Goal: Task Accomplishment & Management: Use online tool/utility

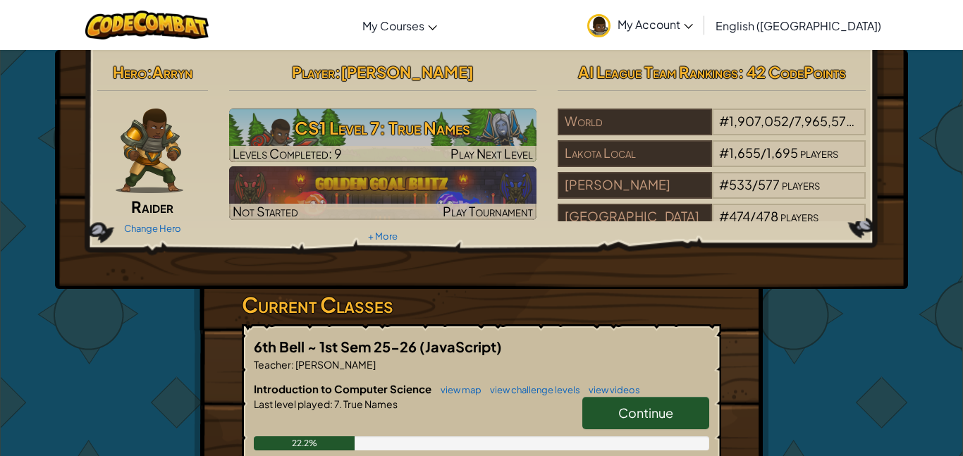
click at [685, 415] on link "Continue" at bounding box center [645, 413] width 127 height 32
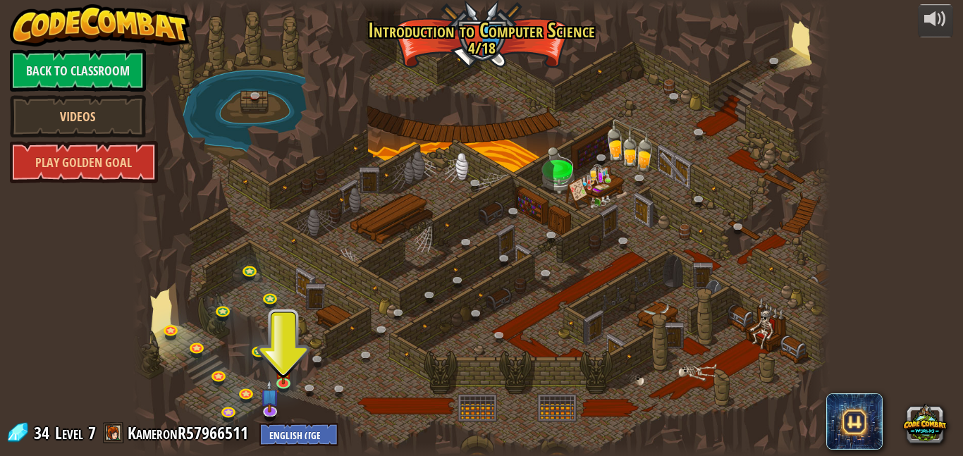
click at [239, 347] on div at bounding box center [482, 228] width 698 height 456
click at [288, 388] on link at bounding box center [285, 383] width 28 height 28
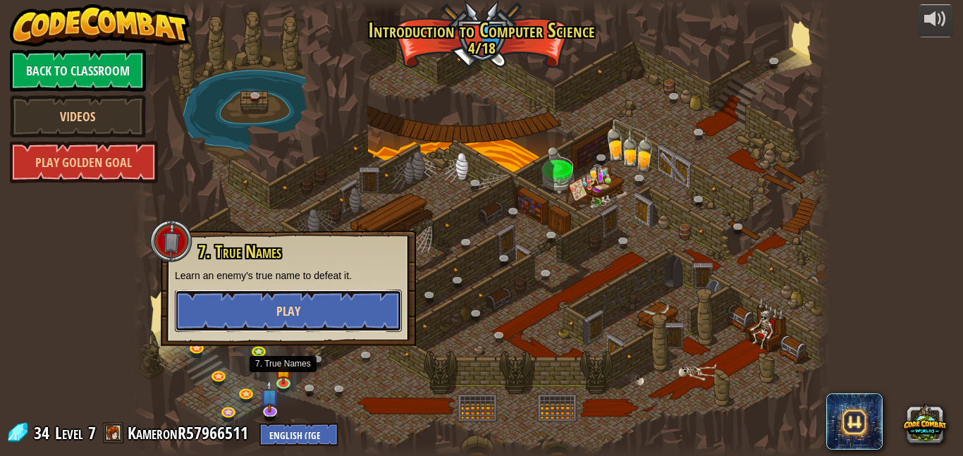
click at [220, 316] on button "Play" at bounding box center [288, 311] width 227 height 42
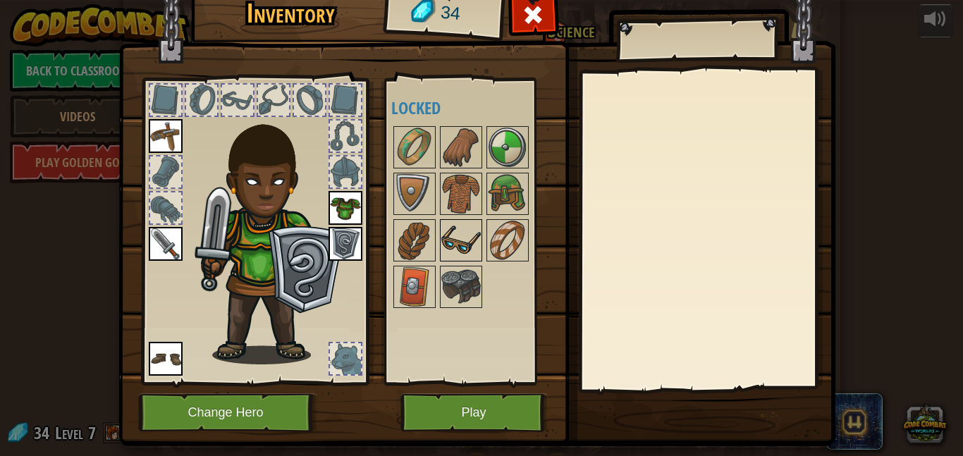
click at [440, 261] on div at bounding box center [461, 240] width 42 height 42
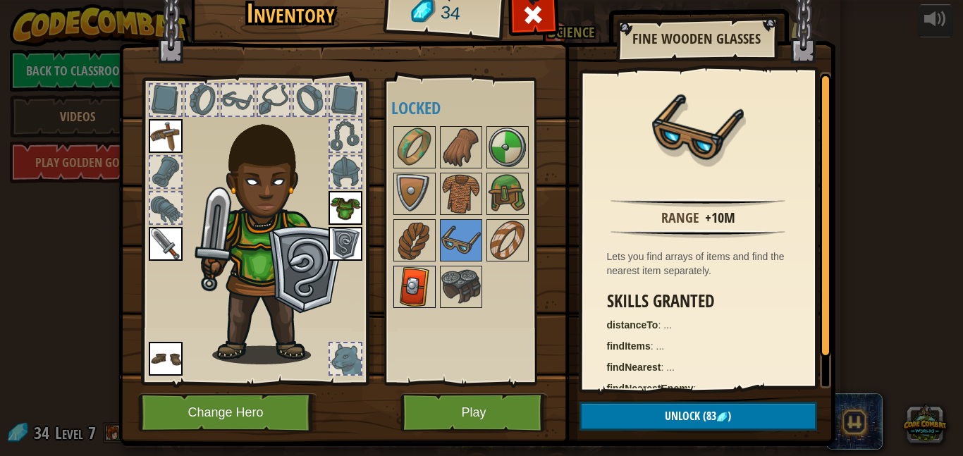
click at [429, 276] on img at bounding box center [414, 286] width 39 height 39
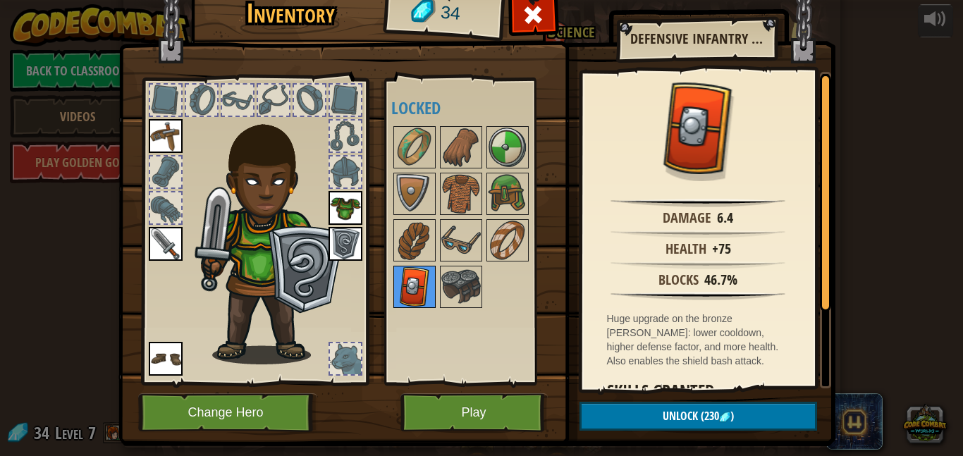
click at [423, 297] on img at bounding box center [414, 286] width 39 height 39
click at [426, 288] on img at bounding box center [414, 286] width 39 height 39
click at [453, 228] on img at bounding box center [460, 240] width 39 height 39
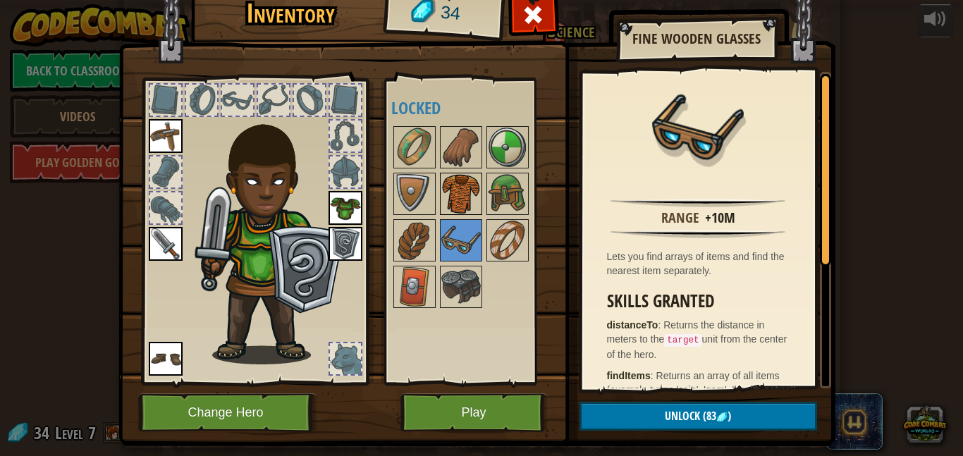
click at [470, 202] on img at bounding box center [460, 193] width 39 height 39
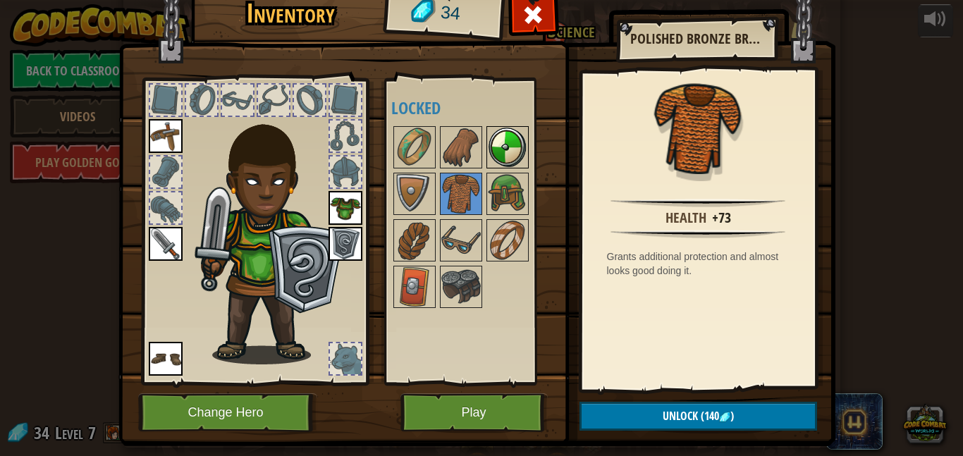
click at [486, 154] on div at bounding box center [507, 147] width 42 height 42
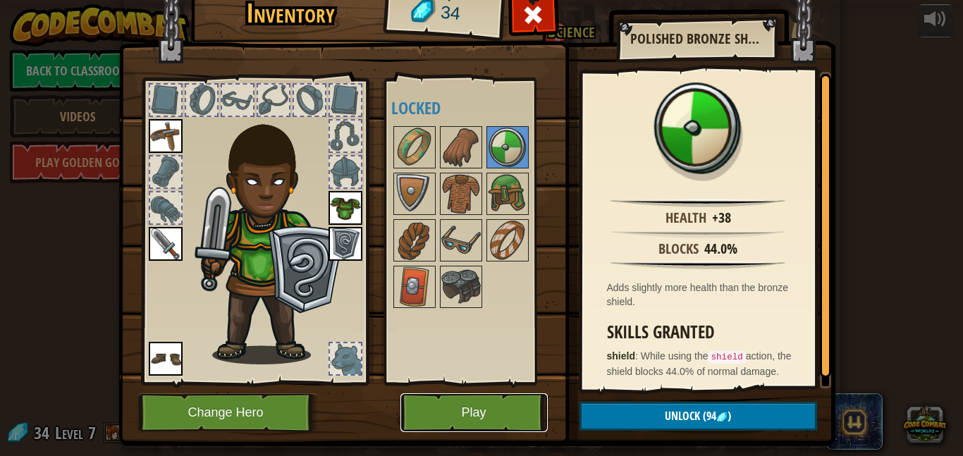
click at [496, 399] on button "Play" at bounding box center [473, 412] width 147 height 39
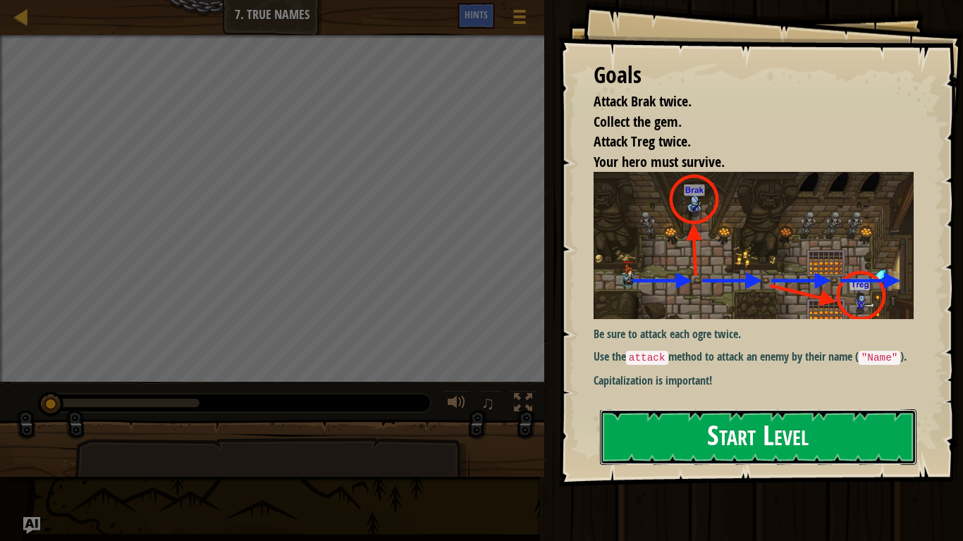
click at [713, 422] on button "Start Level" at bounding box center [758, 438] width 317 height 56
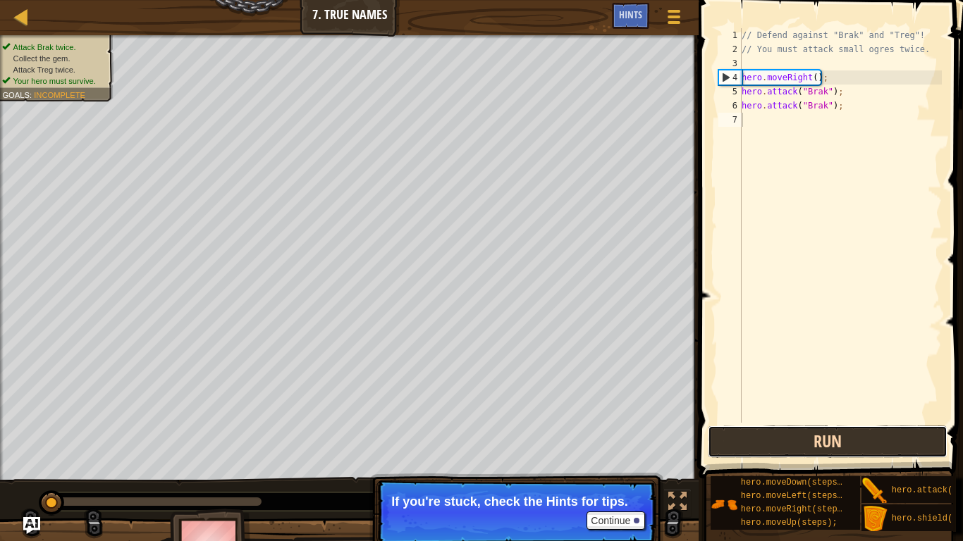
click at [843, 431] on button "Run" at bounding box center [828, 442] width 240 height 32
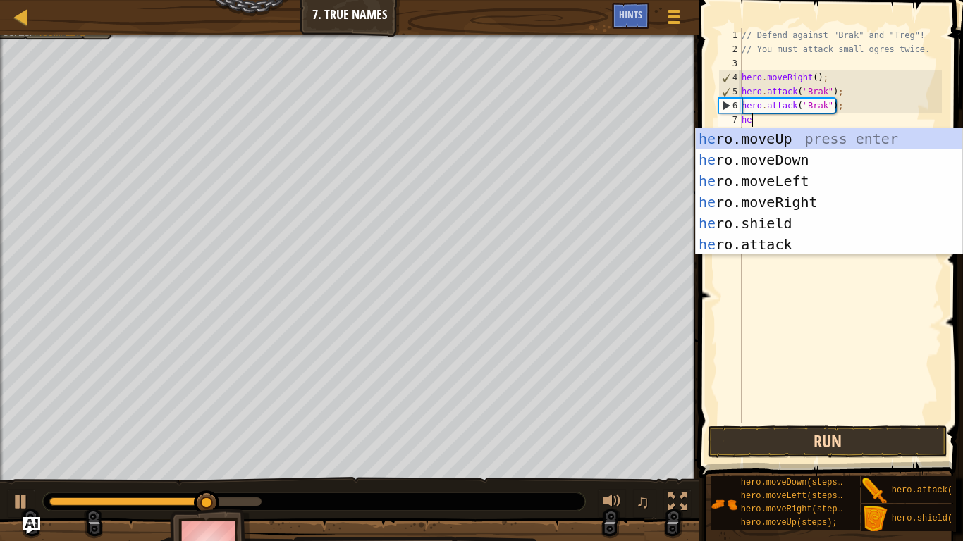
scroll to position [6, 1]
click at [827, 244] on div "her o.moveUp press enter her o.moveDown press enter her o.moveLeft press enter …" at bounding box center [829, 212] width 266 height 169
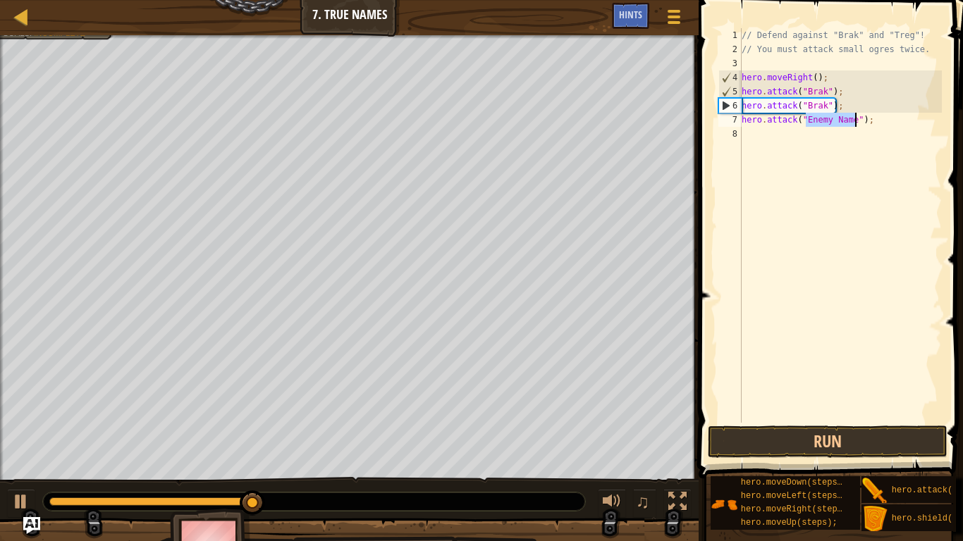
click at [855, 424] on span at bounding box center [832, 219] width 276 height 520
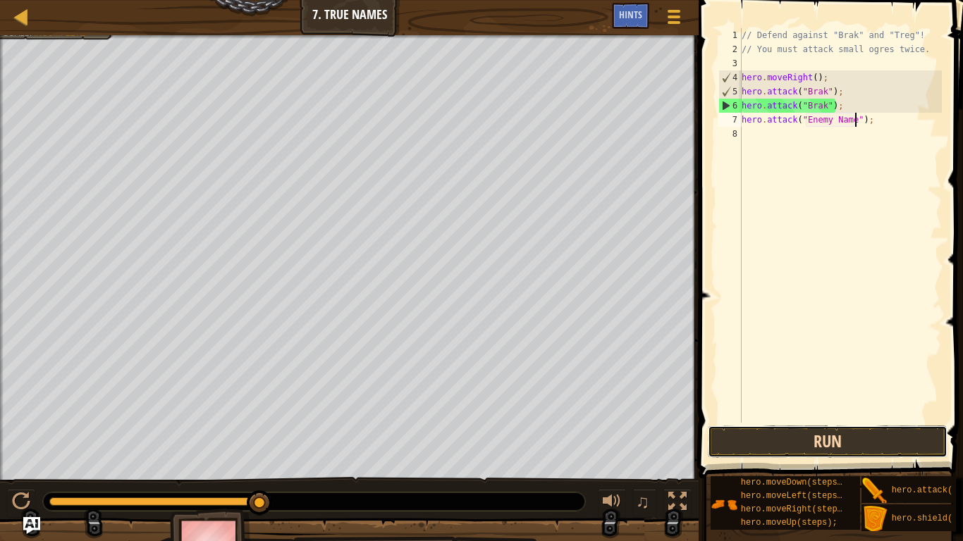
click at [845, 448] on button "Run" at bounding box center [828, 442] width 240 height 32
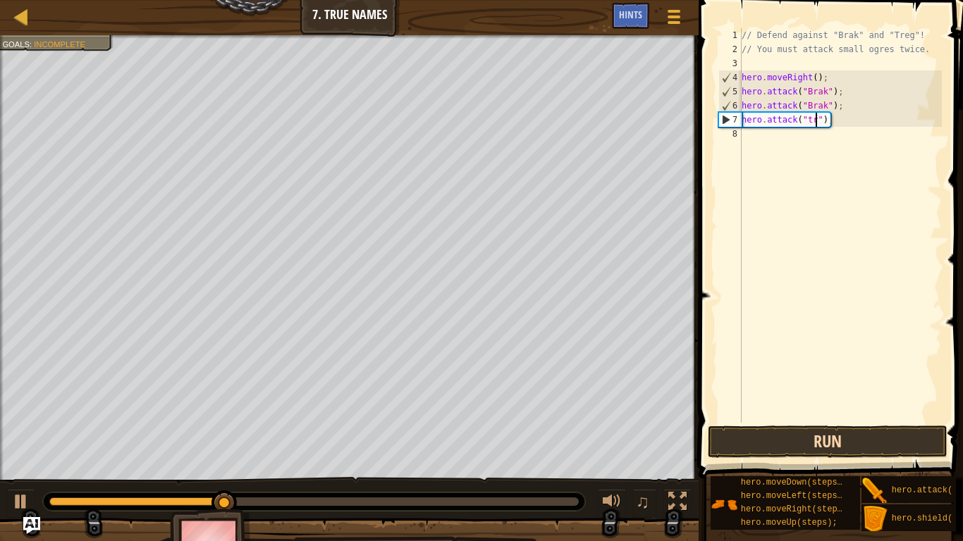
scroll to position [6, 13]
click at [869, 440] on button "Run" at bounding box center [828, 442] width 240 height 32
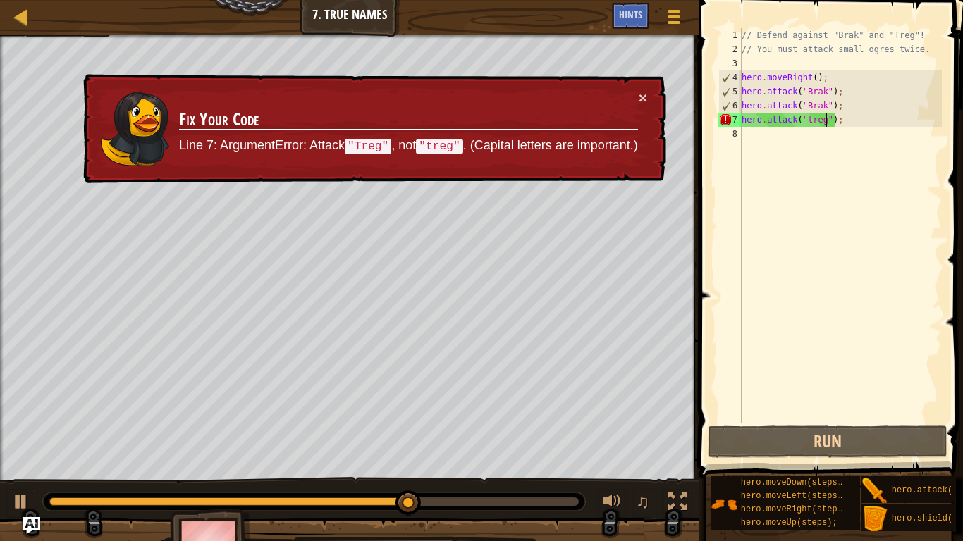
click at [810, 123] on div "// Defend against "Brak" and "Treg"! // You must attack small ogres twice. hero…" at bounding box center [840, 239] width 203 height 423
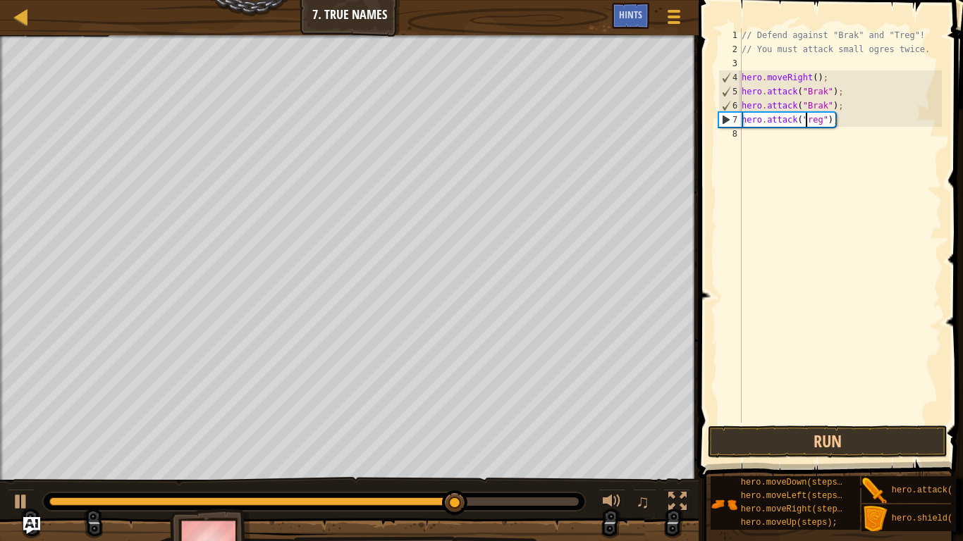
scroll to position [6, 11]
type textarea "hero.attack("Treg");"
click at [880, 444] on button "Run" at bounding box center [828, 442] width 240 height 32
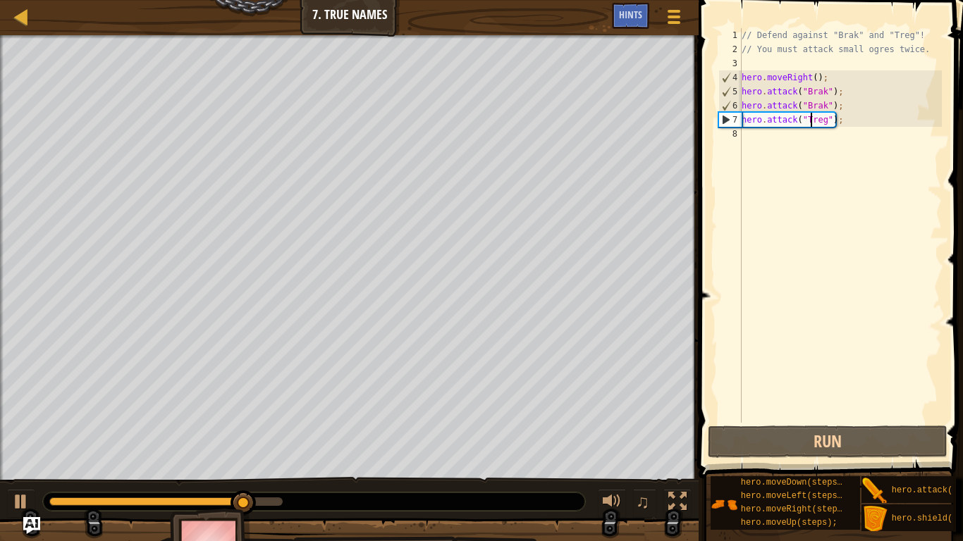
click at [788, 140] on div "// Defend against "Brak" and "Treg"! // You must attack small ogres twice. hero…" at bounding box center [840, 239] width 203 height 423
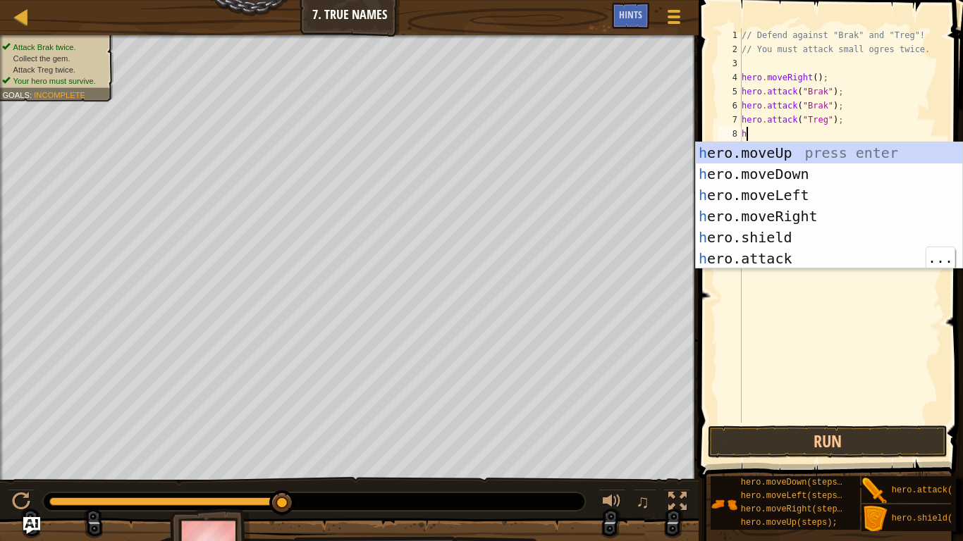
click at [846, 256] on div "h ero.moveUp press enter h ero.moveDown press enter h ero.moveLeft press enter …" at bounding box center [829, 226] width 266 height 169
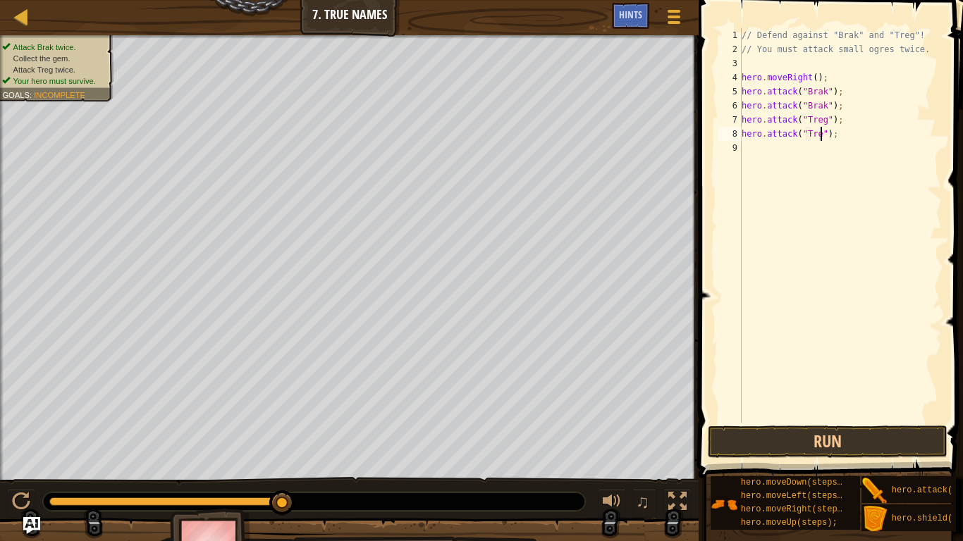
scroll to position [6, 13]
type textarea "hero.attack("Treg");"
click at [859, 455] on button "Run" at bounding box center [828, 442] width 240 height 32
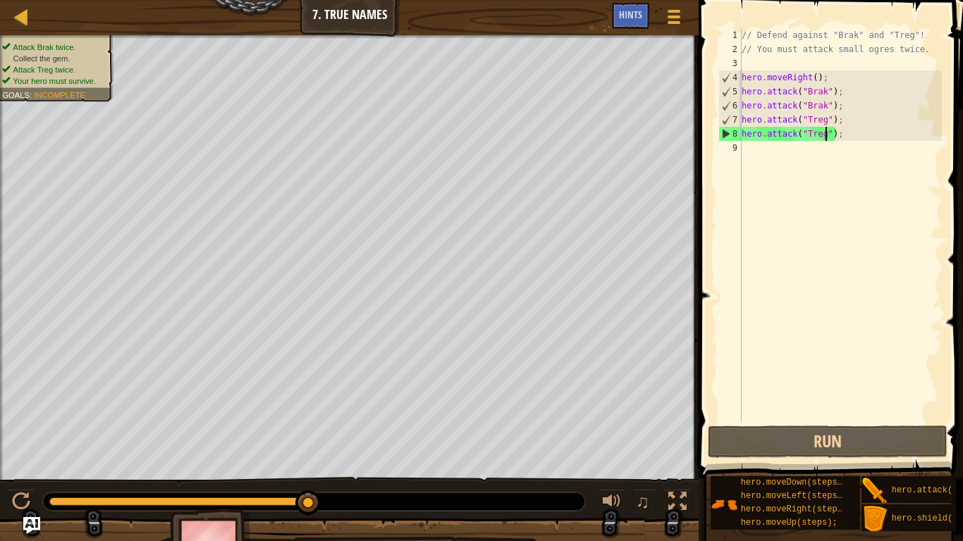
click at [782, 150] on div "// Defend against "Brak" and "Treg"! // You must attack small ogres twice. hero…" at bounding box center [840, 239] width 203 height 423
type textarea "h"
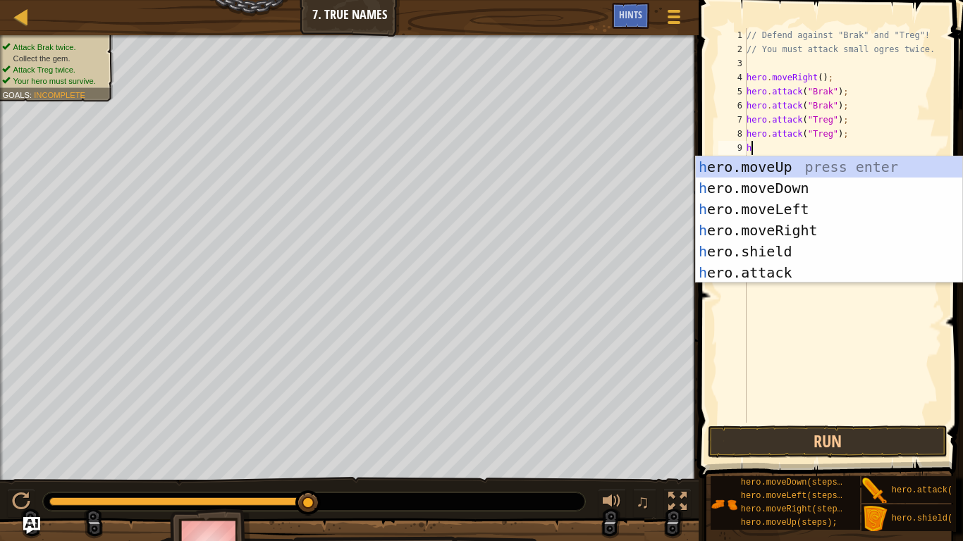
click at [841, 225] on div "h ero.moveUp press enter h ero.moveDown press enter h ero.moveLeft press enter …" at bounding box center [829, 241] width 266 height 169
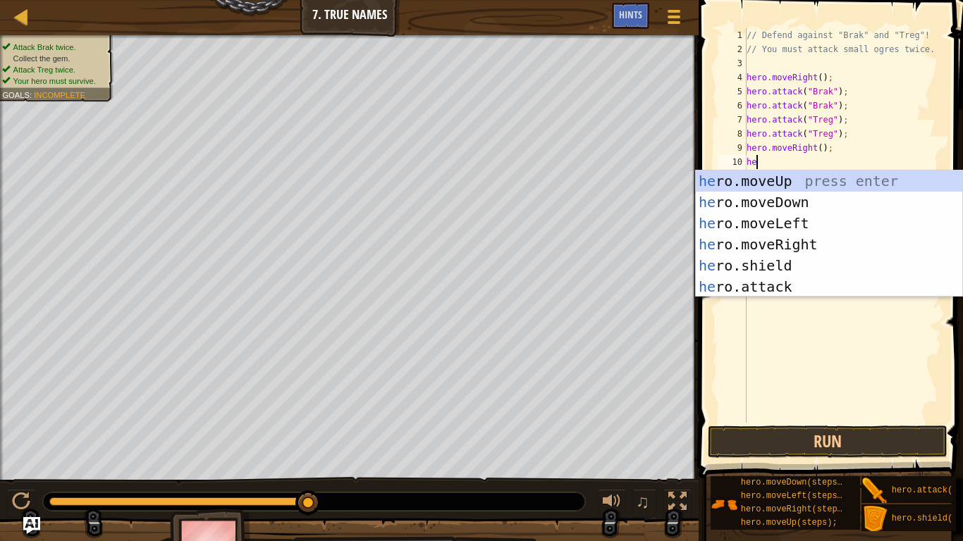
type textarea "her"
click at [830, 243] on div "her o.moveUp press enter her o.moveDown press enter her o.moveLeft press enter …" at bounding box center [829, 255] width 266 height 169
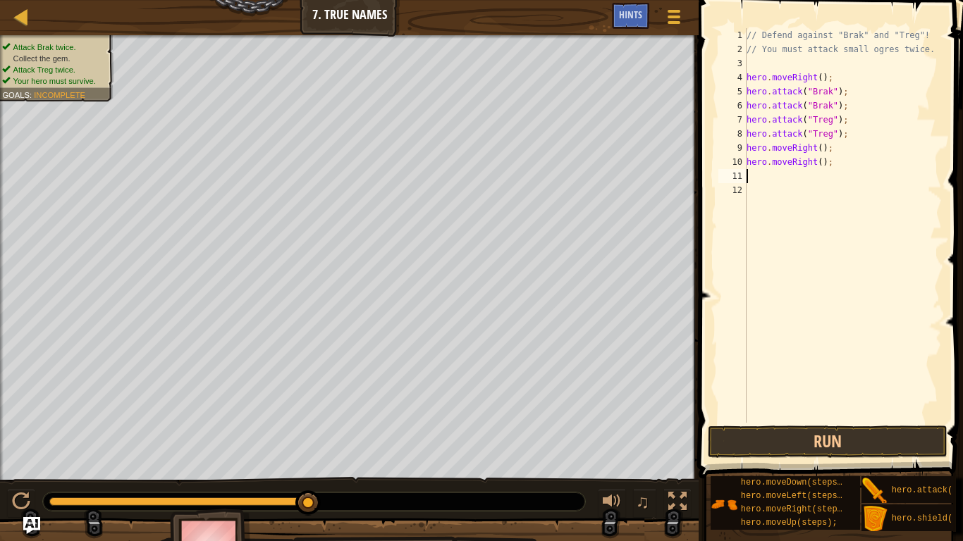
scroll to position [6, 0]
click at [835, 455] on button "Run" at bounding box center [828, 442] width 240 height 32
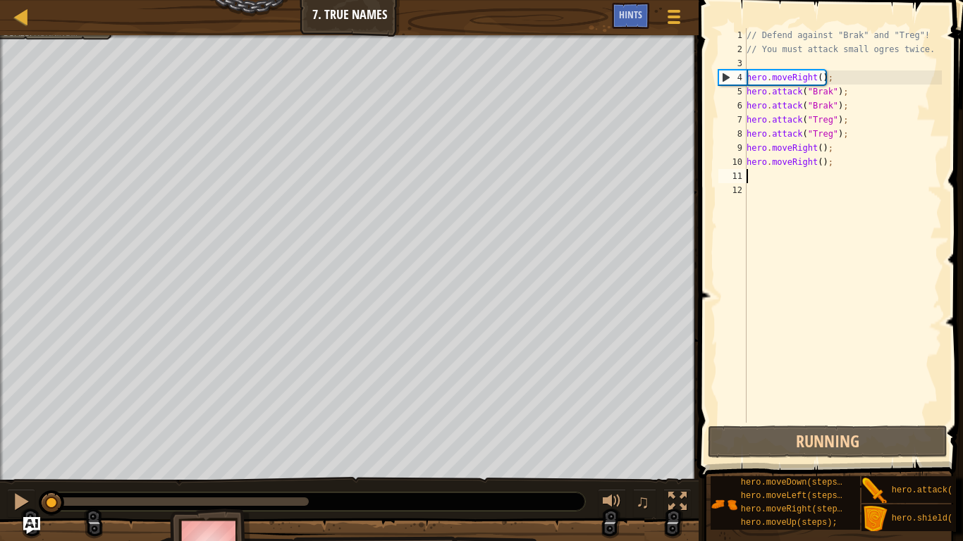
click at [0, 0] on button "Done" at bounding box center [0, 0] width 0 height 0
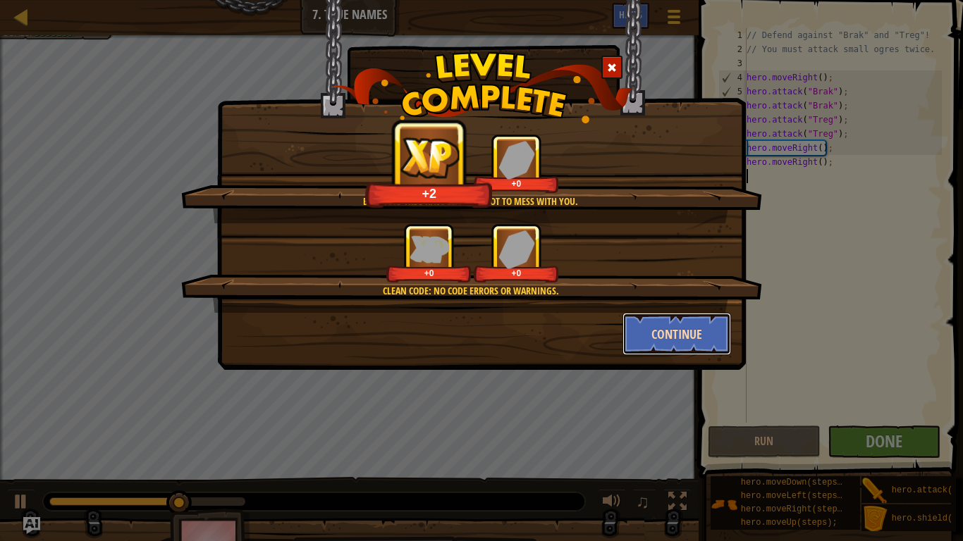
click at [706, 329] on button "Continue" at bounding box center [677, 334] width 109 height 42
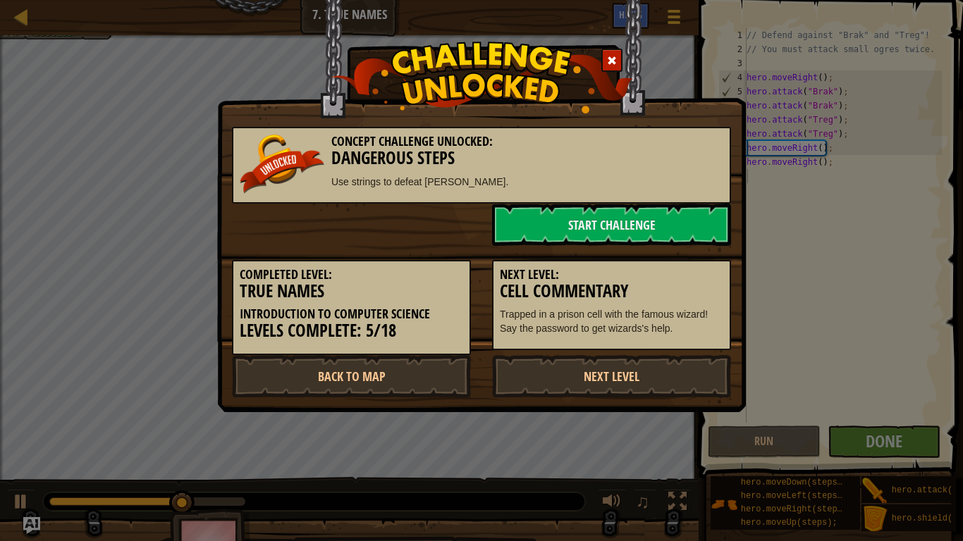
click at [698, 336] on div "Next Level: Cell Commentary Trapped in a prison cell with the famous wizard! Sa…" at bounding box center [611, 305] width 239 height 91
click at [811, 354] on div "Concept Challenge Unlocked: Dangerous Steps Use strings to defeat ogres. Start …" at bounding box center [481, 270] width 963 height 541
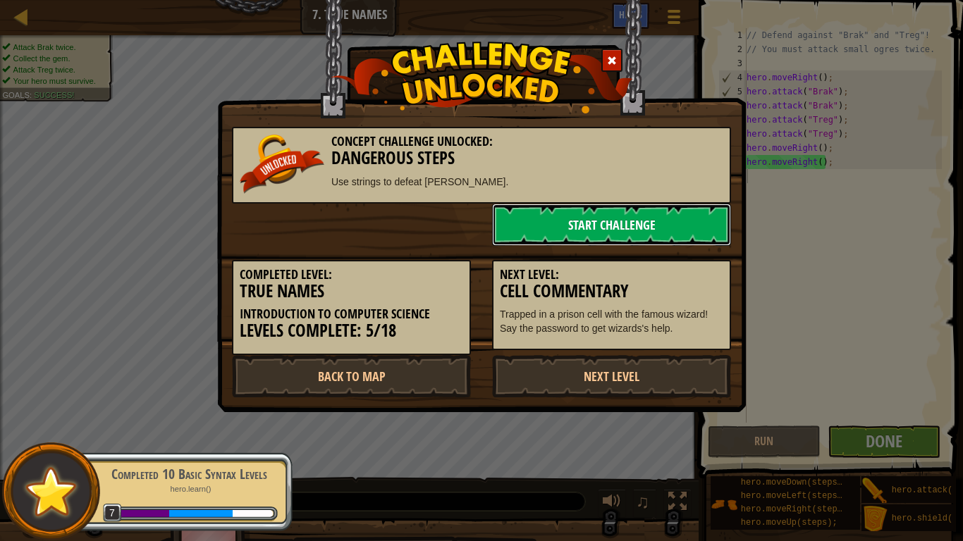
click at [682, 228] on link "Start Challenge" at bounding box center [611, 225] width 239 height 42
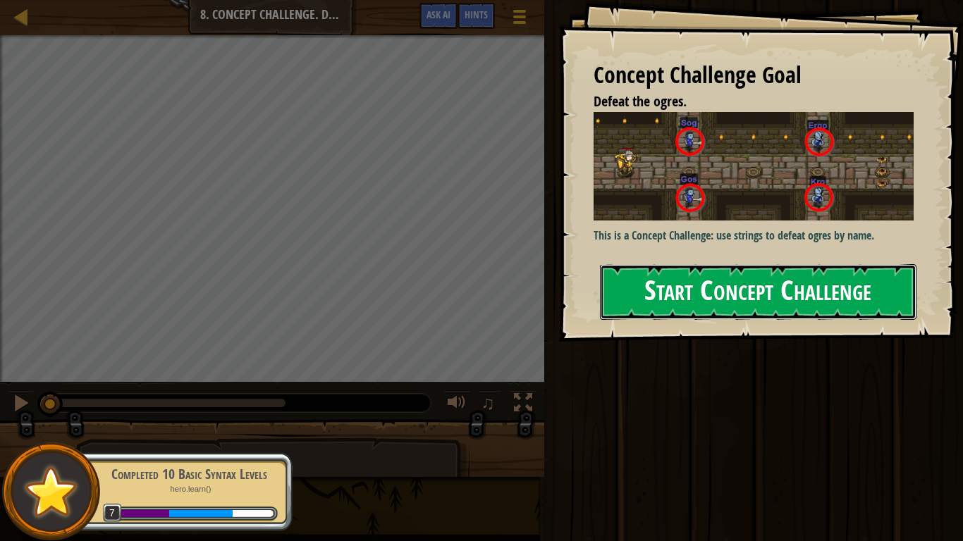
click at [848, 269] on button "Start Concept Challenge" at bounding box center [758, 292] width 317 height 56
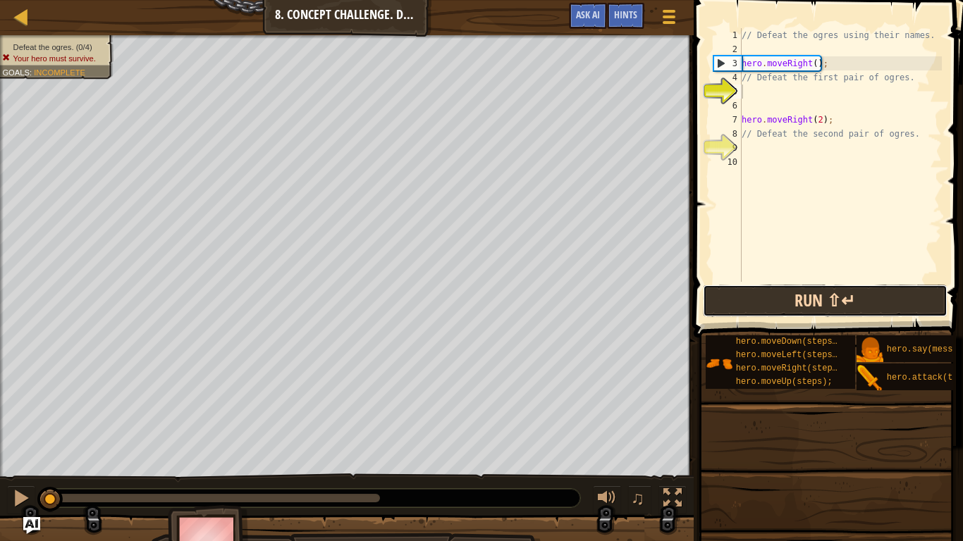
click at [869, 291] on button "Run ⇧↵" at bounding box center [825, 301] width 245 height 32
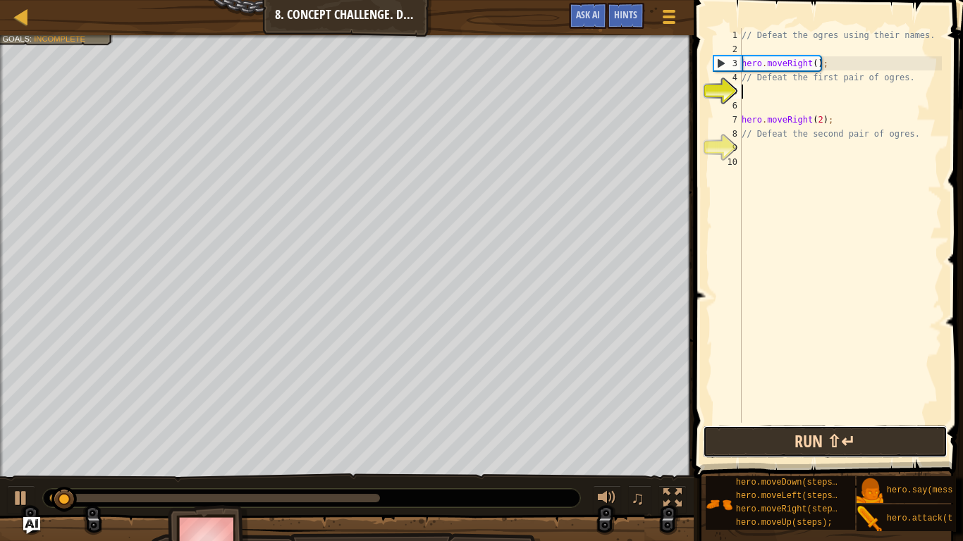
click at [859, 431] on button "Run ⇧↵" at bounding box center [825, 442] width 245 height 32
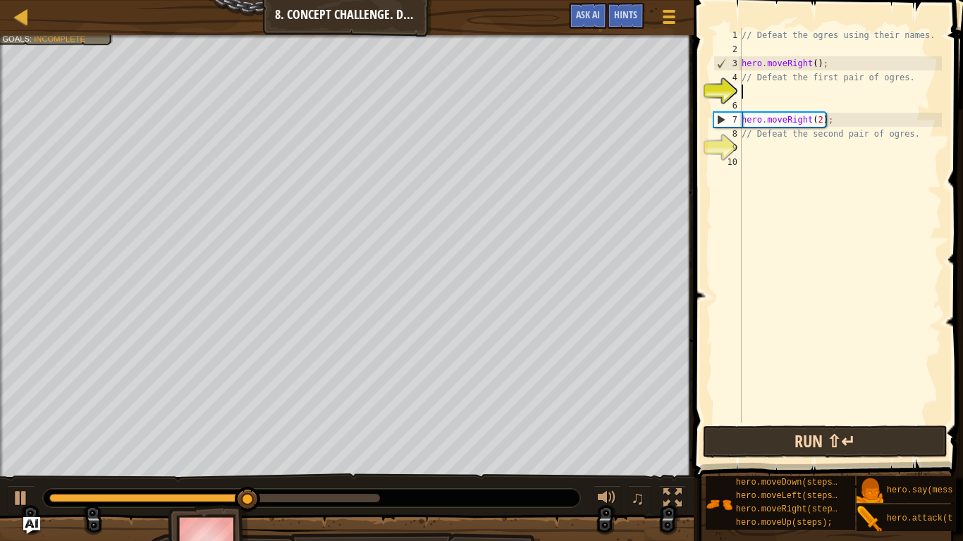
scroll to position [6, 0]
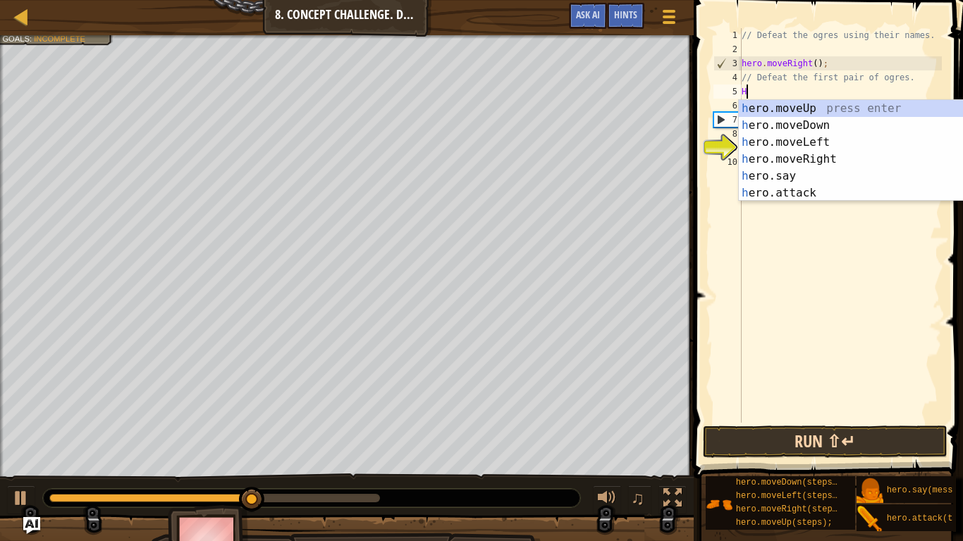
type textarea "He"
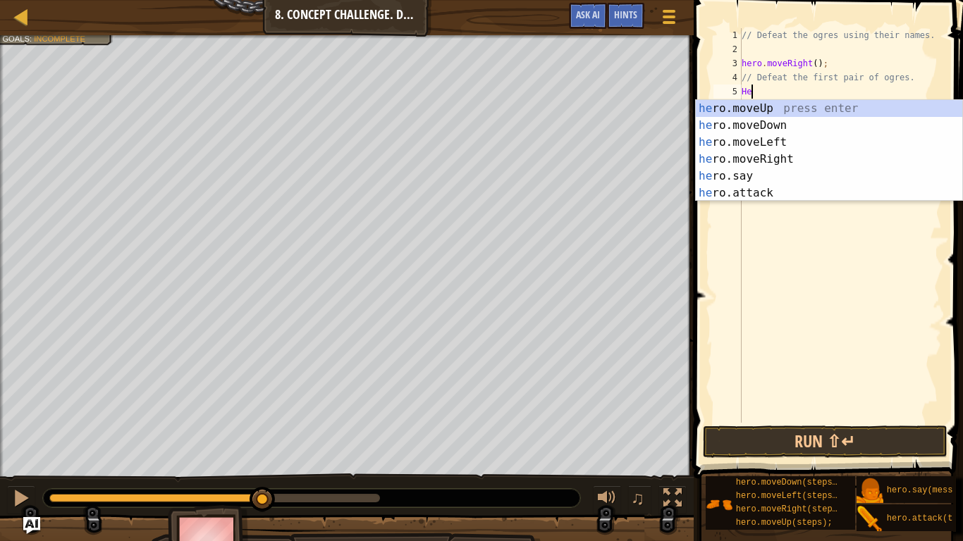
click at [812, 157] on div "he ro.moveUp press enter he ro.moveDown press enter he ro.moveLeft press enter …" at bounding box center [829, 167] width 266 height 135
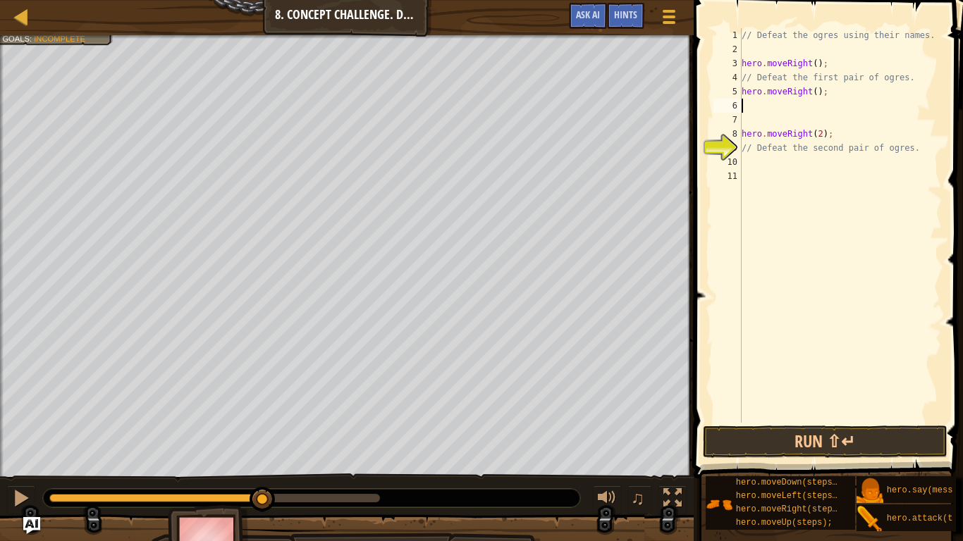
scroll to position [6, 0]
click at [797, 164] on div "// Defeat the ogres using their names. hero . moveRight ( ) ; // Defeat the fir…" at bounding box center [840, 239] width 203 height 423
type textarea "H"
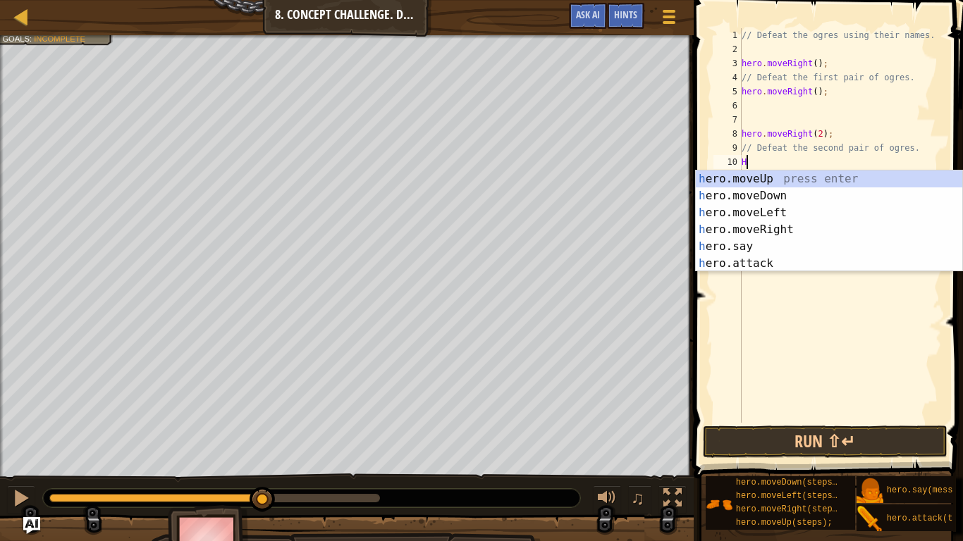
click at [822, 197] on div "h ero.moveUp press enter h ero.moveDown press enter h ero.moveLeft press enter …" at bounding box center [829, 238] width 266 height 135
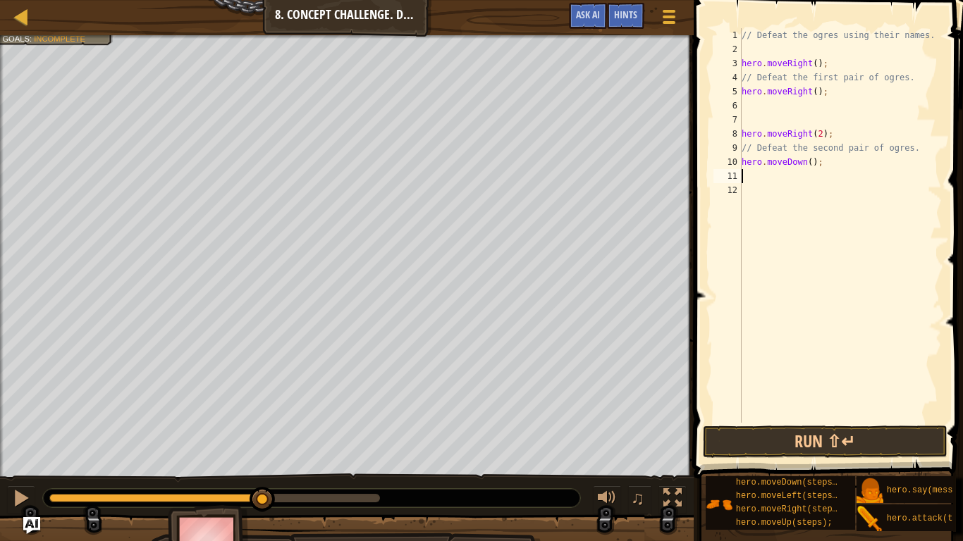
click at [829, 422] on div "// Defeat the ogres using their names. hero . moveRight ( ) ; // Defeat the fir…" at bounding box center [840, 239] width 203 height 423
click at [831, 450] on button "Run ⇧↵" at bounding box center [825, 442] width 245 height 32
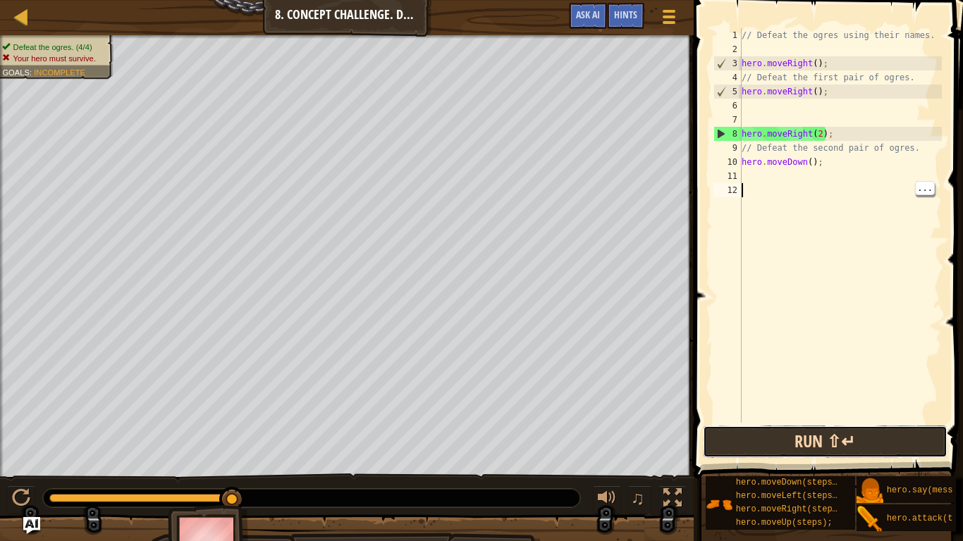
click at [878, 434] on button "Run ⇧↵" at bounding box center [825, 442] width 245 height 32
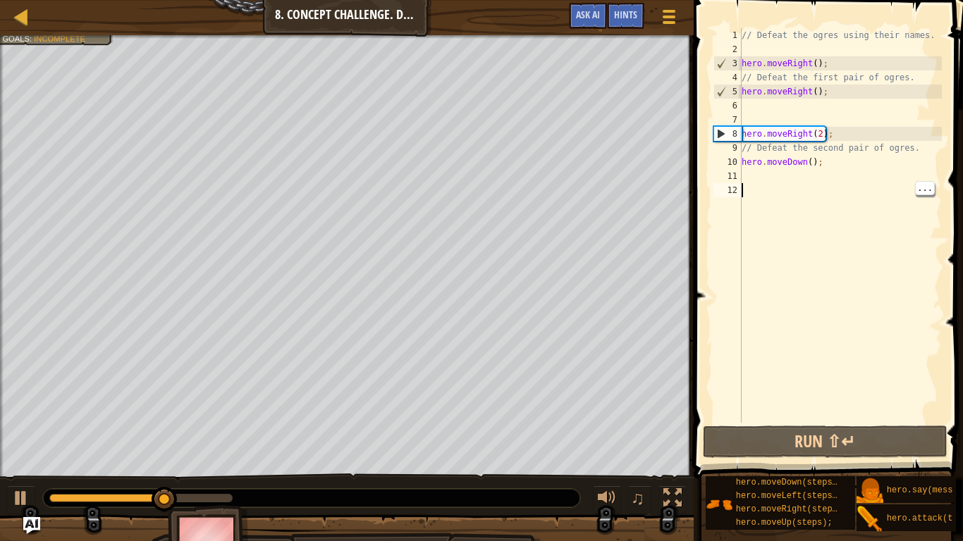
click at [897, 423] on span at bounding box center [829, 219] width 281 height 520
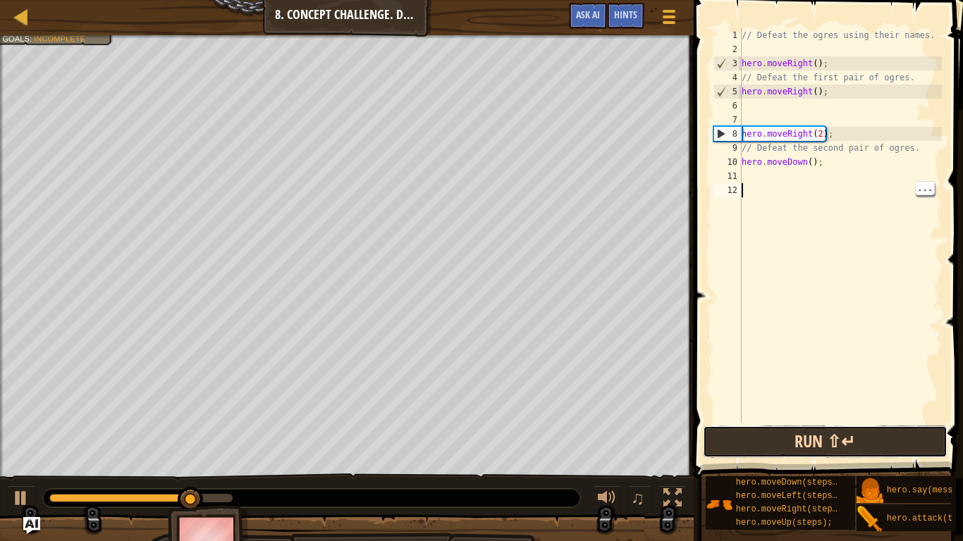
click at [905, 455] on button "Run ⇧↵" at bounding box center [825, 442] width 245 height 32
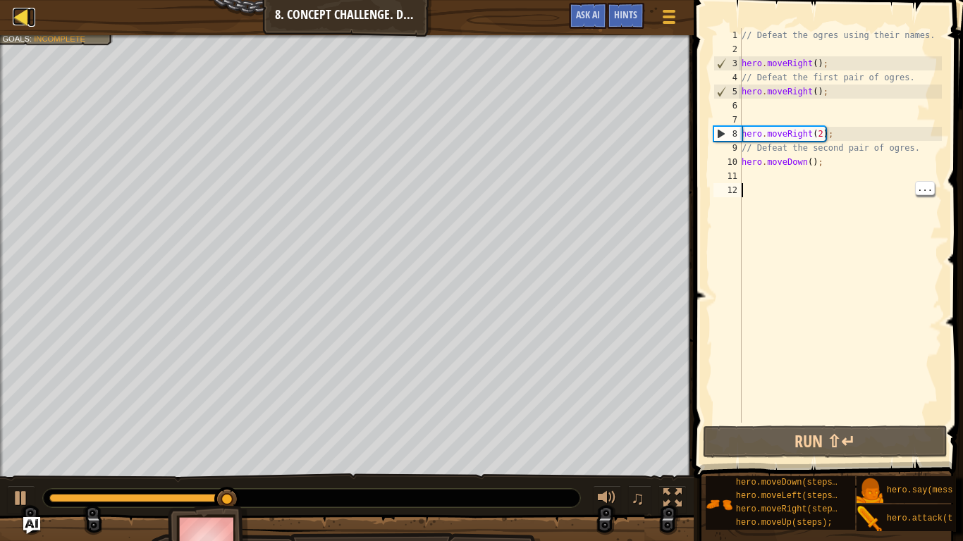
click at [29, 24] on div at bounding box center [22, 17] width 18 height 18
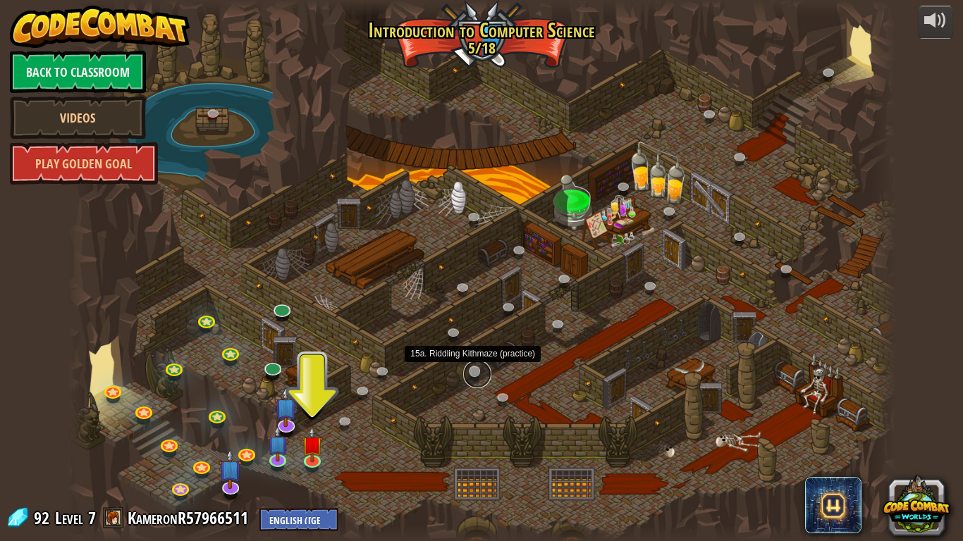
click at [476, 370] on link at bounding box center [477, 374] width 28 height 28
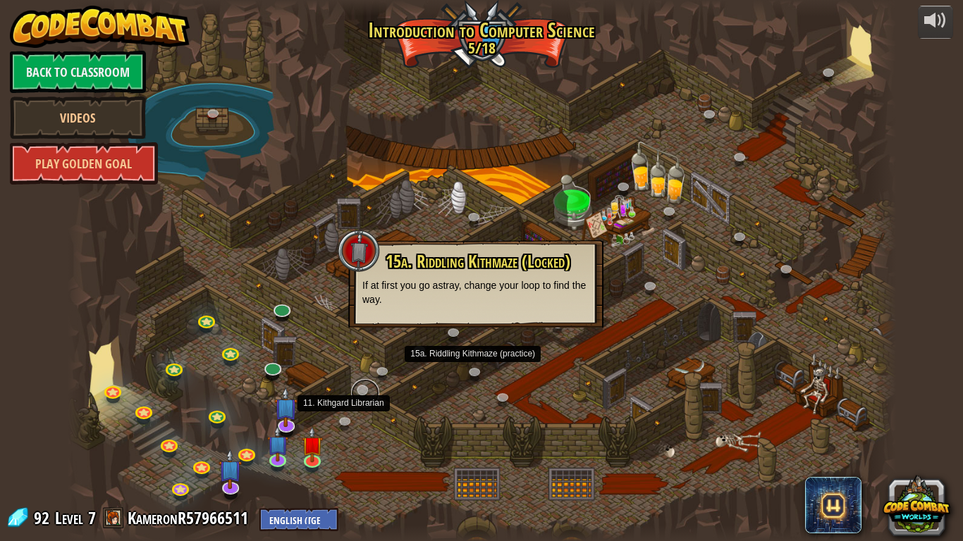
click at [372, 395] on link at bounding box center [365, 393] width 28 height 28
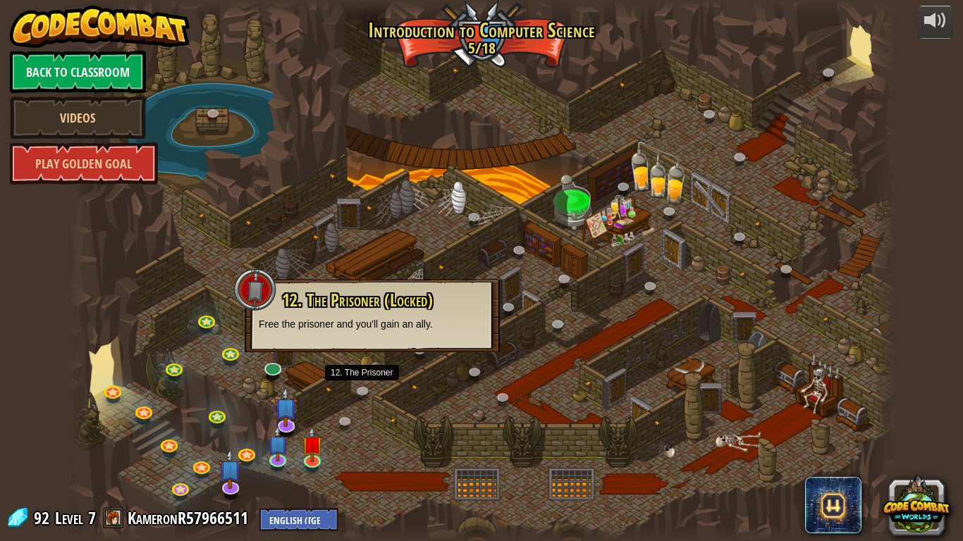
click at [380, 393] on div at bounding box center [482, 270] width 828 height 541
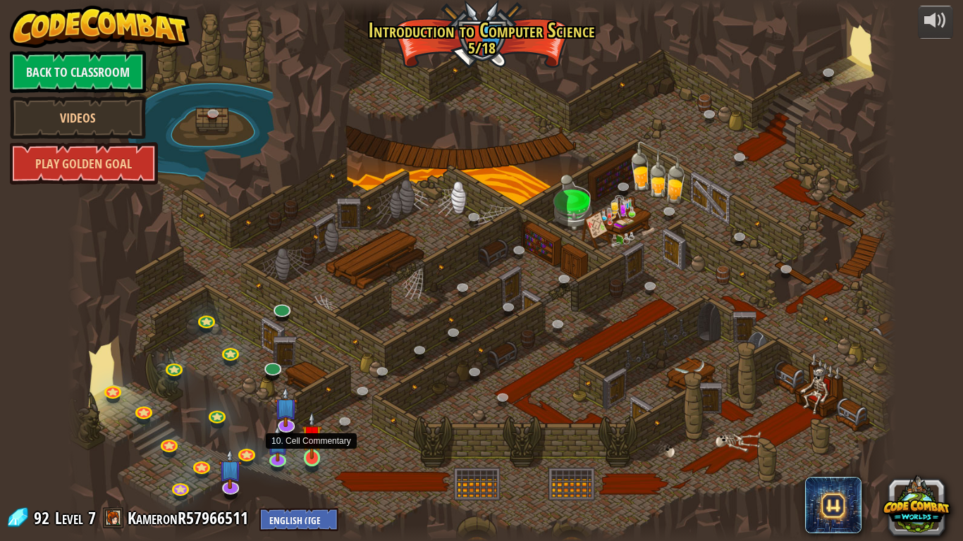
click at [313, 455] on img at bounding box center [312, 436] width 21 height 48
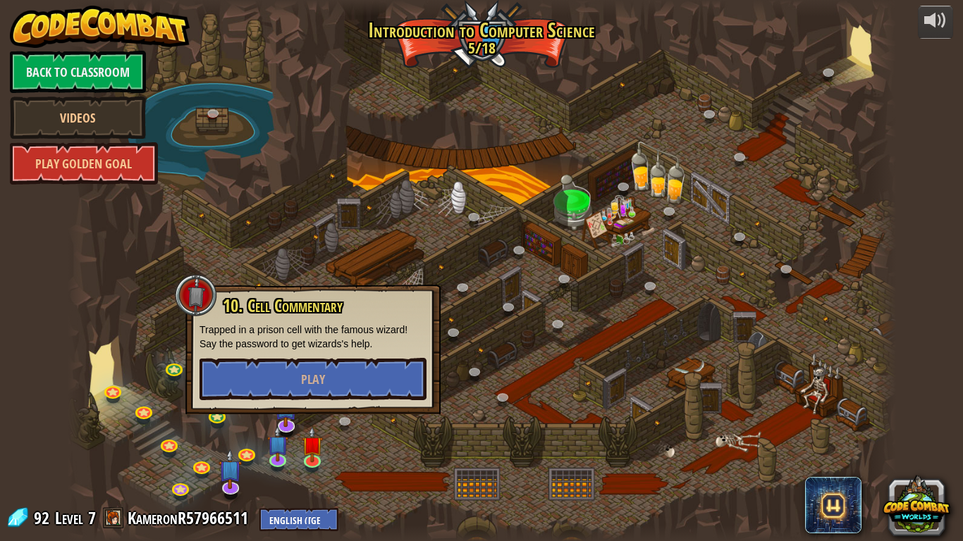
click at [321, 355] on div "10. Cell Commentary Trapped in a prison cell with the famous wizard! Say the pa…" at bounding box center [313, 349] width 227 height 104
click at [329, 389] on button "Play" at bounding box center [313, 379] width 227 height 42
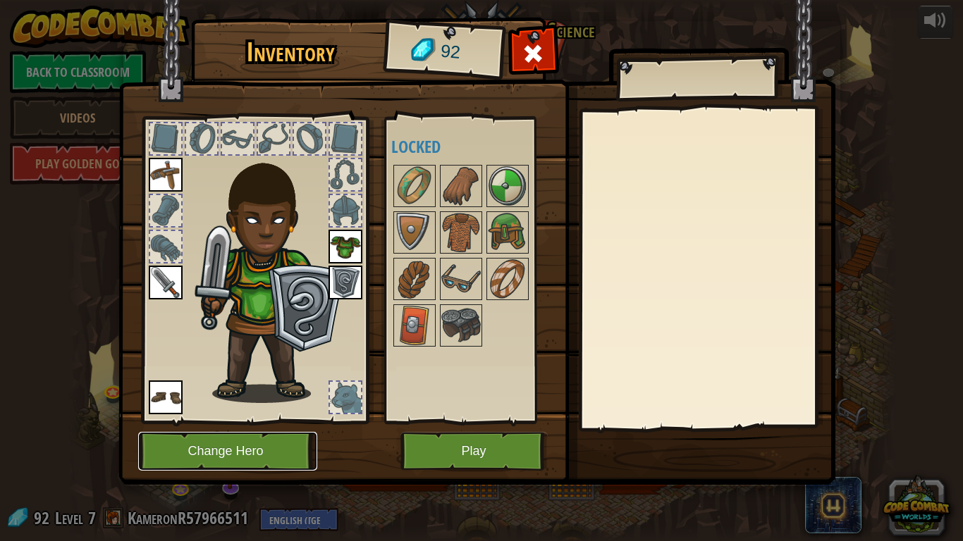
click at [189, 455] on button "Change Hero" at bounding box center [227, 451] width 179 height 39
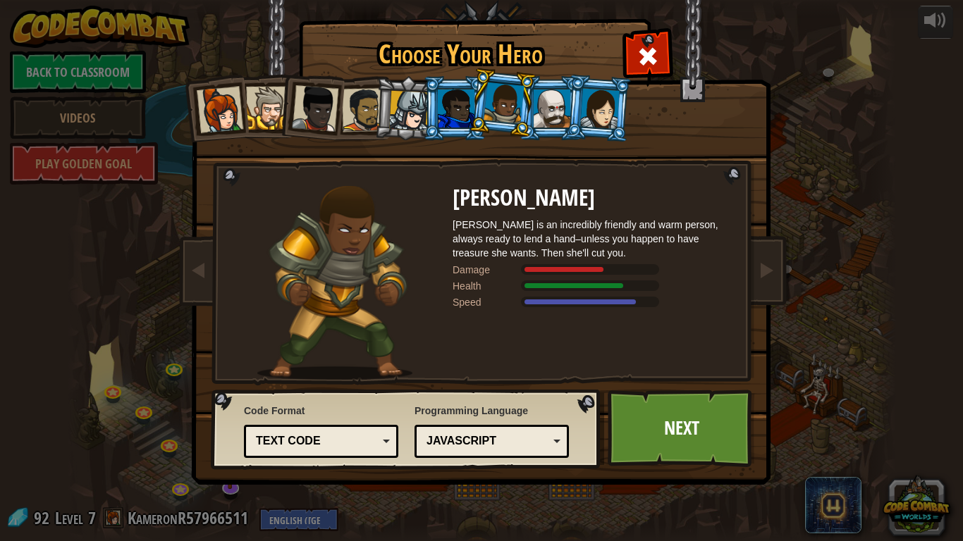
click at [424, 448] on div "JavaScript" at bounding box center [492, 442] width 136 height 22
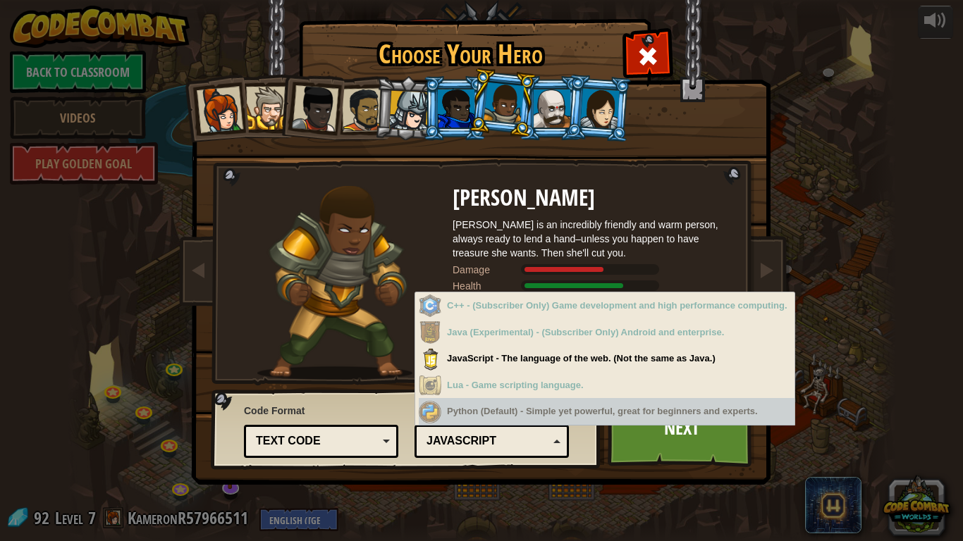
click at [349, 425] on div "Text code Blocks and code Blocks Blocks (Icons) Text code" at bounding box center [321, 441] width 154 height 33
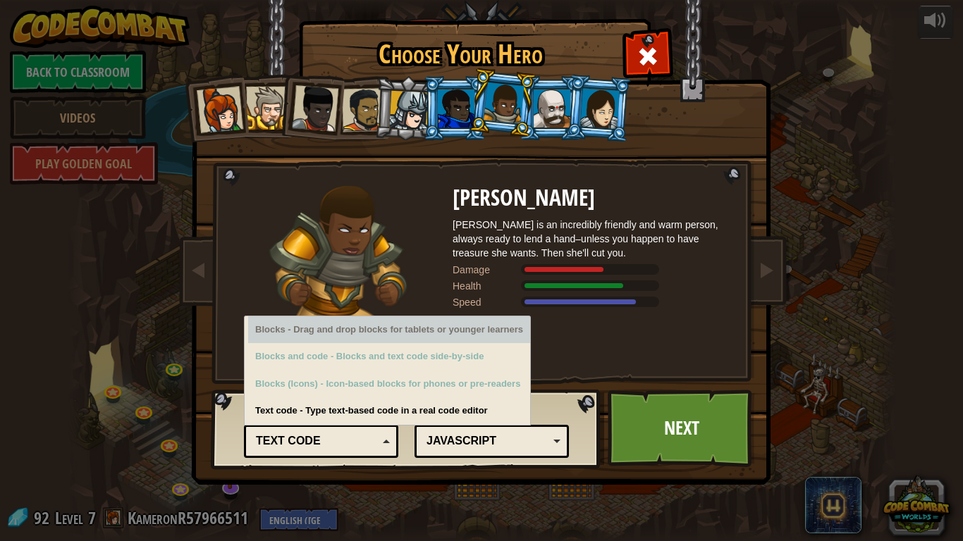
click at [405, 319] on div "Blocks - Drag and drop blocks for tablets or younger learners" at bounding box center [389, 330] width 282 height 27
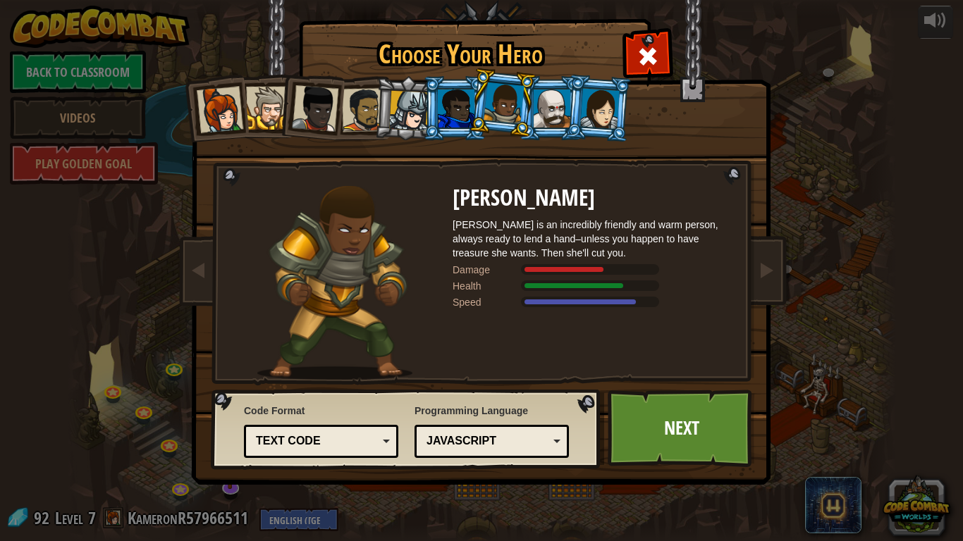
click at [407, 261] on img at bounding box center [334, 283] width 155 height 194
click at [676, 455] on link "Next" at bounding box center [681, 429] width 147 height 78
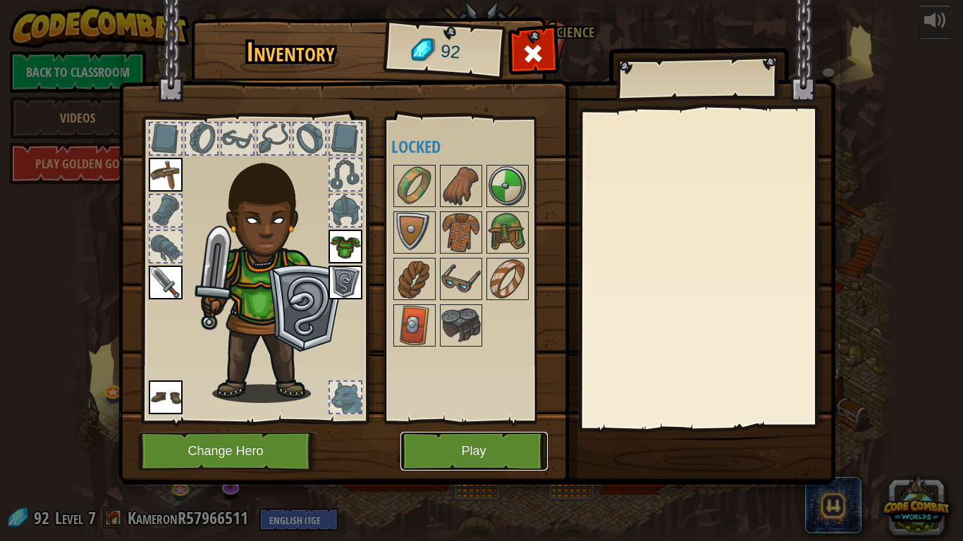
click at [460, 455] on button "Play" at bounding box center [473, 451] width 147 height 39
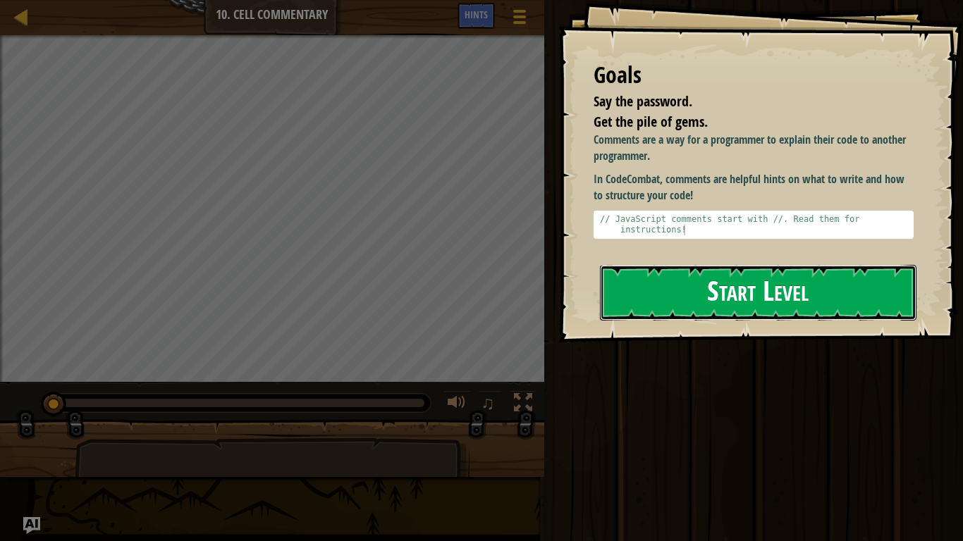
click at [820, 302] on button "Start Level" at bounding box center [758, 293] width 317 height 56
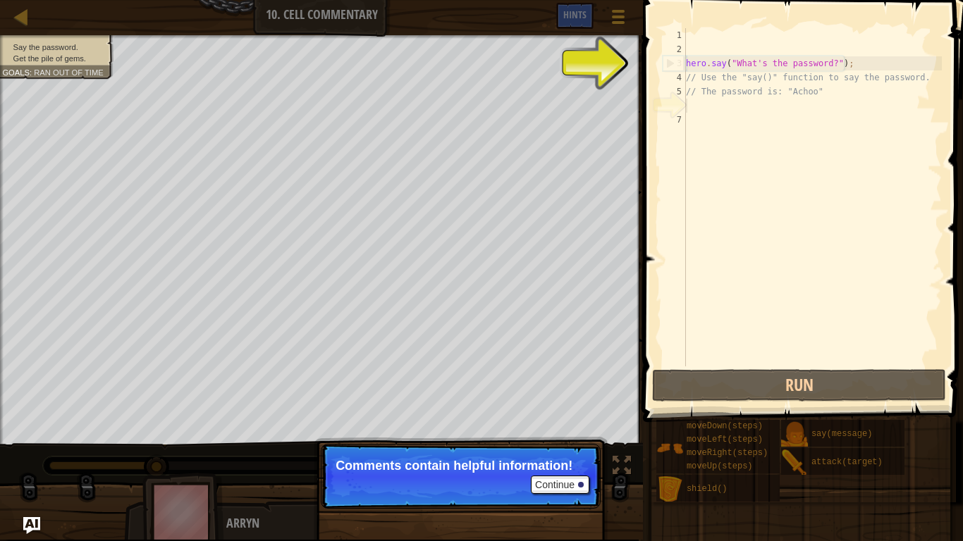
click at [687, 47] on div "hero . say ( "What's the password?" ) ; // Use the "say()" function to say the …" at bounding box center [812, 211] width 259 height 367
click at [685, 42] on div "2" at bounding box center [674, 49] width 23 height 14
type textarea "hero.say("What's the password?");"
click at [690, 31] on div "hero . say ( "What's the password?" ) ; // Use the "say()" function to say the …" at bounding box center [812, 211] width 259 height 367
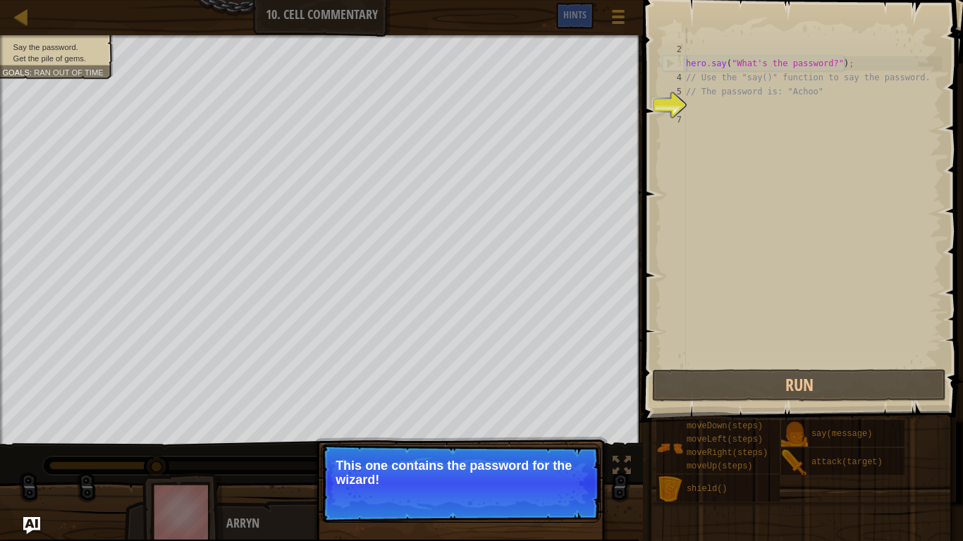
click at [584, 455] on p "This one contains the password for the wizard!" at bounding box center [461, 473] width 250 height 28
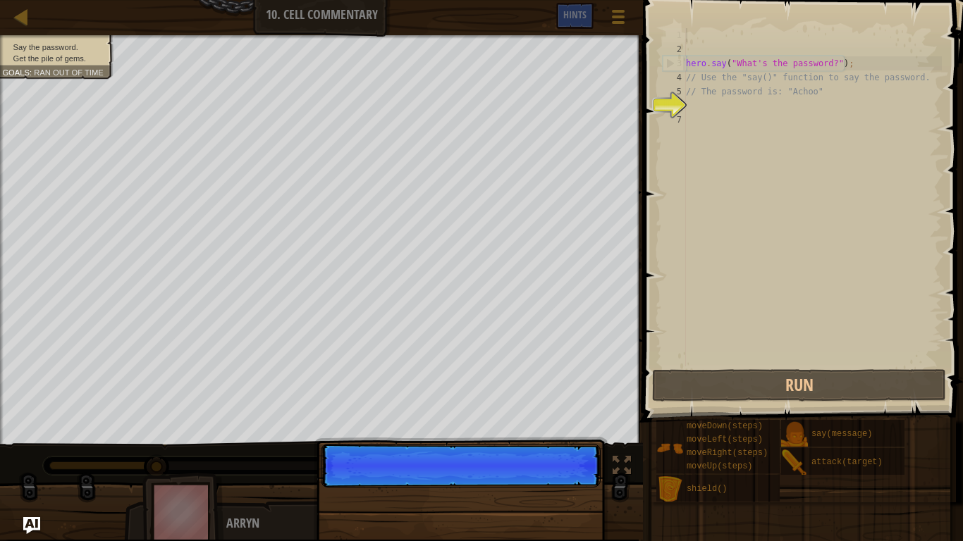
scroll to position [6, 0]
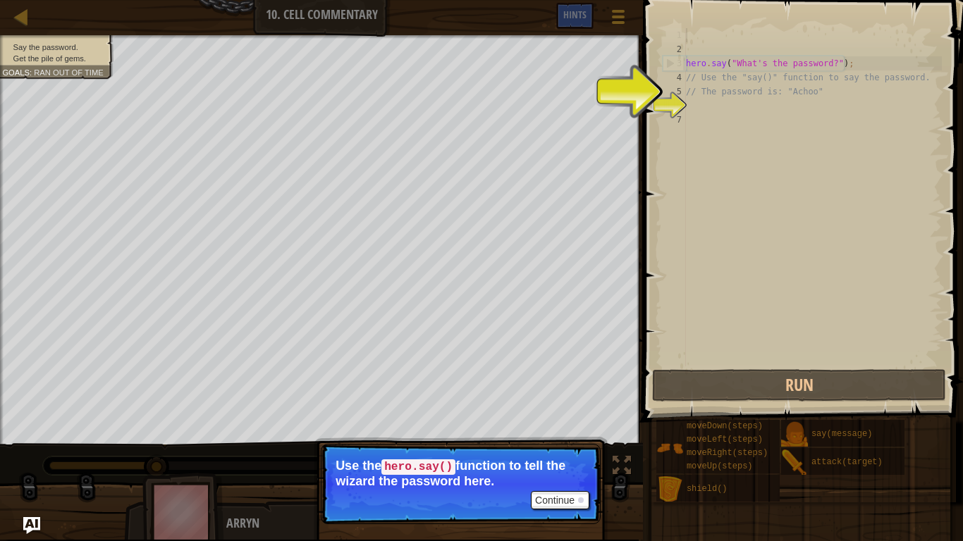
click at [723, 47] on div "hero . say ( "What's the password?" ) ; // Use the "say()" function to say the …" at bounding box center [812, 211] width 259 height 367
click at [705, 101] on div "hero . say ( "What's the password?" ) ; // Use the "say()" function to say the …" at bounding box center [812, 211] width 259 height 367
click at [706, 110] on div "hero . say ( "What's the password?" ) ; // Use the "say()" function to say the …" at bounding box center [812, 211] width 259 height 367
click at [798, 68] on div "hero . say ( "What's the password?" ) ; // Use the "say()" function to say the …" at bounding box center [812, 211] width 259 height 367
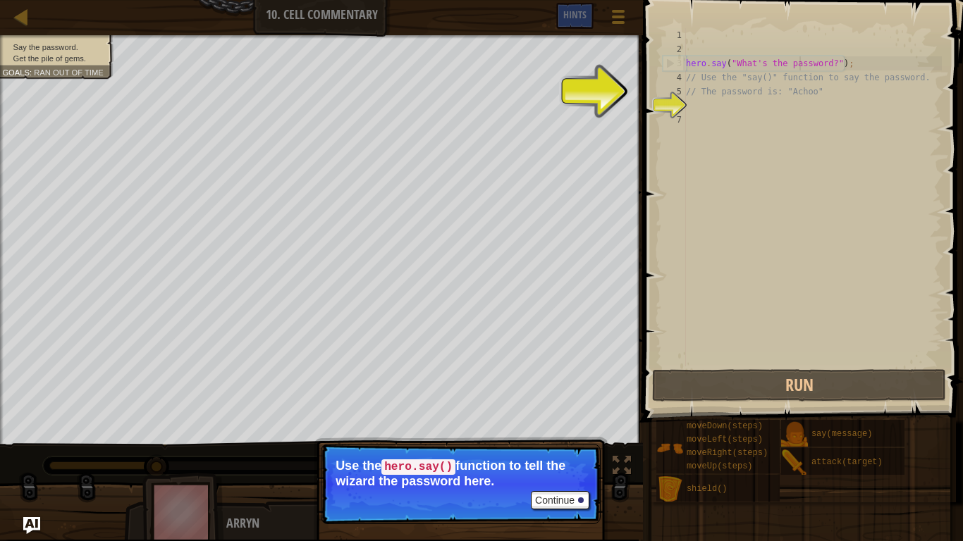
type textarea "hero.say("What's the password?");"
click at [699, 105] on div "hero . say ( "What's the password?" ) ; // Use the "say()" function to say the …" at bounding box center [812, 211] width 259 height 367
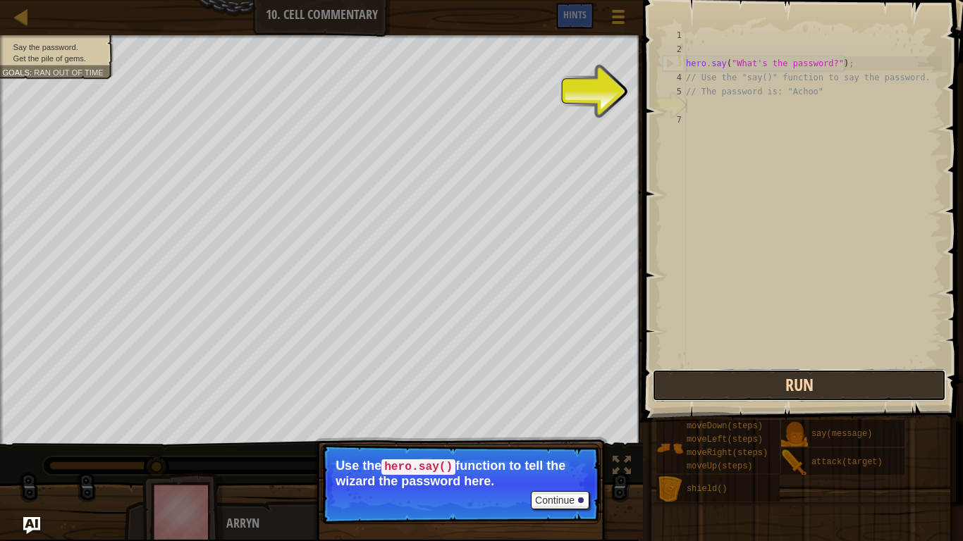
click at [746, 390] on button "Run" at bounding box center [799, 385] width 294 height 32
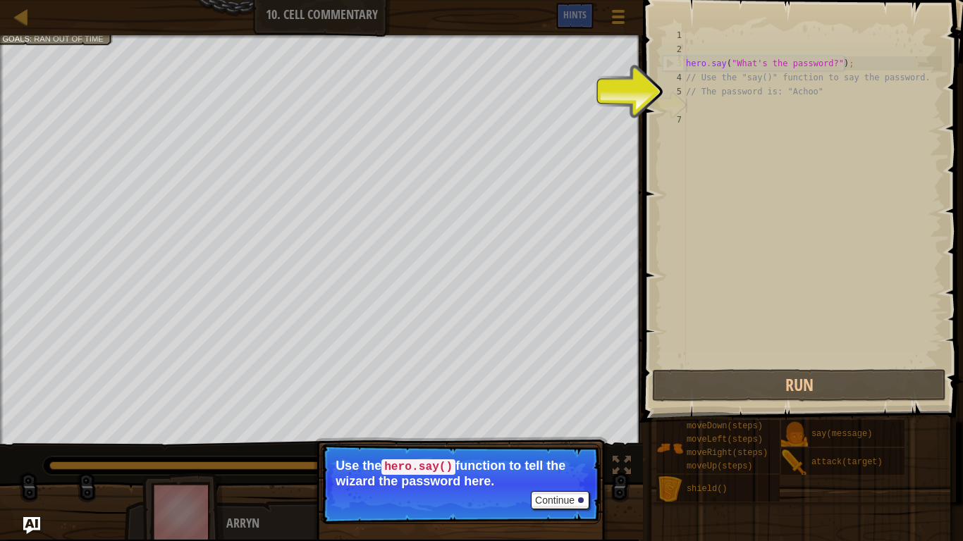
click at [707, 81] on div "hero . say ( "What's the password?" ) ; // Use the "say()" function to say the …" at bounding box center [812, 211] width 259 height 367
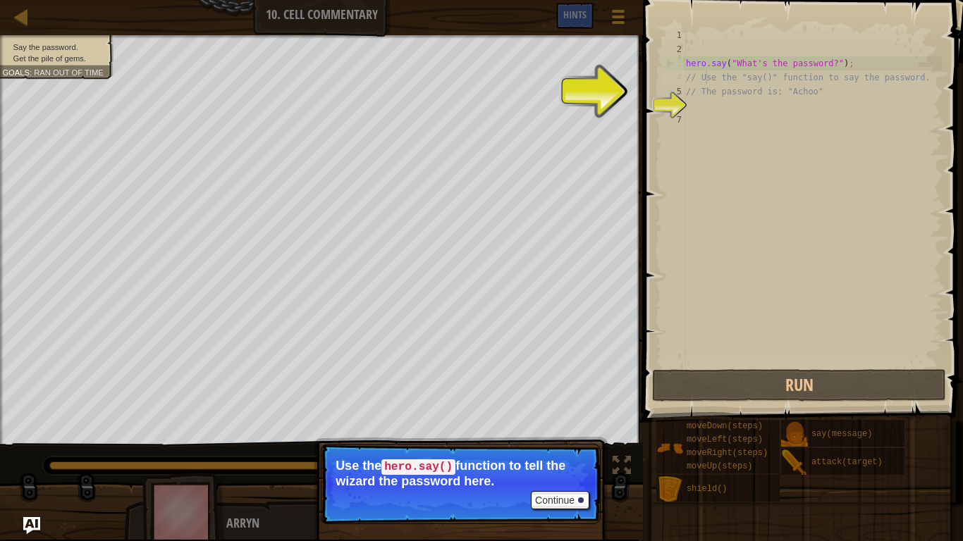
click at [833, 65] on div "hero . say ( "What's the password?" ) ; // Use the "say()" function to say the …" at bounding box center [812, 211] width 259 height 367
click at [835, 65] on div "hero . say ( "What's the password?" ) ; // Use the "say()" function to say the …" at bounding box center [812, 211] width 259 height 367
click at [830, 61] on div "hero . say ( "What's the password?" ) ; // Use the "say()" function to say the …" at bounding box center [812, 211] width 259 height 367
click at [774, 80] on div "hero . say ( "What's the password?" ) ; // Use the "say()" function to say the …" at bounding box center [812, 211] width 259 height 367
click at [769, 69] on div "hero . say ( "What's the password?" ) ; // Use the "say()" function to say the …" at bounding box center [812, 211] width 259 height 367
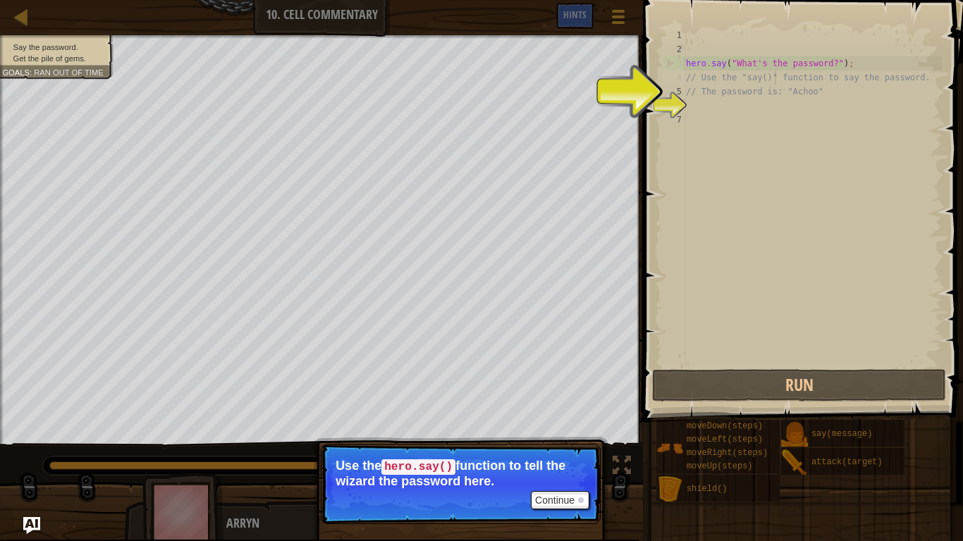
type textarea "hero.say("What's the password?");"
click at [694, 108] on div "hero . say ( "What's the password?" ) ; // Use the "say()" function to say the …" at bounding box center [812, 211] width 259 height 367
click at [739, 56] on div "hero . say ( "What's the password?" ) ; // Use the "say()" function to say the …" at bounding box center [812, 211] width 259 height 367
type textarea "hero.say("What's the password?");"
click at [932, 44] on span "..." at bounding box center [925, 47] width 18 height 13
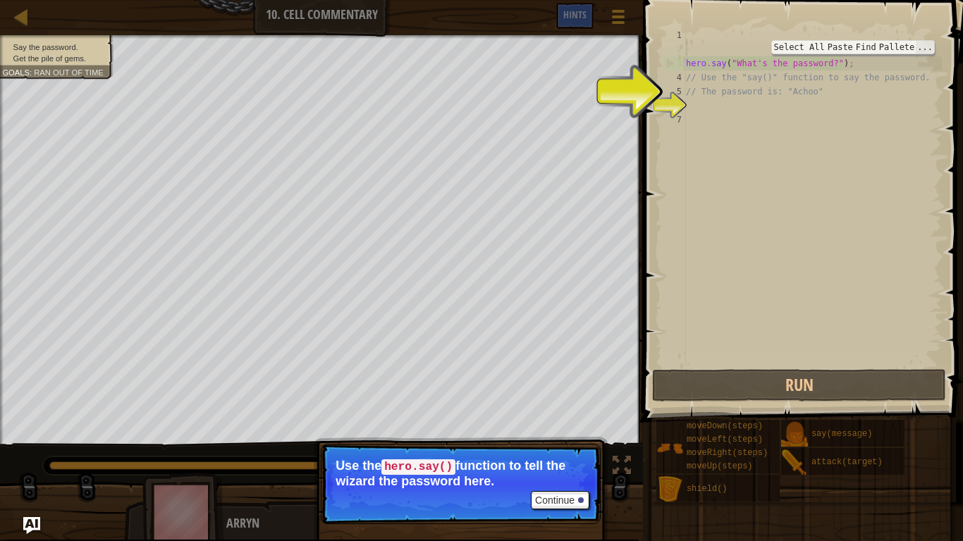
click at [920, 50] on span "..." at bounding box center [925, 47] width 18 height 13
click at [934, 43] on div "..." at bounding box center [925, 47] width 20 height 14
click at [909, 52] on div "hero . say ( "What's the password?" ) ; // Use the "say()" function to say the …" at bounding box center [812, 211] width 259 height 367
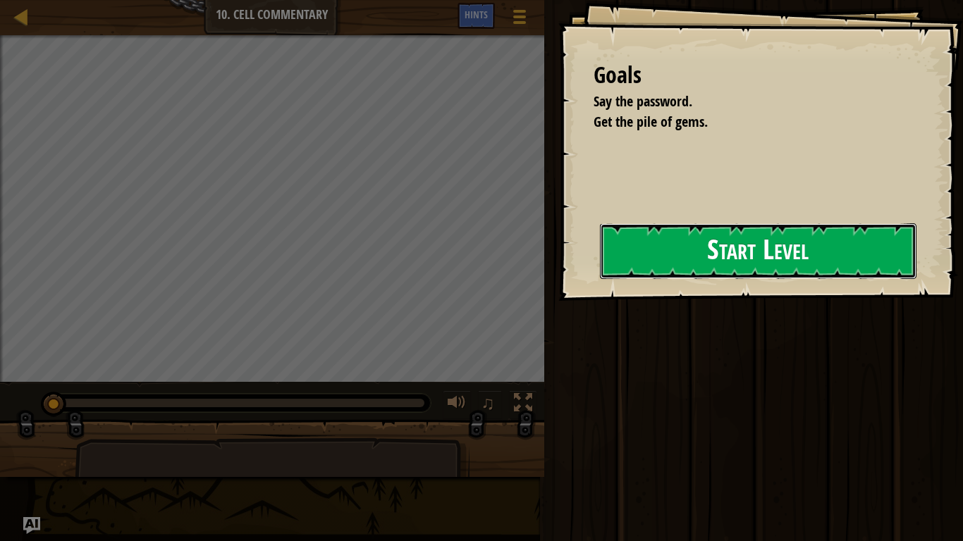
click at [747, 259] on button "Start Level" at bounding box center [758, 251] width 317 height 56
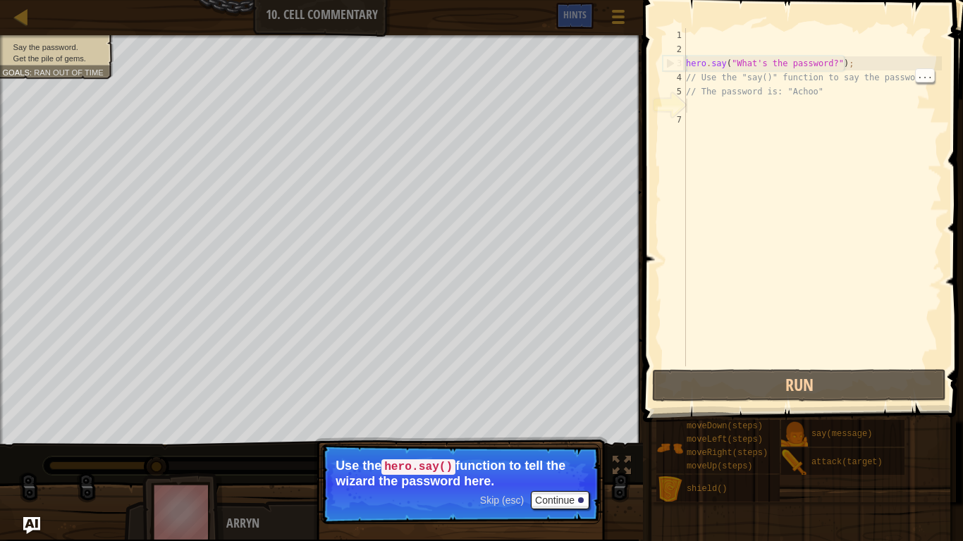
click at [737, 80] on div "hero . say ( "What's the password?" ) ; // Use the "say()" function to say the …" at bounding box center [812, 211] width 259 height 367
drag, startPoint x: 742, startPoint y: 61, endPoint x: 817, endPoint y: 62, distance: 75.4
click at [817, 62] on div "hero . say ( "What's the password?" ) ; // Use the "say()" function to say the …" at bounding box center [812, 211] width 259 height 367
type textarea "hero.say("What's the password?");"
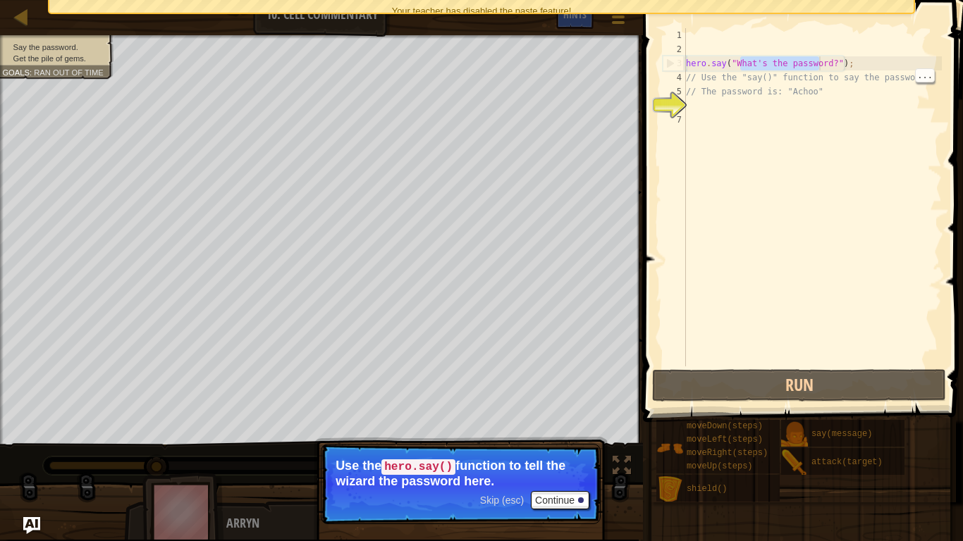
click at [733, 64] on div "hero . say ( "What's the password?" ) ; // Use the "say()" function to say the …" at bounding box center [812, 211] width 259 height 367
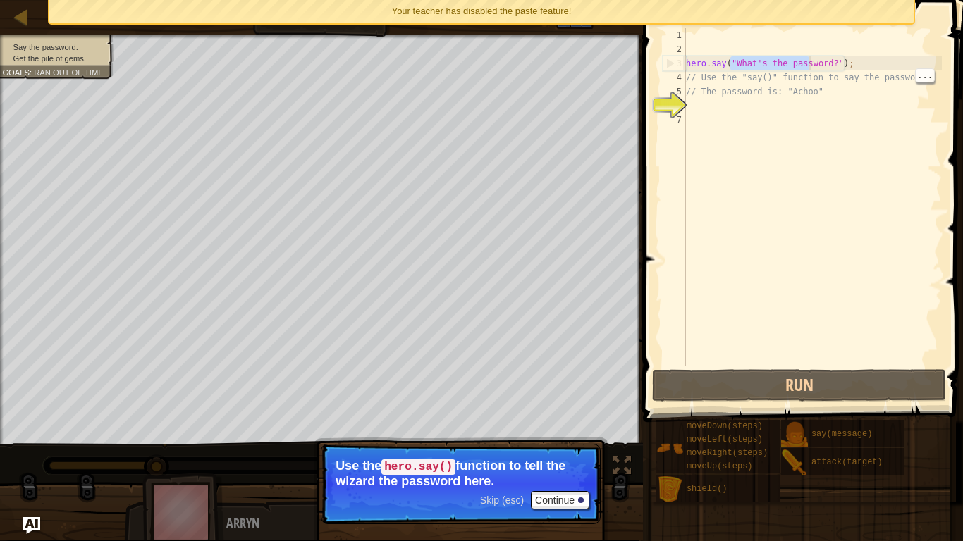
drag, startPoint x: 729, startPoint y: 66, endPoint x: 828, endPoint y: 59, distance: 99.7
click at [828, 59] on div "hero . say ( "What's the password?" ) ; // Use the "say()" function to say the …" at bounding box center [812, 211] width 259 height 367
click at [691, 103] on div "hero . say ( "What's the password?" ) ; // Use the "say()" function to say the …" at bounding box center [812, 211] width 259 height 367
click at [687, 106] on div "hero . say ( "What's the password?" ) ; // Use the "say()" function to say the …" at bounding box center [812, 211] width 259 height 367
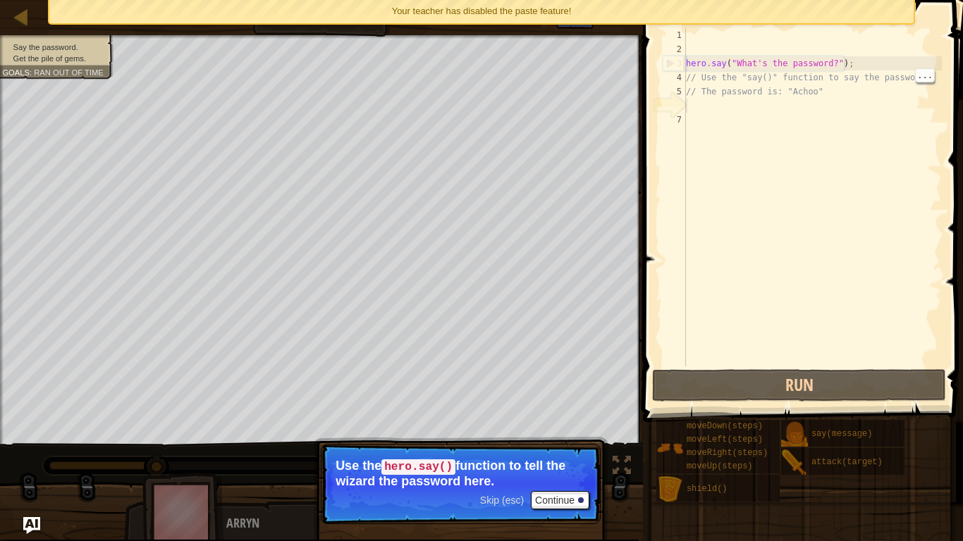
click at [687, 106] on div "hero . say ( "What's the password?" ) ; // Use the "say()" function to say the …" at bounding box center [812, 211] width 259 height 367
click at [690, 106] on div "hero . say ( "What's the password?" ) ; // Use the "say()" function to say the …" at bounding box center [812, 211] width 259 height 367
click at [787, 97] on div "hero . say ( "What's the password?" ) ; // Use the "say()" function to say the …" at bounding box center [812, 211] width 259 height 367
type textarea "// The password is: "Achoo""
click at [759, 98] on div "hero . say ( "What's the password?" ) ; // Use the "say()" function to say the …" at bounding box center [812, 211] width 259 height 367
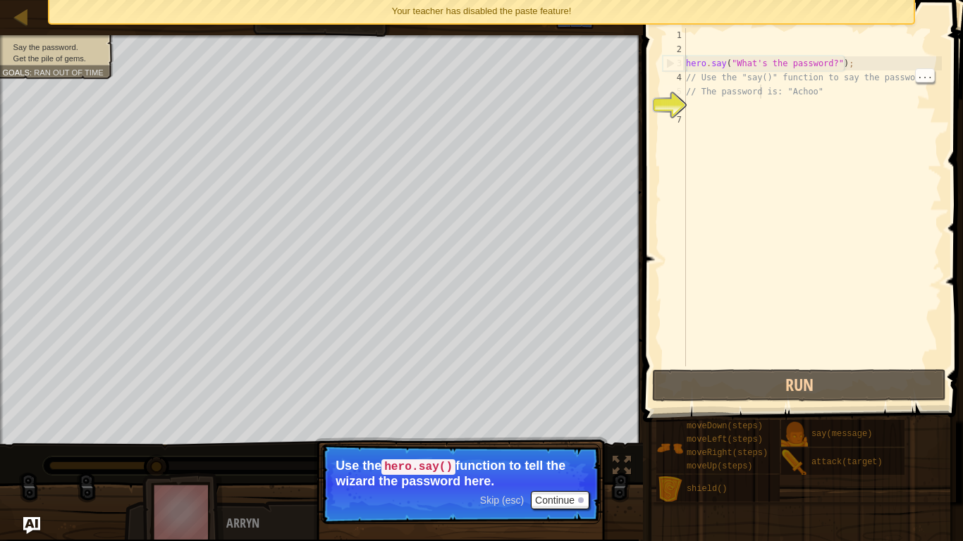
click at [771, 94] on div "hero . say ( "What's the password?" ) ; // Use the "say()" function to say the …" at bounding box center [812, 211] width 259 height 367
click at [690, 98] on div "hero . say ( "What's the password?" ) ; // Use the "say()" function to say the …" at bounding box center [812, 211] width 259 height 367
click at [691, 102] on div "hero . say ( "What's the password?" ) ; // Use the "say()" function to say the …" at bounding box center [812, 211] width 259 height 367
click at [570, 455] on button "Continue" at bounding box center [560, 500] width 59 height 18
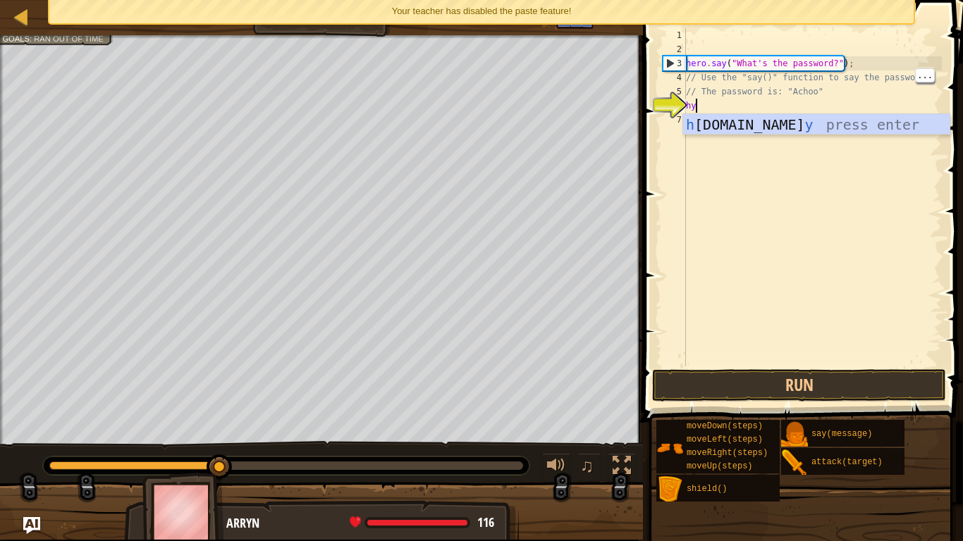
scroll to position [6, 1]
type textarea "h"
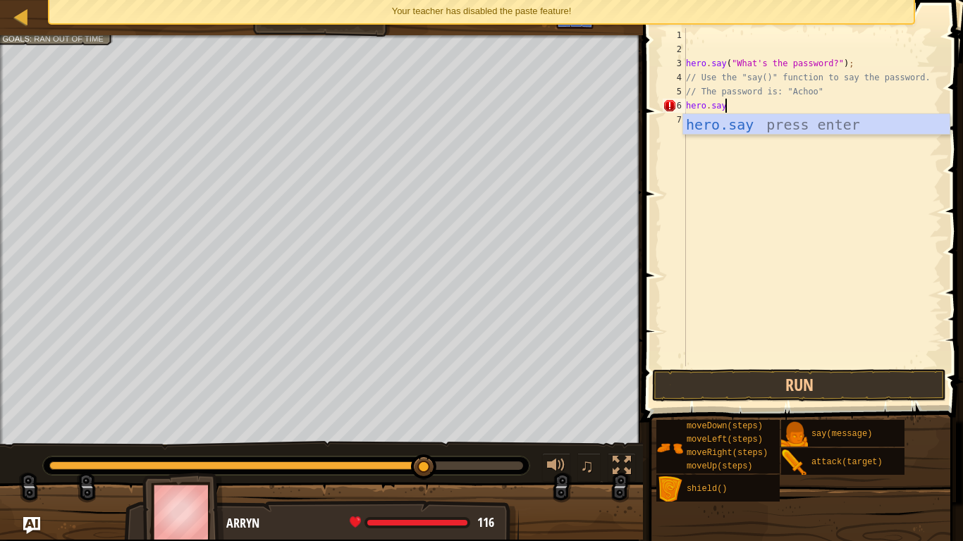
scroll to position [6, 5]
click at [824, 128] on div "hero.say press enter" at bounding box center [816, 145] width 266 height 63
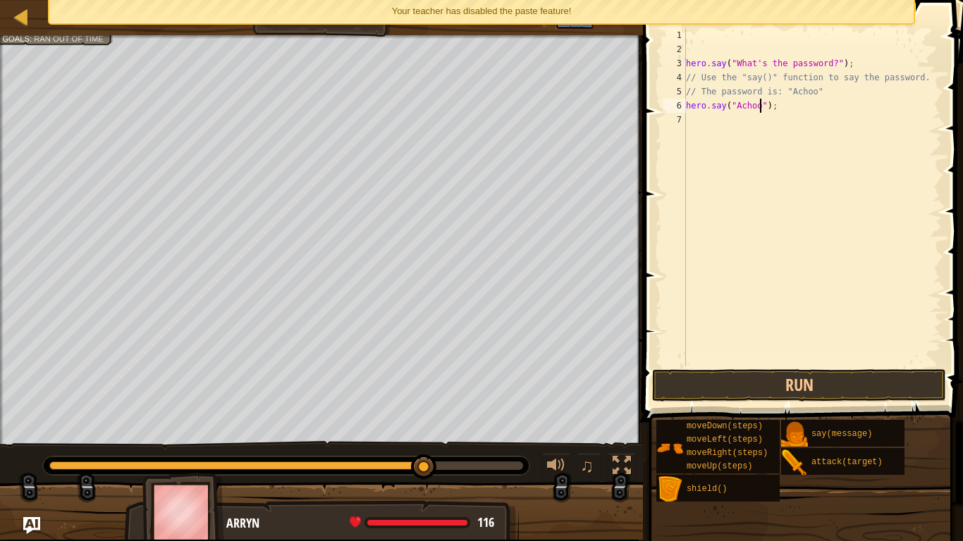
scroll to position [6, 11]
type textarea "hero.say("Achoo");"
click at [882, 388] on button "Run" at bounding box center [799, 385] width 294 height 32
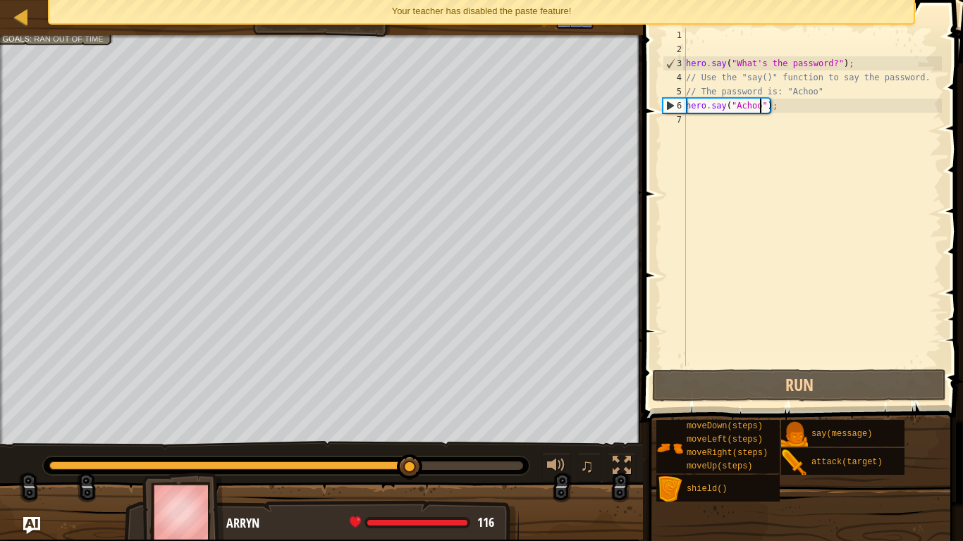
click at [715, 118] on div "hero . say ( "What's the password?" ) ; // Use the "say()" function to say the …" at bounding box center [812, 211] width 259 height 367
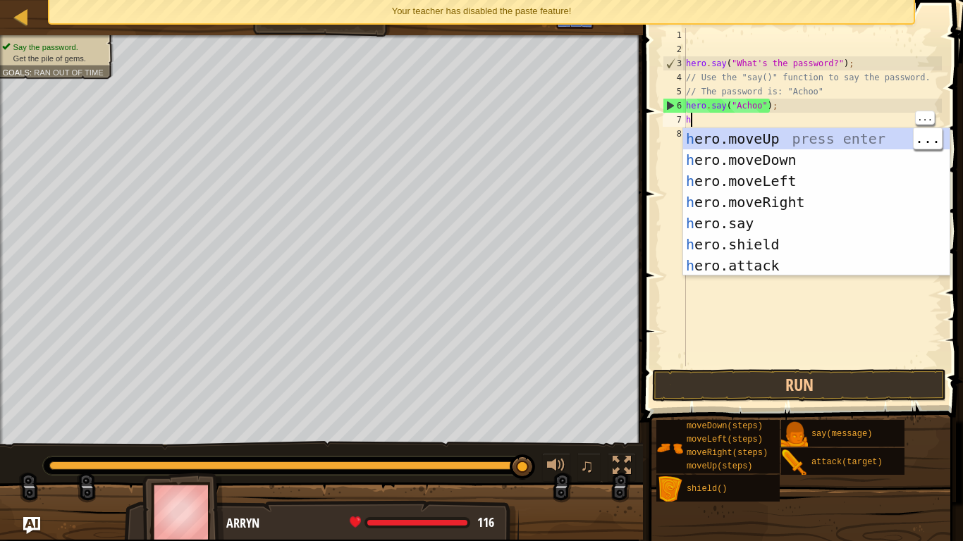
scroll to position [6, 1]
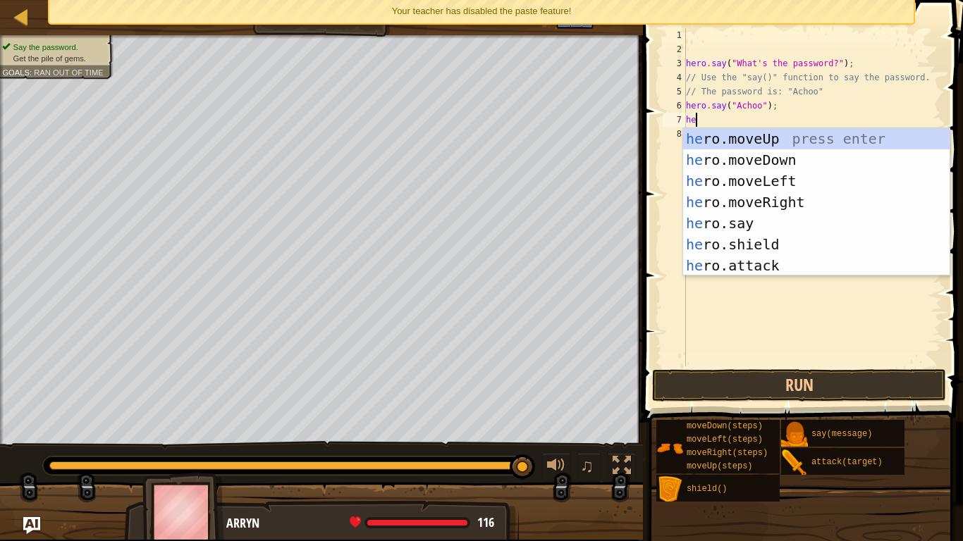
type textarea "hero"
click at [807, 130] on div "hero .moveUp press enter hero .moveDown press enter hero .moveLeft press enter …" at bounding box center [816, 223] width 266 height 190
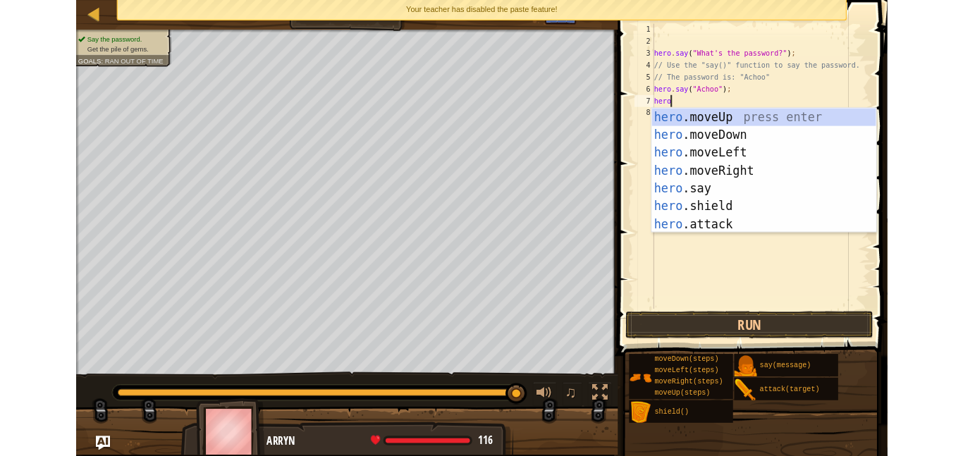
scroll to position [6, 0]
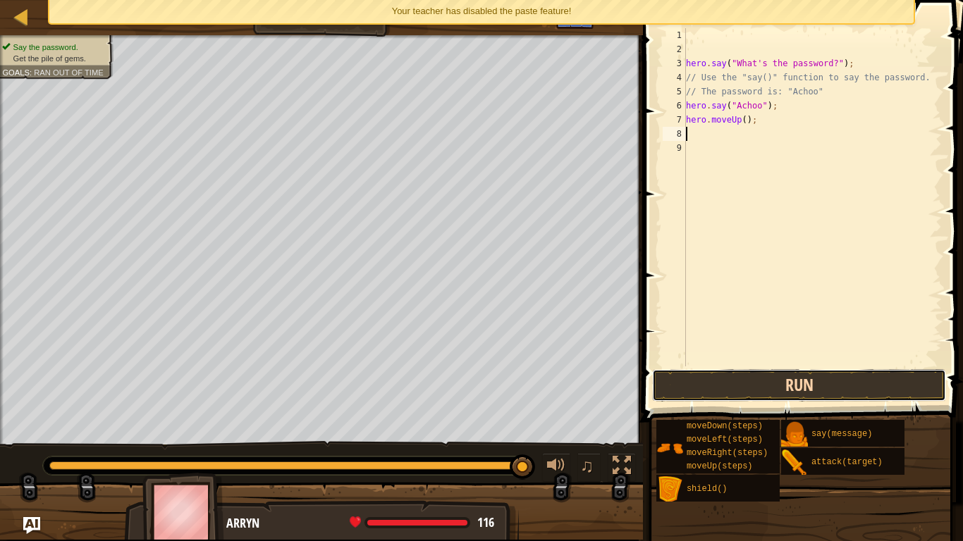
click at [795, 381] on button "Run" at bounding box center [799, 385] width 294 height 32
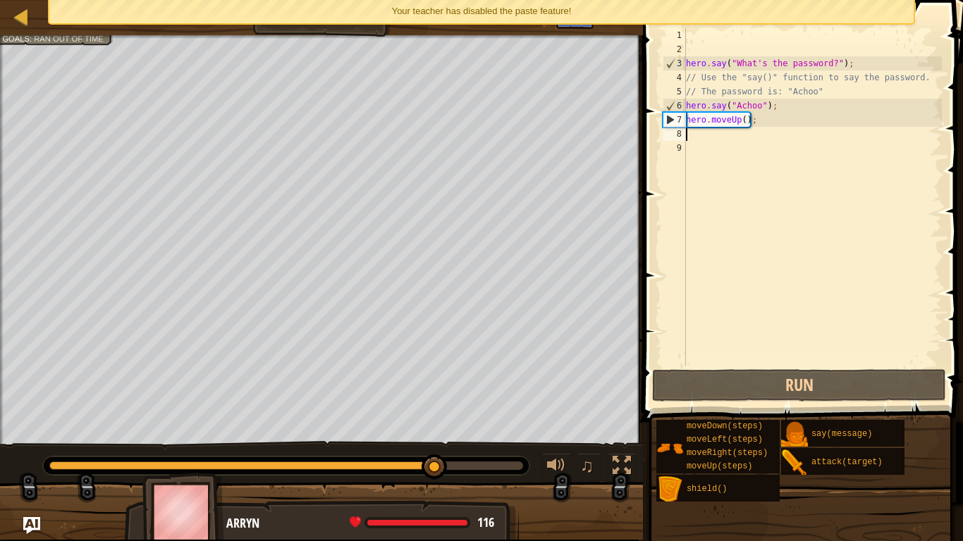
click at [763, 144] on div "hero . say ( "What's the password?" ) ; // Use the "say()" function to say the …" at bounding box center [812, 211] width 259 height 367
click at [747, 136] on div "hero . say ( "What's the password?" ) ; // Use the "say()" function to say the …" at bounding box center [812, 211] width 259 height 367
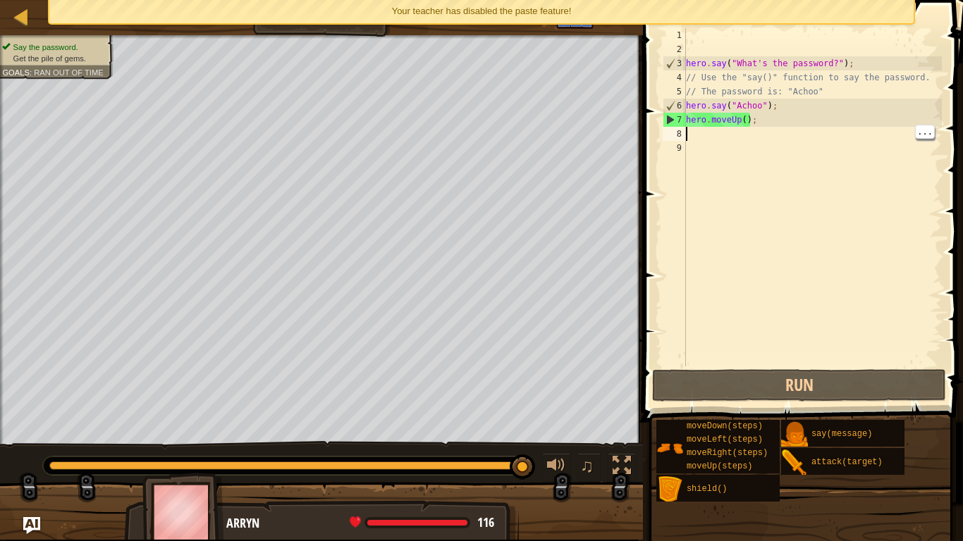
type textarea "H"
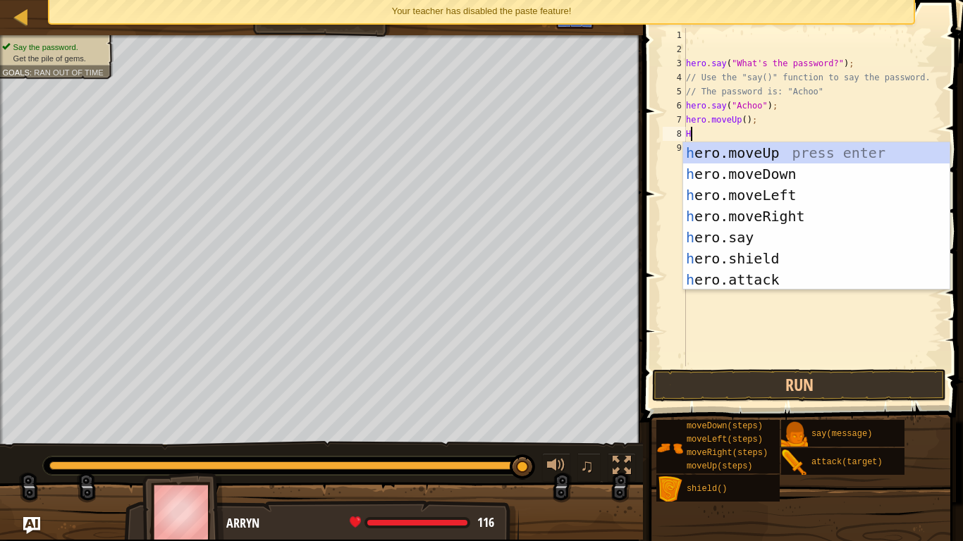
click at [787, 142] on div "h ero.moveUp press enter h ero.moveDown press enter h ero.moveLeft press enter …" at bounding box center [816, 237] width 266 height 190
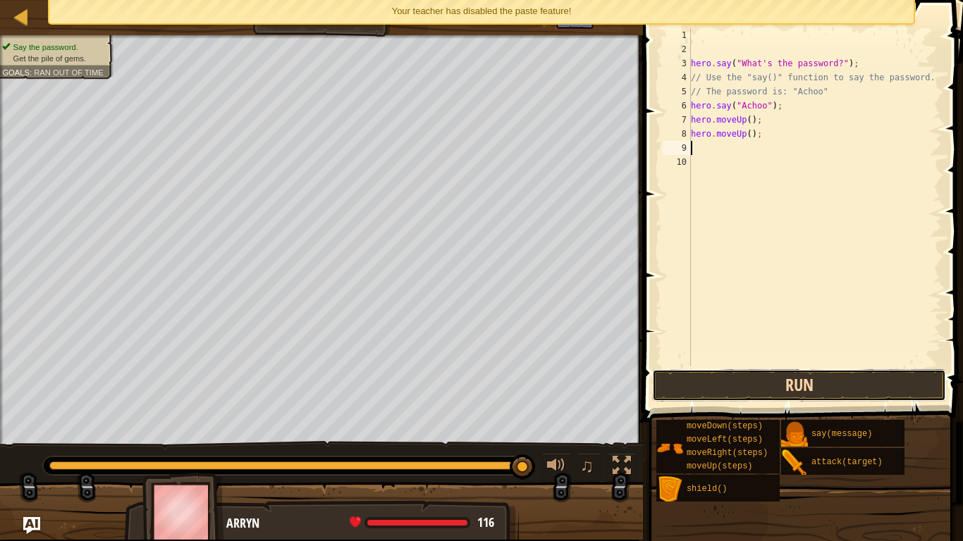
click at [812, 379] on button "Run" at bounding box center [799, 385] width 294 height 32
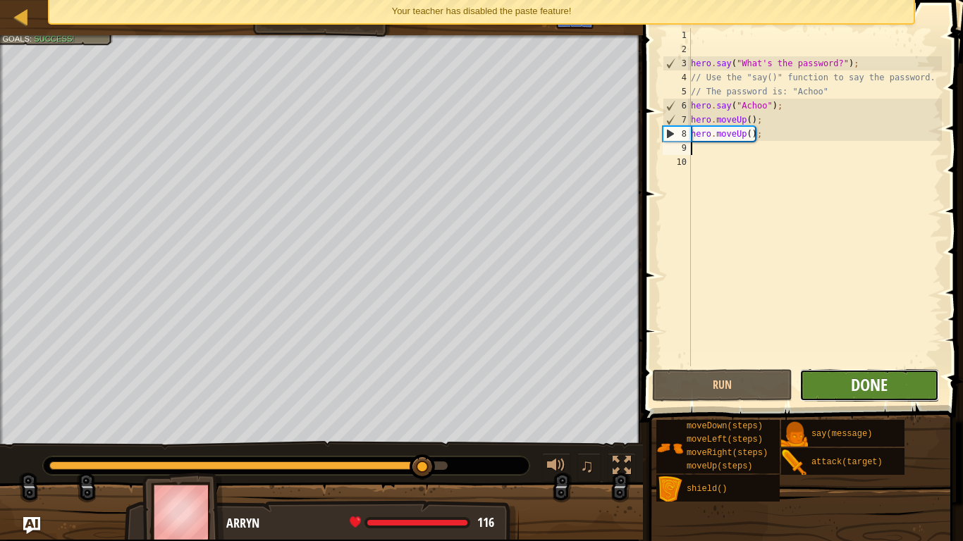
click at [854, 395] on span "Done" at bounding box center [869, 385] width 37 height 23
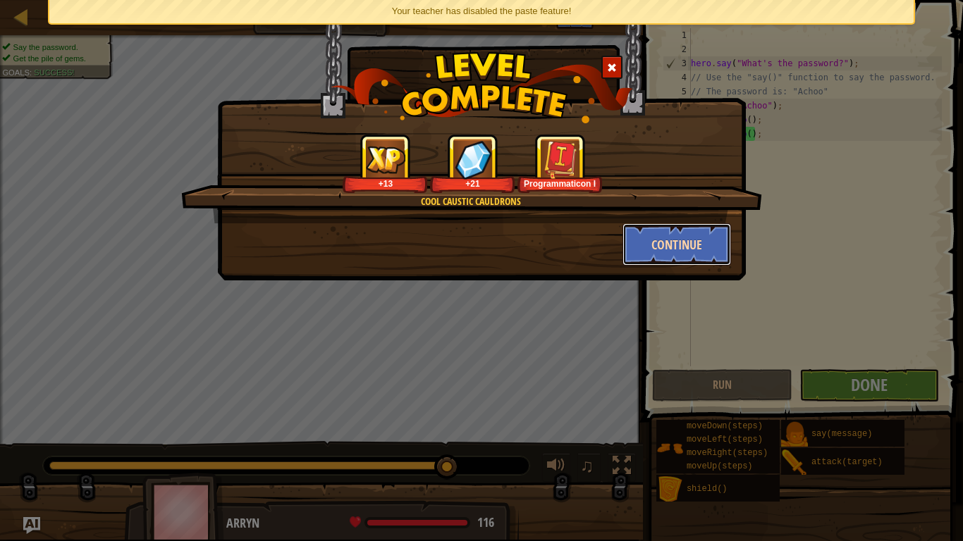
click at [680, 237] on button "Continue" at bounding box center [677, 244] width 109 height 42
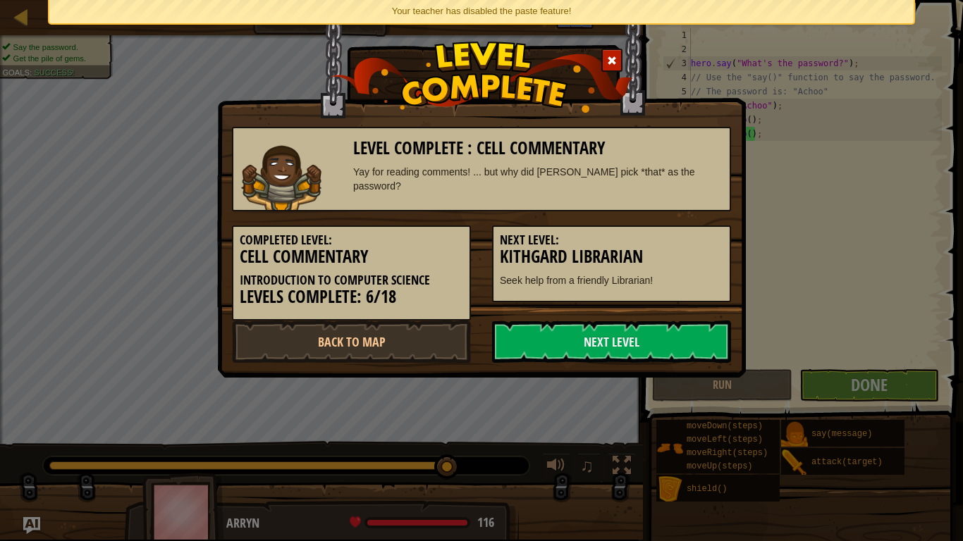
click at [680, 237] on h5 "Next Level:" at bounding box center [611, 240] width 223 height 14
click at [601, 348] on link "Next Level" at bounding box center [611, 342] width 239 height 42
click at [642, 338] on link "Next Level" at bounding box center [611, 342] width 239 height 42
click at [661, 340] on link "Next Level" at bounding box center [611, 342] width 239 height 42
click at [620, 361] on link "Next Level" at bounding box center [611, 342] width 239 height 42
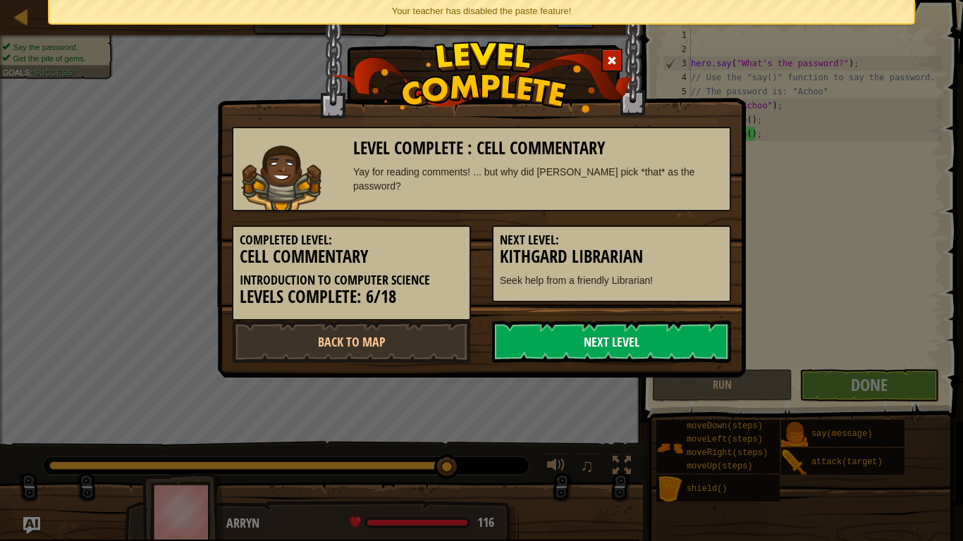
click at [625, 352] on link "Next Level" at bounding box center [611, 342] width 239 height 42
click at [632, 335] on link "Next Level" at bounding box center [611, 342] width 239 height 42
click at [611, 331] on link "Next Level" at bounding box center [611, 342] width 239 height 42
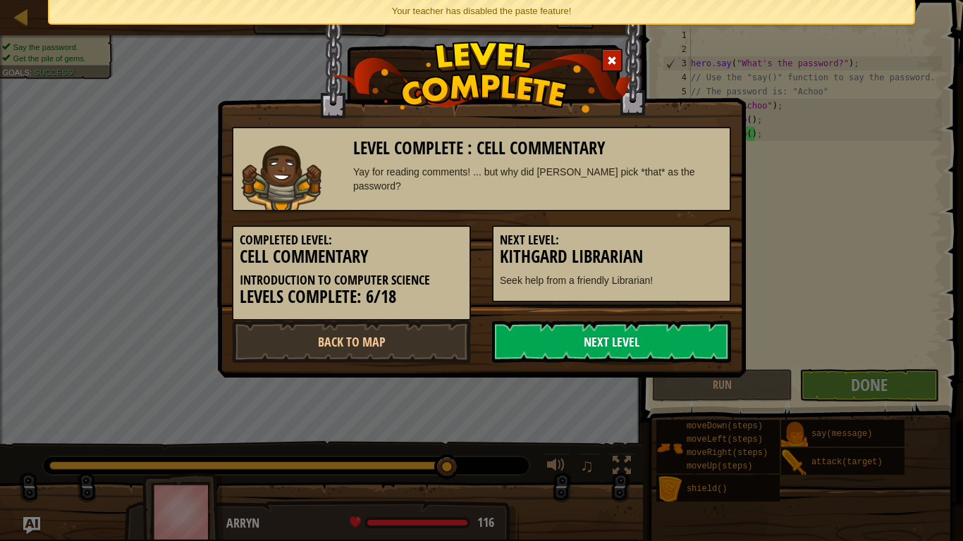
click at [611, 331] on link "Next Level" at bounding box center [611, 342] width 239 height 42
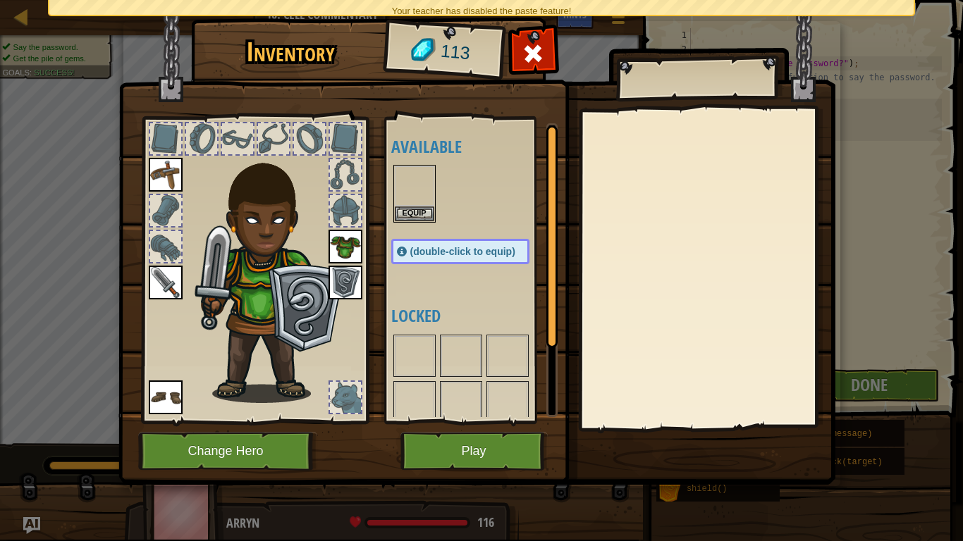
click at [574, 343] on img at bounding box center [476, 229] width 717 height 512
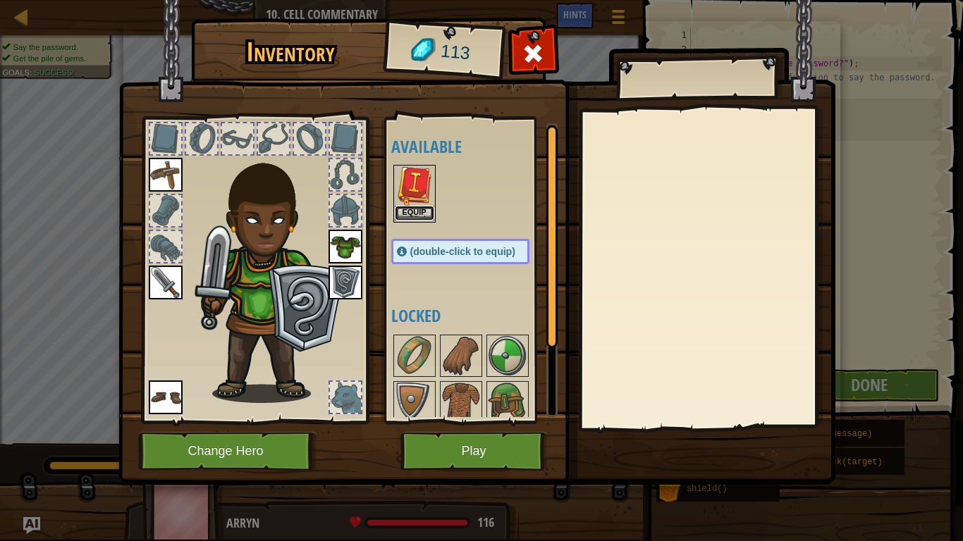
click at [402, 213] on button "Equip" at bounding box center [414, 213] width 39 height 15
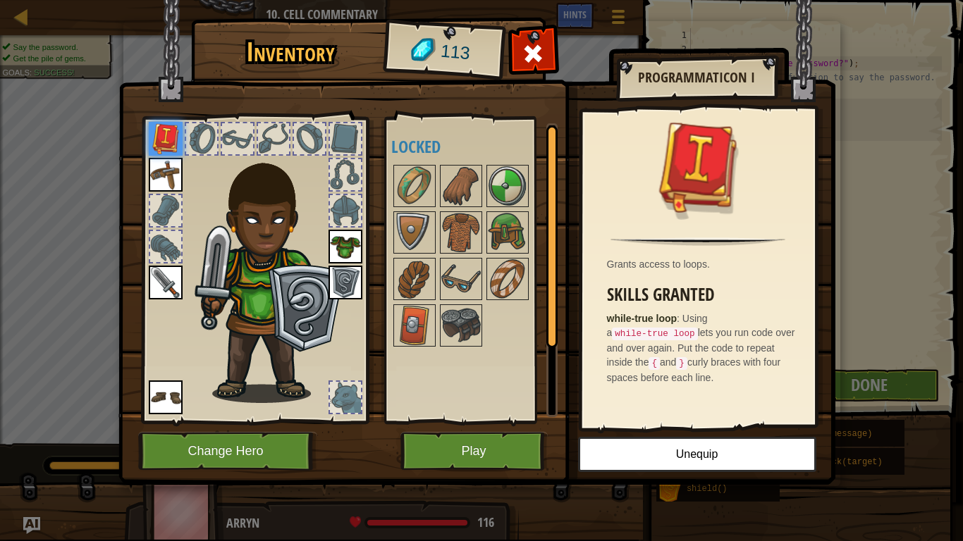
click at [211, 121] on div at bounding box center [254, 266] width 233 height 317
click at [208, 131] on div at bounding box center [201, 138] width 31 height 31
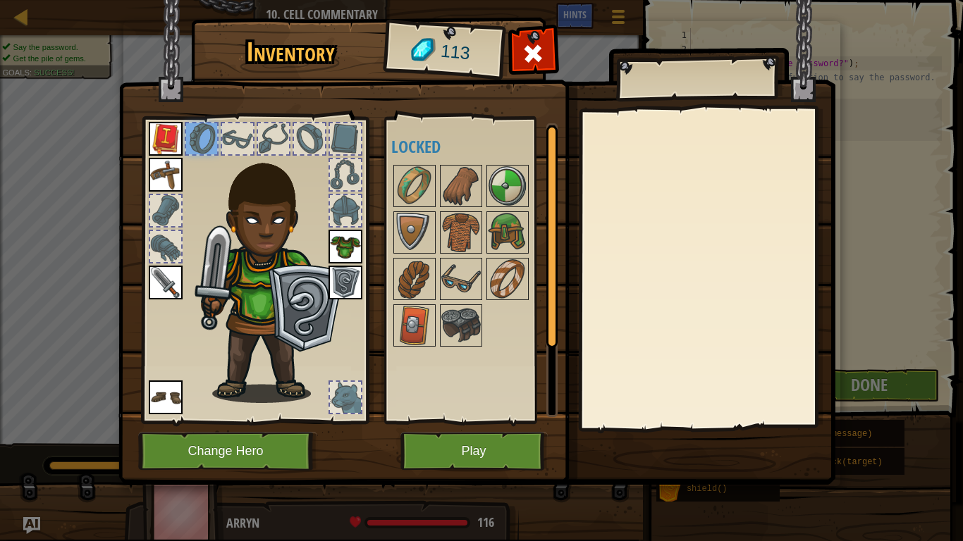
click at [232, 134] on div at bounding box center [237, 138] width 31 height 31
click at [255, 138] on img at bounding box center [261, 257] width 214 height 290
click at [278, 135] on div at bounding box center [273, 138] width 31 height 31
click at [295, 140] on div at bounding box center [309, 138] width 31 height 31
click at [350, 153] on div at bounding box center [345, 138] width 31 height 31
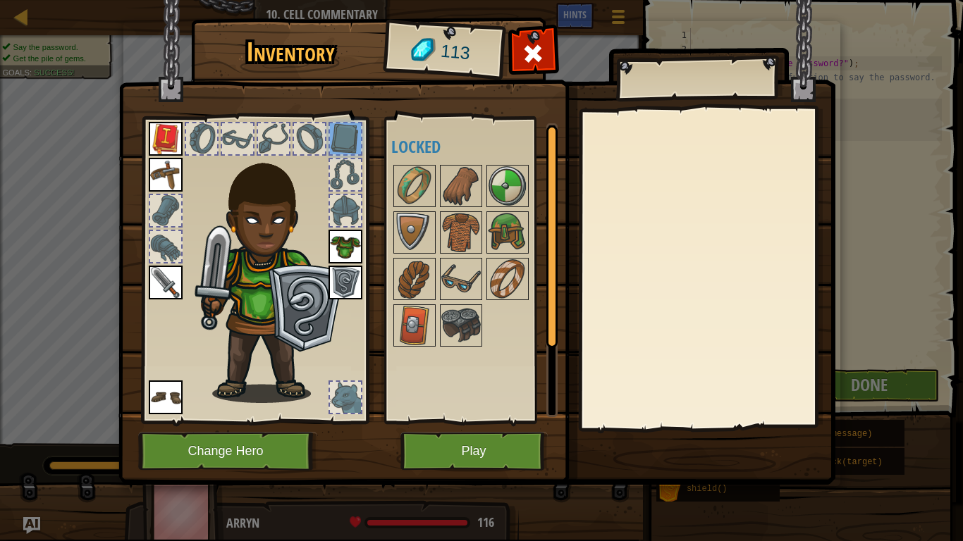
click at [352, 163] on div at bounding box center [345, 174] width 31 height 31
click at [333, 227] on div at bounding box center [346, 211] width 34 height 34
click at [338, 287] on img at bounding box center [346, 283] width 34 height 34
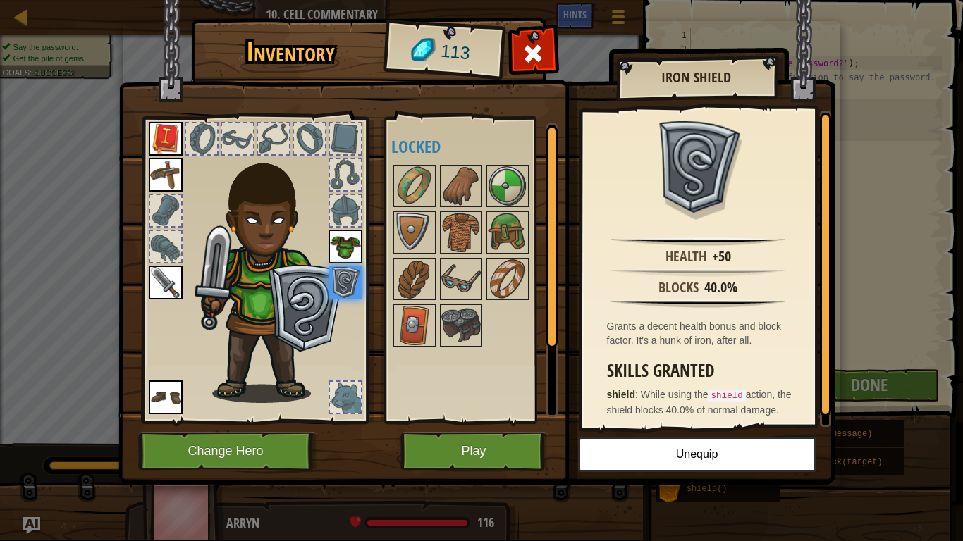
click at [220, 255] on img at bounding box center [271, 273] width 152 height 259
click at [168, 233] on div at bounding box center [165, 246] width 31 height 31
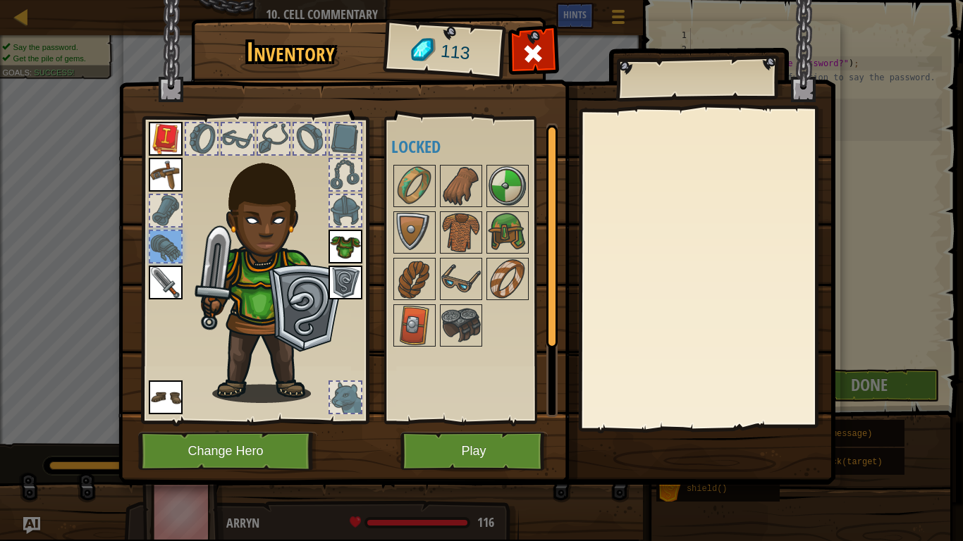
click at [159, 211] on div at bounding box center [165, 210] width 31 height 31
click at [460, 455] on button "Play" at bounding box center [473, 451] width 147 height 39
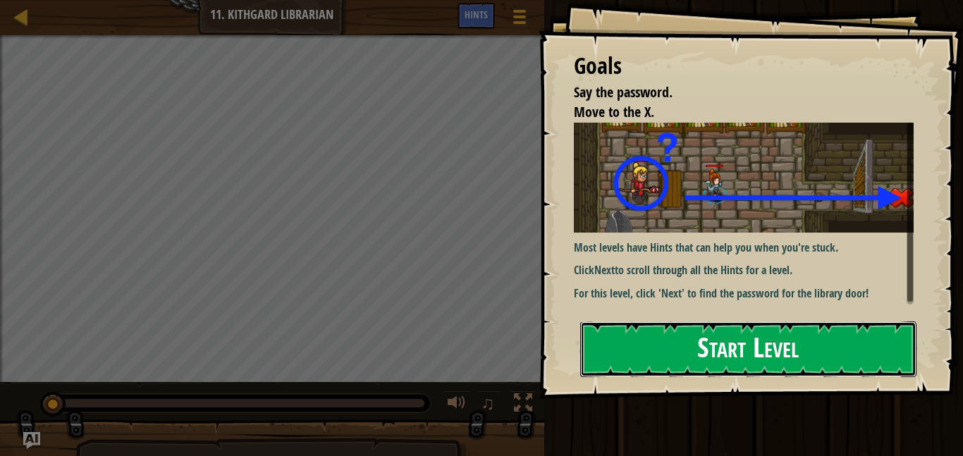
click at [878, 360] on button "Start Level" at bounding box center [748, 349] width 336 height 56
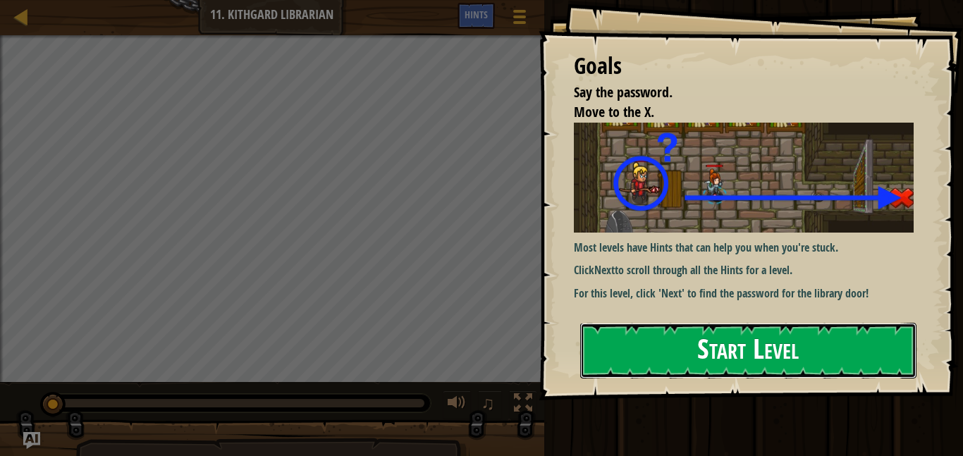
click at [832, 329] on button "Start Level" at bounding box center [748, 351] width 336 height 56
click at [834, 348] on button "Start Level" at bounding box center [748, 351] width 336 height 56
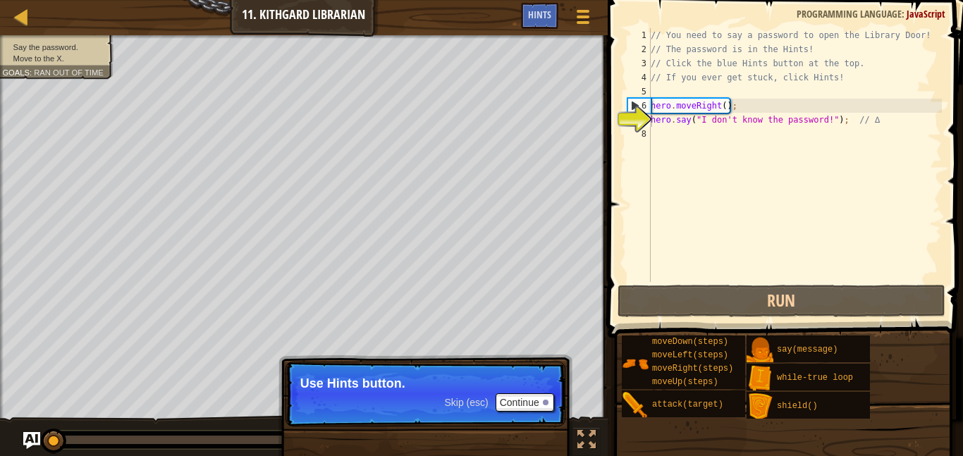
click at [675, 124] on div "// You need to say a password to open the Library Door! // The password is in t…" at bounding box center [795, 169] width 294 height 282
click at [680, 136] on div "// You need to say a password to open the Library Door! // The password is in t…" at bounding box center [795, 169] width 294 height 282
click at [659, 116] on div "// You need to say a password to open the Library Door! // The password is in t…" at bounding box center [795, 169] width 294 height 282
type textarea "hero.say("I don't know the password!"); // ∆"
click at [16, 17] on div at bounding box center [22, 17] width 18 height 18
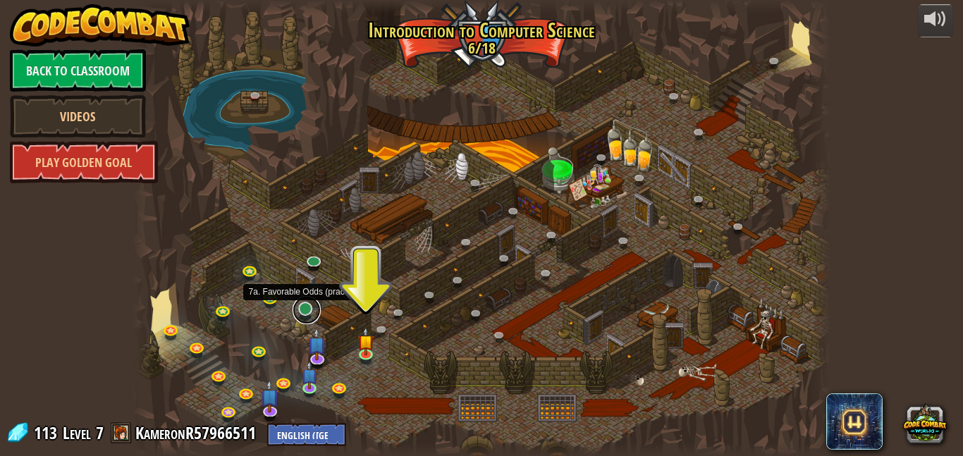
click at [303, 308] on link at bounding box center [307, 310] width 28 height 28
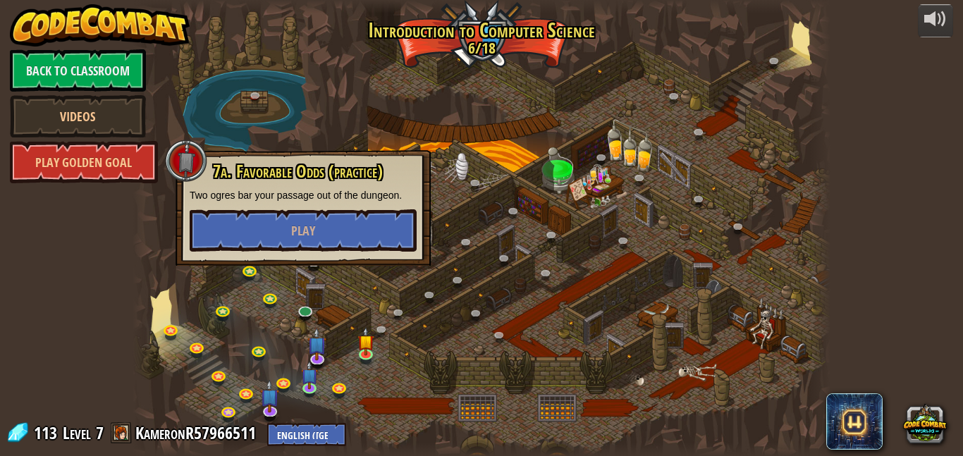
click at [301, 252] on div "7a. Favorable Odds (practice) Two ogres bar your passage out of the dungeon. Pl…" at bounding box center [303, 208] width 255 height 116
click at [294, 240] on button "Play" at bounding box center [303, 230] width 227 height 42
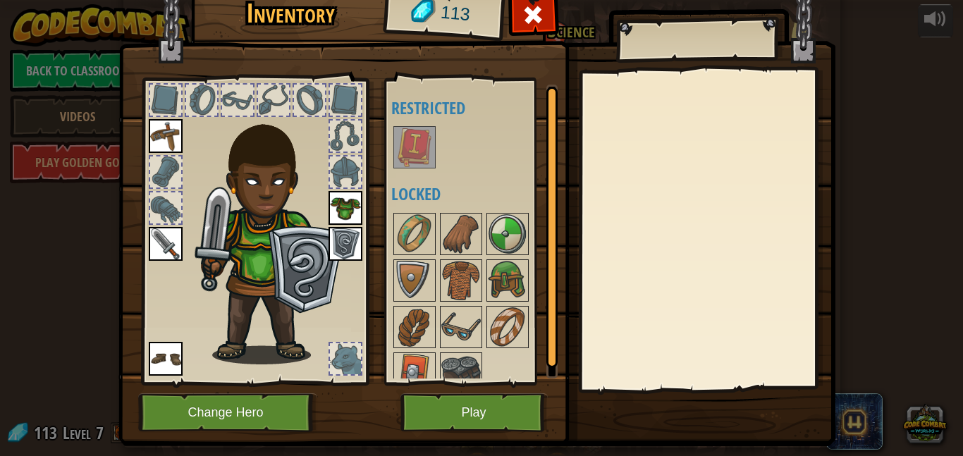
click at [438, 383] on div "Available Equip Equip Equip Equip Equip (double-click to equip) Restricted Lock…" at bounding box center [471, 231] width 173 height 307
click at [466, 415] on button "Play" at bounding box center [473, 412] width 147 height 39
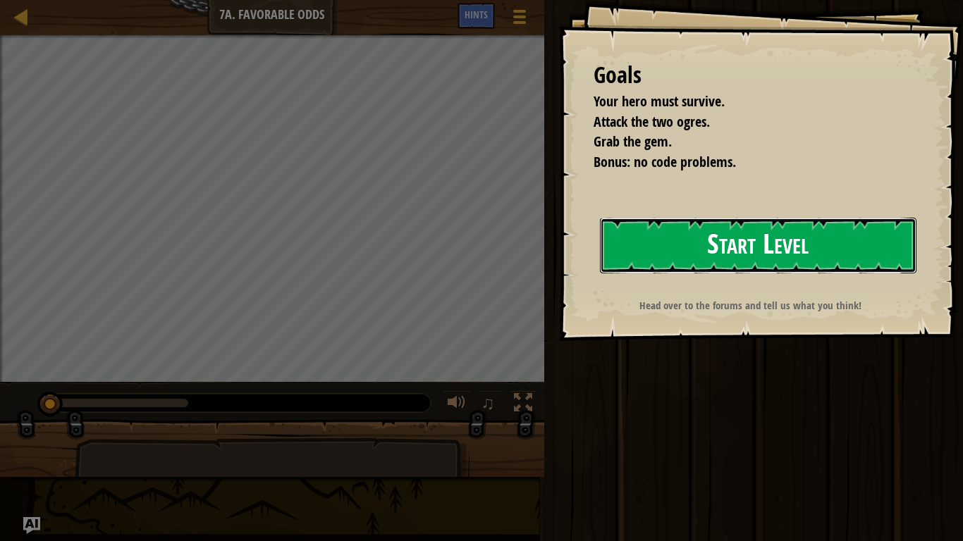
click at [790, 228] on button "Start Level" at bounding box center [758, 246] width 317 height 56
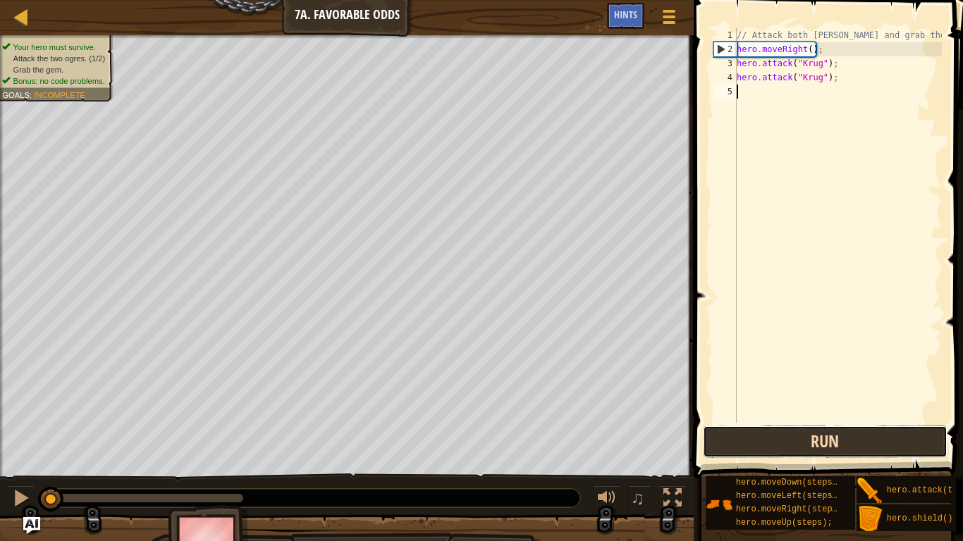
click at [862, 431] on button "Run" at bounding box center [825, 442] width 245 height 32
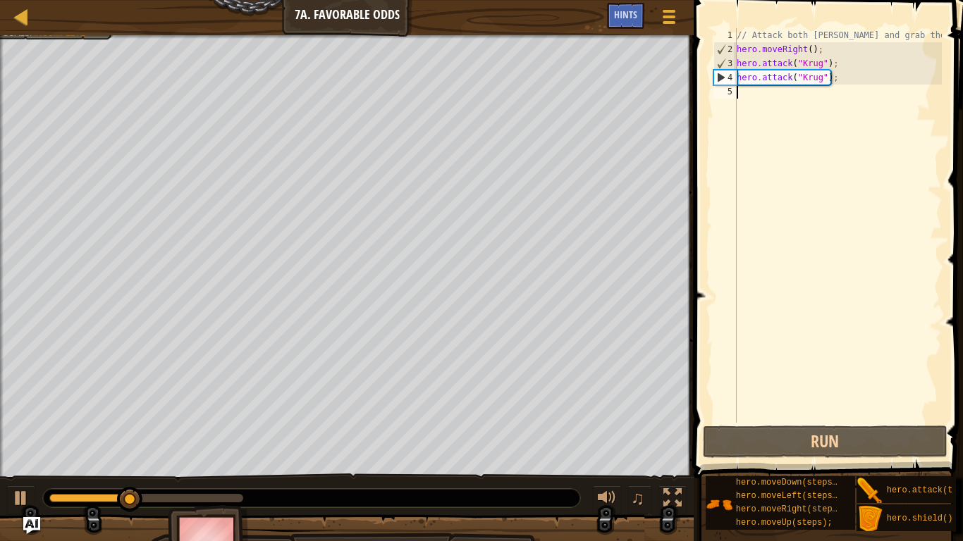
click at [821, 93] on div "// Attack both [PERSON_NAME] and grab the gem. hero . moveRight ( ) ; hero . at…" at bounding box center [838, 239] width 208 height 423
type textarea "he"
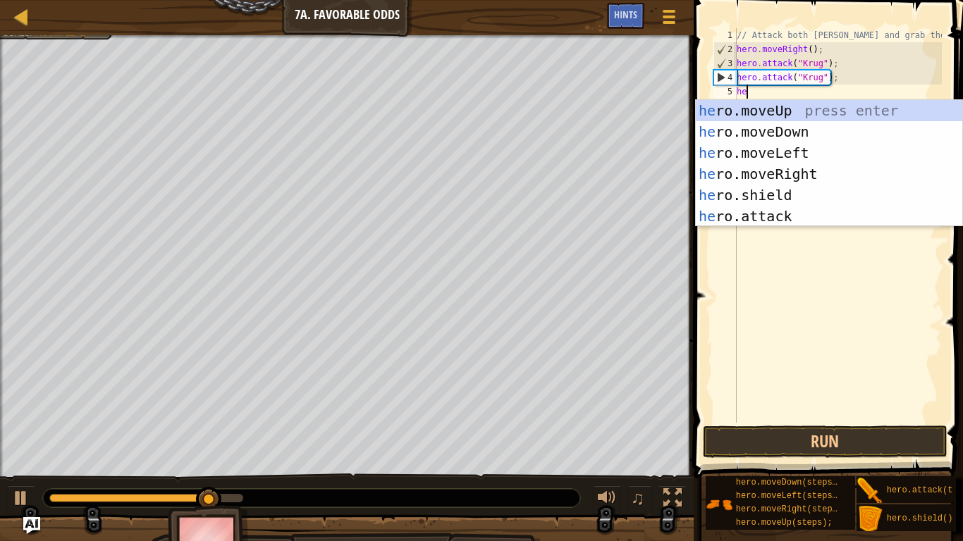
click at [817, 176] on div "he ro.moveUp press enter he ro.moveDown press enter he ro.moveLeft press enter …" at bounding box center [829, 184] width 266 height 169
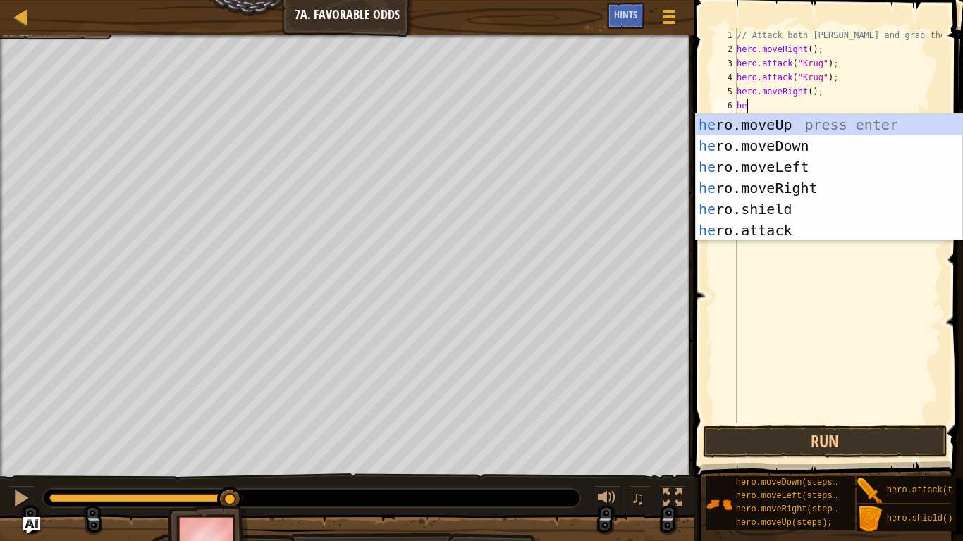
scroll to position [6, 1]
click at [859, 112] on div "// Attack both [PERSON_NAME] and grab the gem. hero . moveRight ( ) ; hero . at…" at bounding box center [838, 239] width 208 height 423
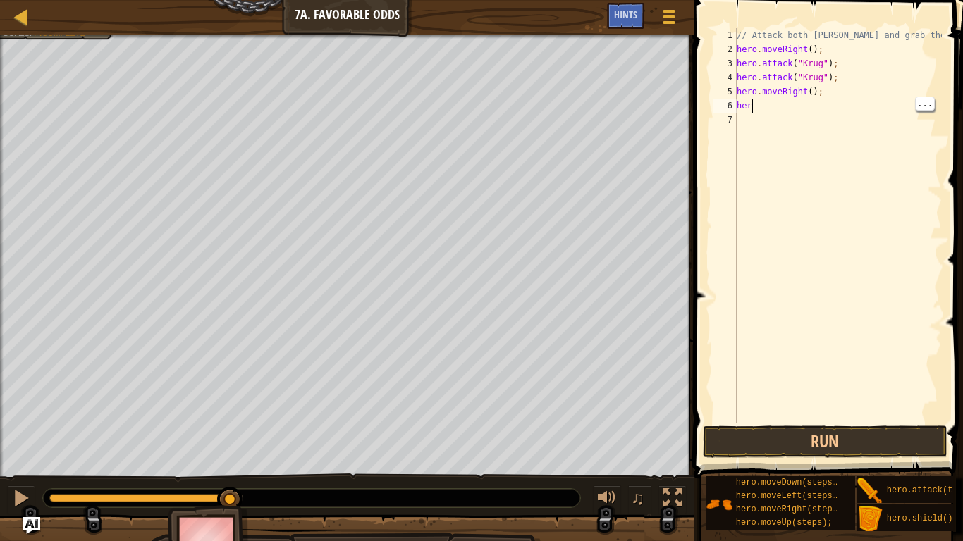
click at [804, 107] on div "// Attack both [PERSON_NAME] and grab the gem. hero . moveRight ( ) ; hero . at…" at bounding box center [838, 239] width 208 height 423
type textarea "hero"
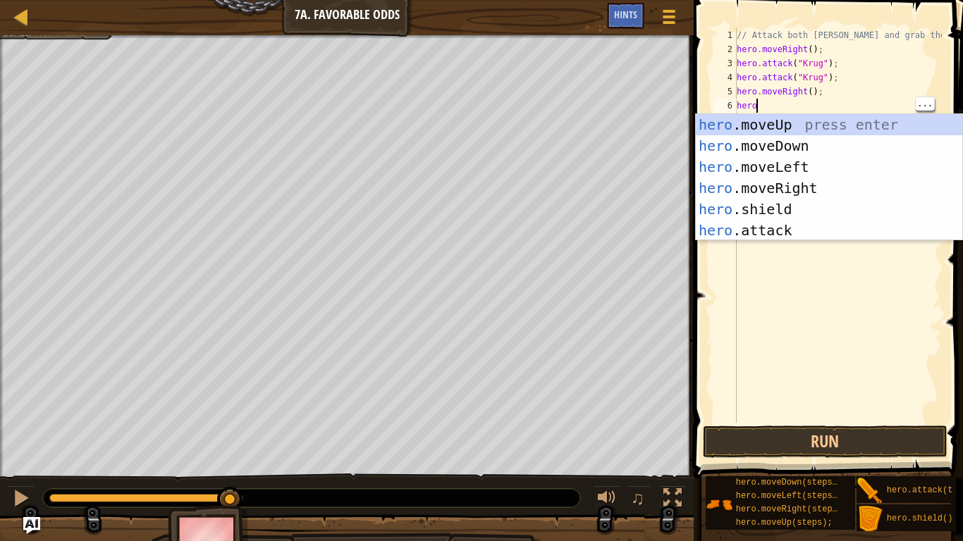
scroll to position [6, 2]
click at [822, 123] on div "hero .moveUp press enter hero .moveDown press enter hero .moveLeft press enter …" at bounding box center [829, 198] width 266 height 169
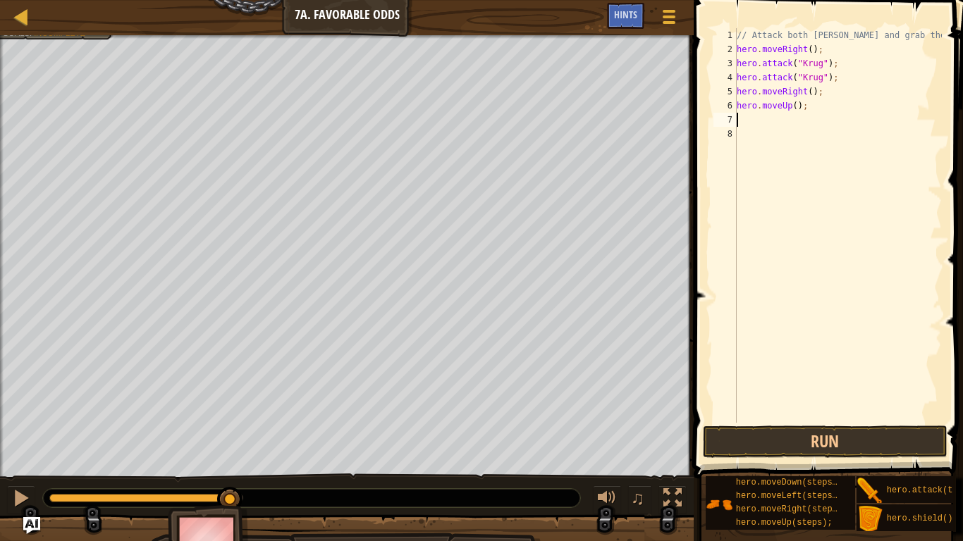
scroll to position [6, 0]
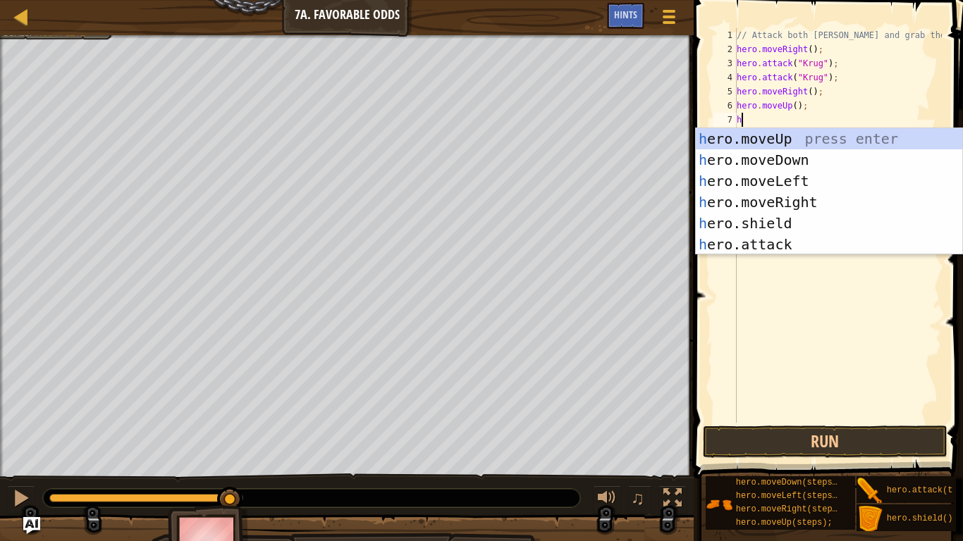
type textarea "he"
click at [800, 181] on div "he ro.moveUp press enter he ro.moveDown press enter he ro.moveLeft press enter …" at bounding box center [829, 212] width 266 height 169
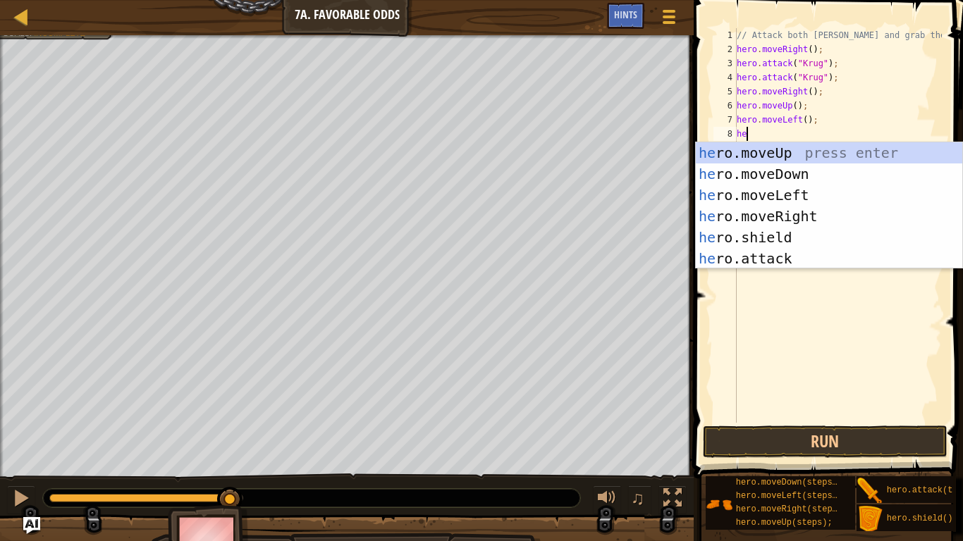
click at [841, 254] on div "he ro.moveUp press enter he ro.moveDown press enter he ro.moveLeft press enter …" at bounding box center [829, 226] width 266 height 169
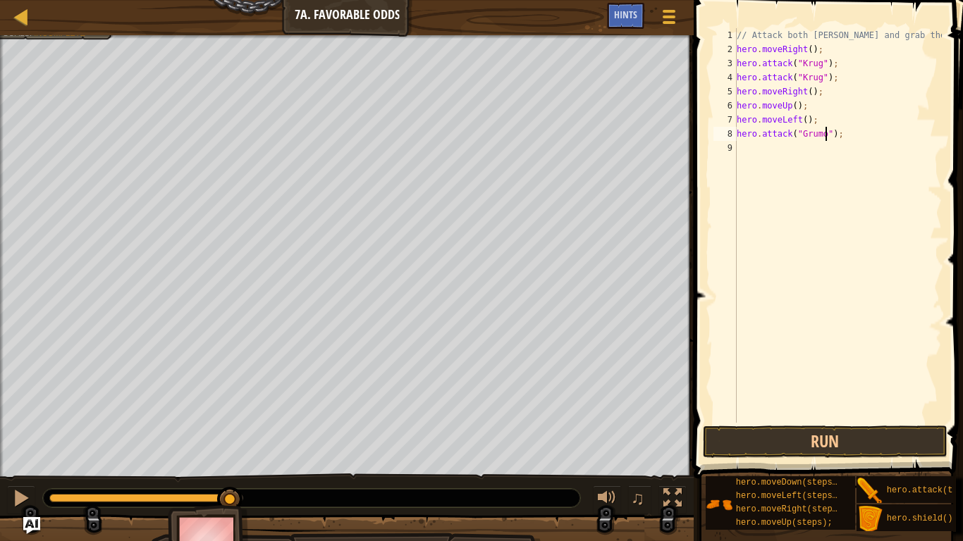
scroll to position [6, 13]
type textarea "hero.attack("Grump");"
click at [767, 159] on div "// Attack both [PERSON_NAME] and grab the gem. hero . moveRight ( ) ; hero . at…" at bounding box center [838, 239] width 208 height 423
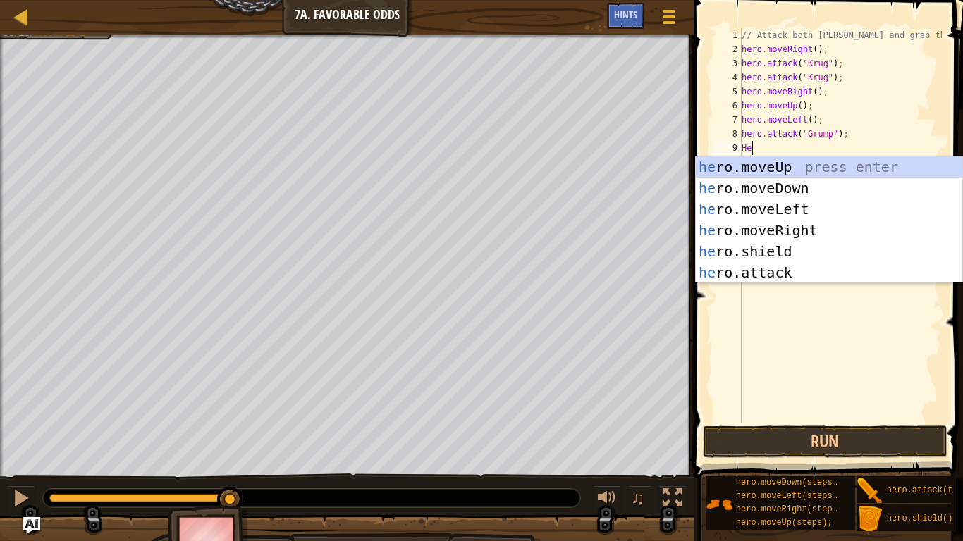
type textarea "Her"
click at [828, 207] on div "her o.moveUp press enter her o.moveDown press enter her o.moveLeft press enter …" at bounding box center [829, 241] width 266 height 169
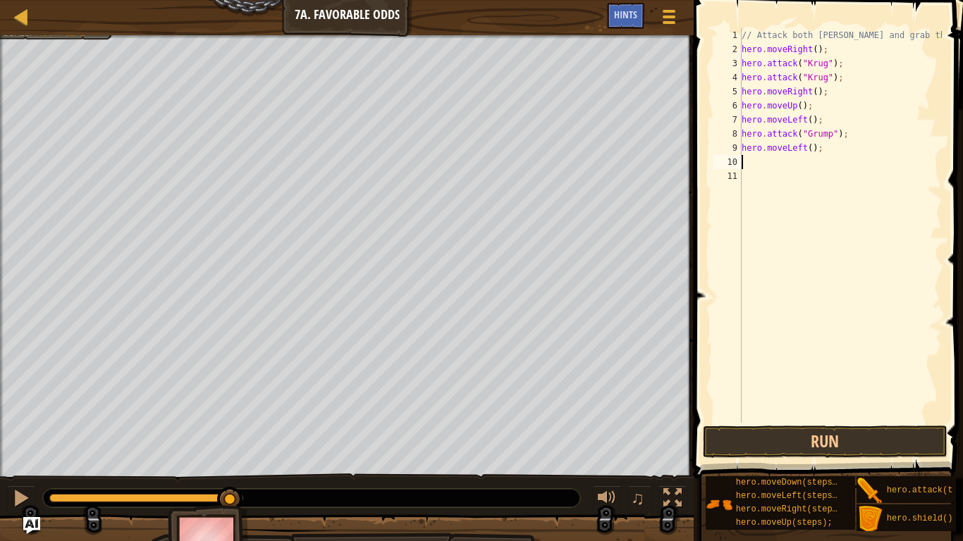
click at [815, 405] on div "// Attack both [PERSON_NAME] and grab the gem. hero . moveRight ( ) ; hero . at…" at bounding box center [840, 239] width 203 height 423
click at [845, 445] on button "Run" at bounding box center [825, 442] width 245 height 32
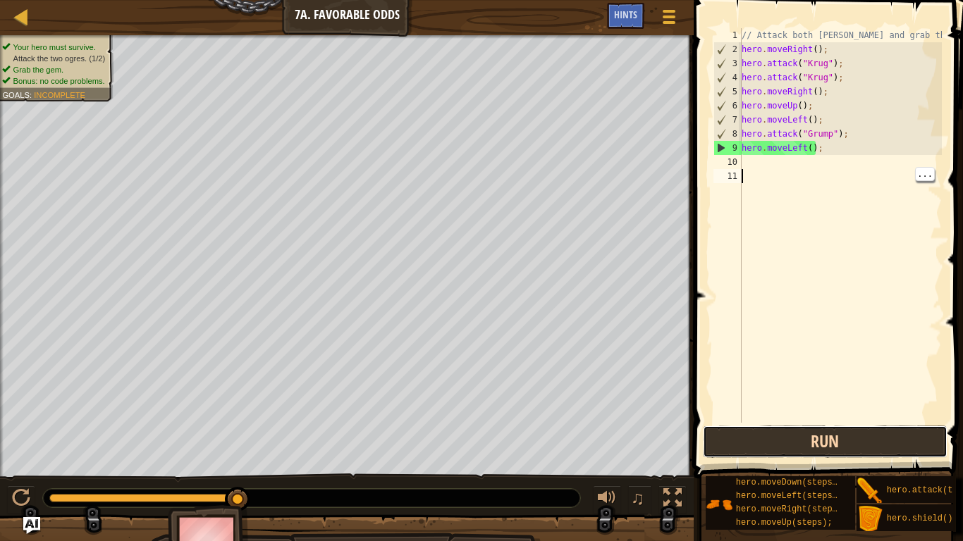
click at [869, 441] on button "Run" at bounding box center [825, 442] width 245 height 32
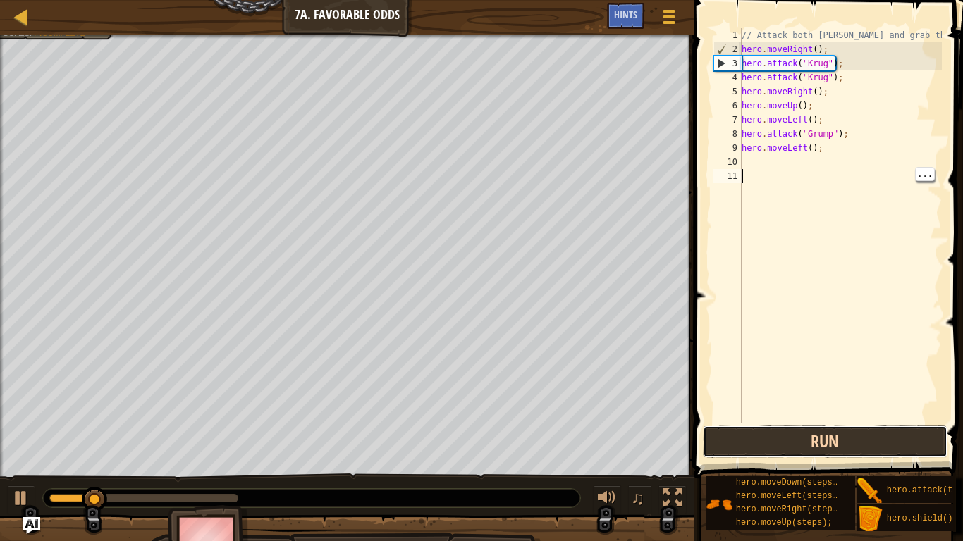
click at [876, 437] on button "Run" at bounding box center [825, 442] width 245 height 32
click at [874, 436] on button "Run" at bounding box center [825, 442] width 245 height 32
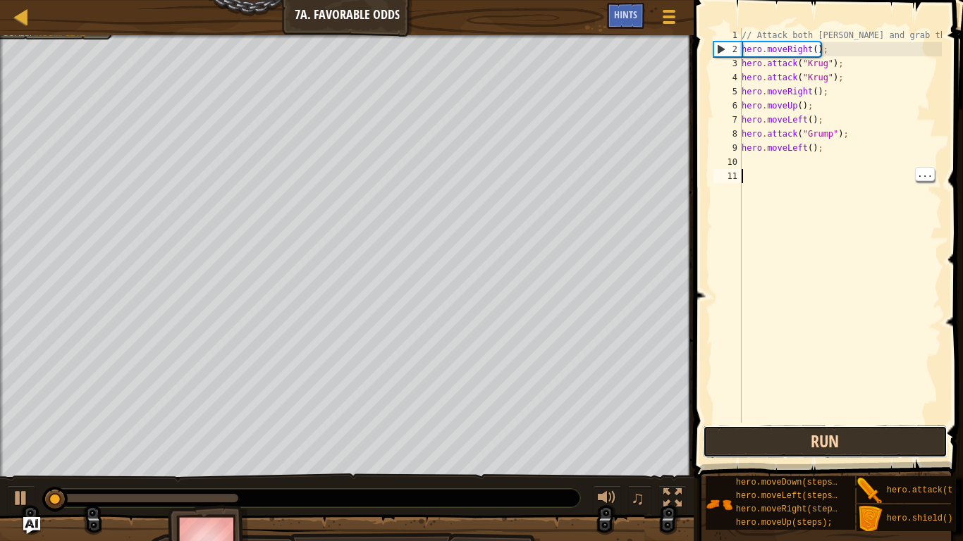
click at [877, 431] on button "Run" at bounding box center [825, 442] width 245 height 32
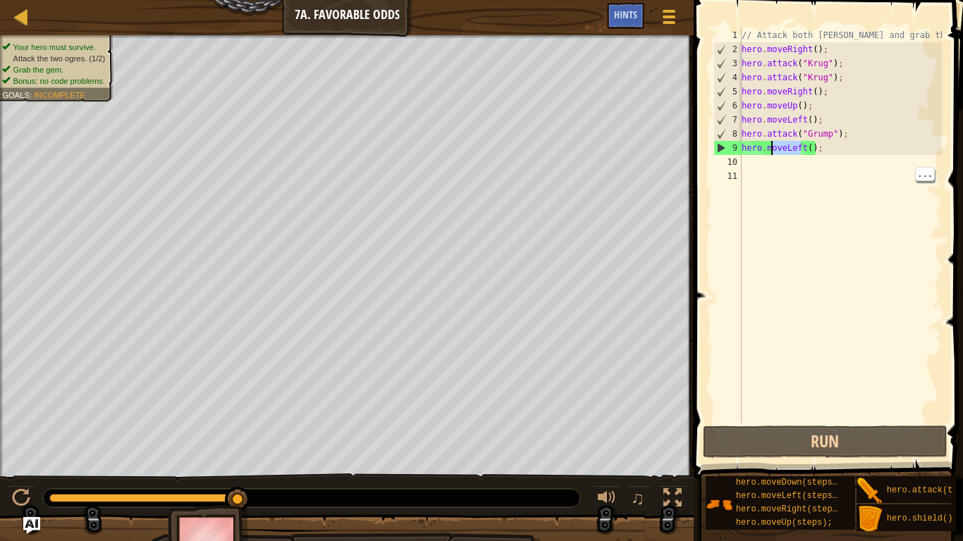
drag, startPoint x: 802, startPoint y: 145, endPoint x: 768, endPoint y: 152, distance: 33.7
click at [768, 152] on div "// Attack both [PERSON_NAME] and grab the gem. hero . moveRight ( ) ; hero . at…" at bounding box center [840, 239] width 203 height 423
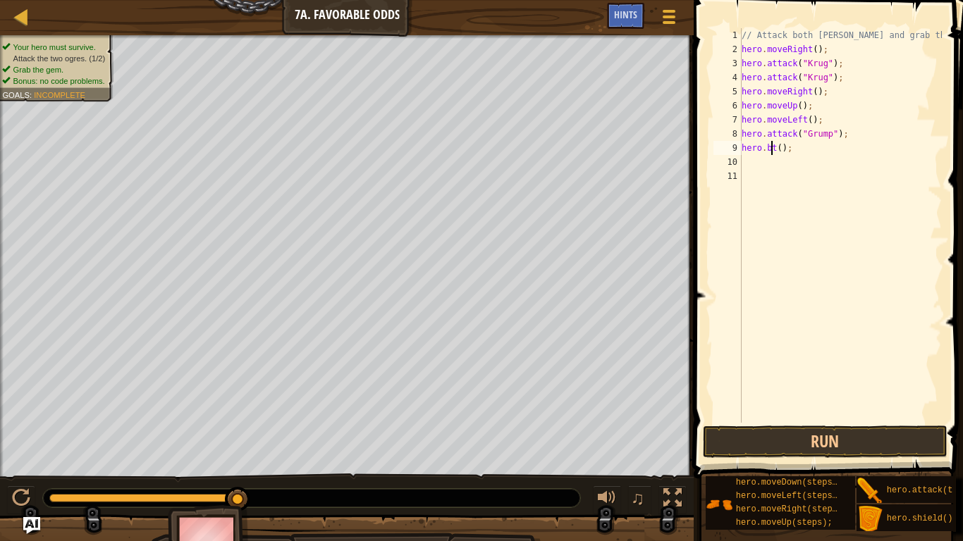
scroll to position [6, 5]
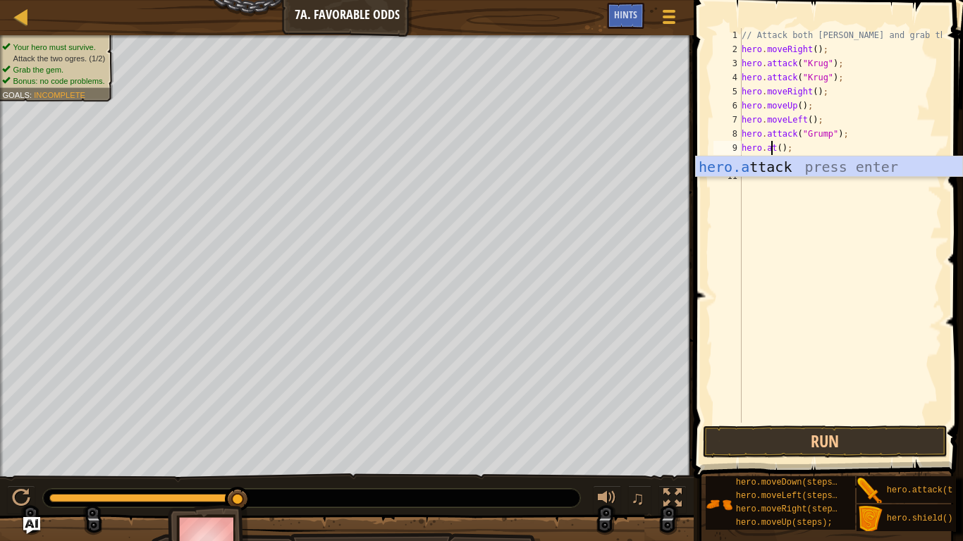
type textarea "hero.attt();"
click at [804, 179] on div "// Attack both [PERSON_NAME] and grab the gem. hero . moveRight ( ) ; hero . at…" at bounding box center [840, 239] width 203 height 423
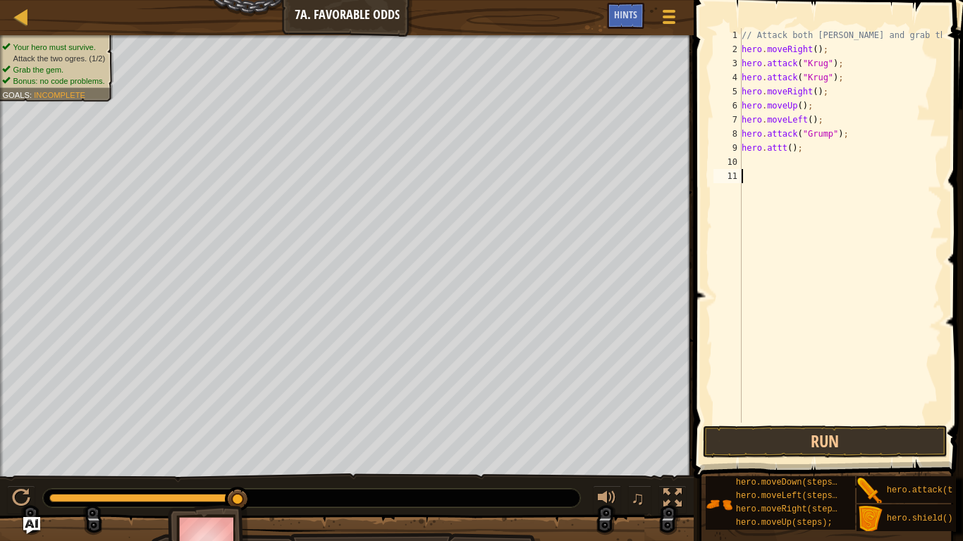
click at [784, 152] on div "// Attack both [PERSON_NAME] and grab the gem. hero . moveRight ( ) ; hero . at…" at bounding box center [840, 239] width 203 height 423
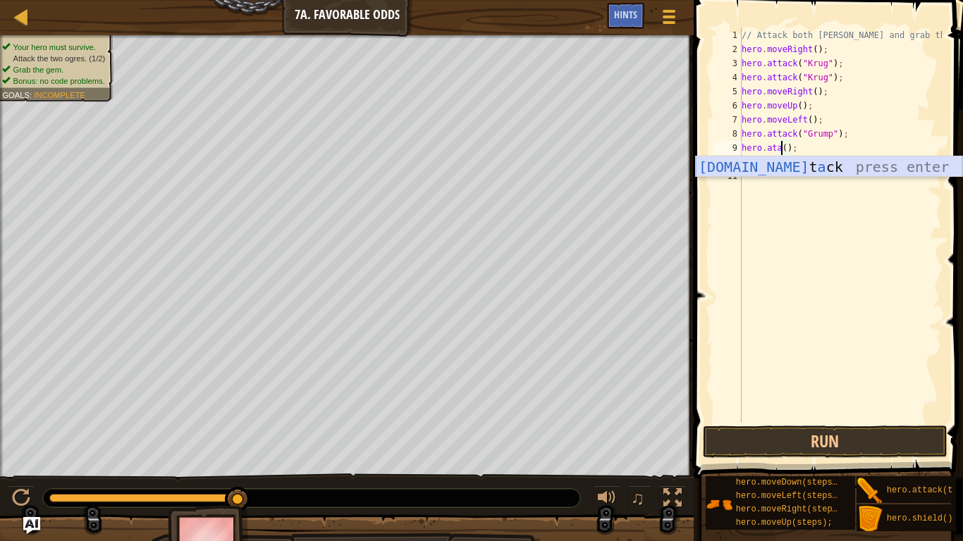
click at [790, 159] on div "[DOMAIN_NAME] t a ck press enter" at bounding box center [829, 188] width 266 height 63
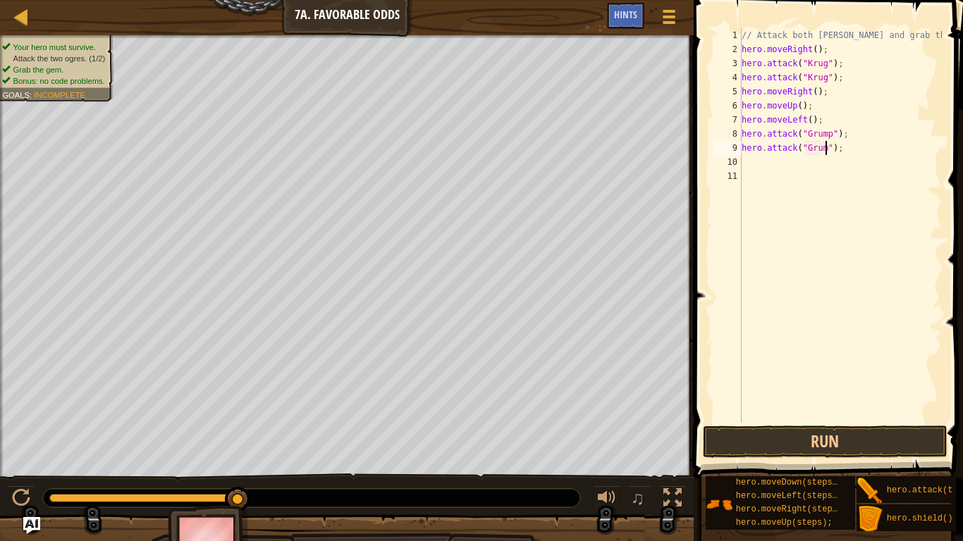
scroll to position [6, 13]
type textarea "hero.attack("Grump");"
click at [804, 159] on div "// Attack both [PERSON_NAME] and grab the gem. hero . moveRight ( ) ; hero . at…" at bounding box center [840, 239] width 203 height 423
type textarea "L"
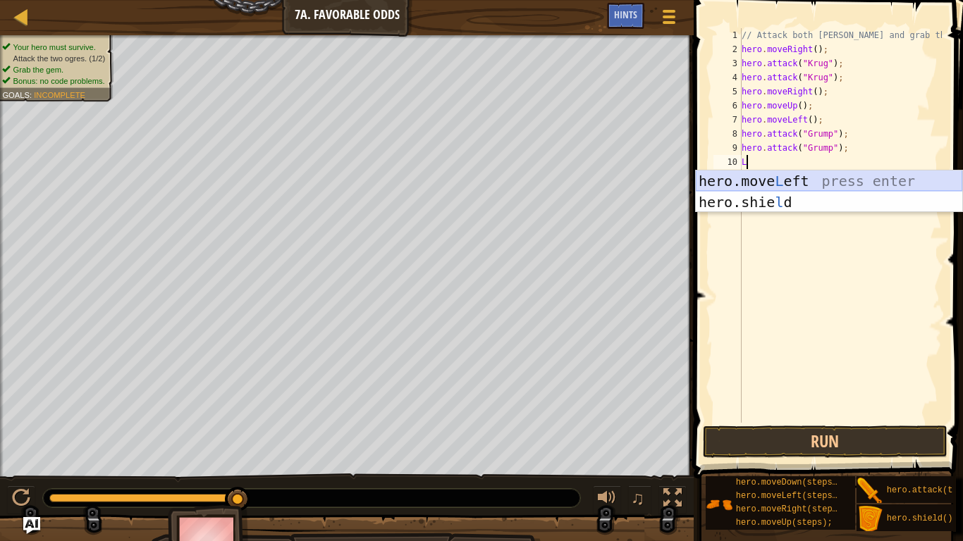
click at [809, 184] on div "hero.move L eft press enter hero.[PERSON_NAME] press enter" at bounding box center [829, 213] width 266 height 85
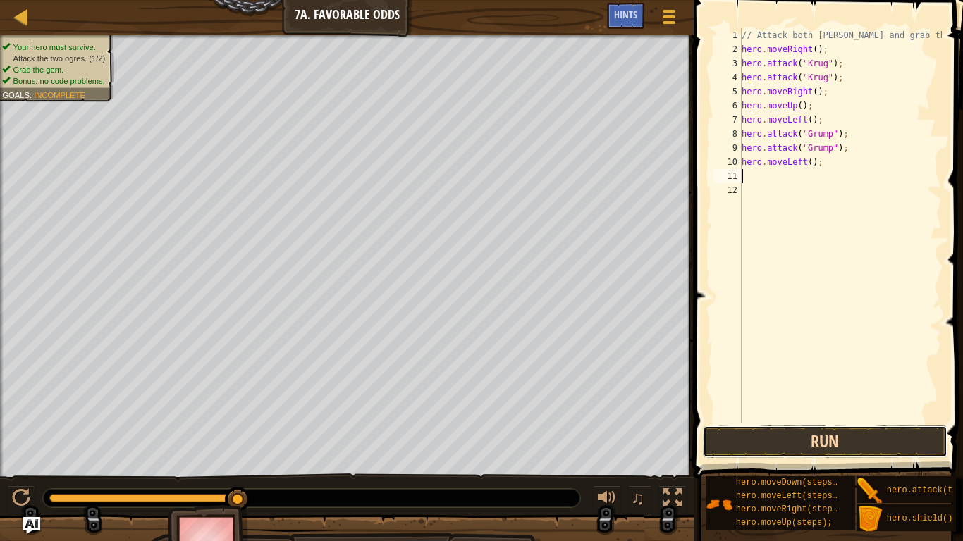
click at [856, 451] on button "Run" at bounding box center [825, 442] width 245 height 32
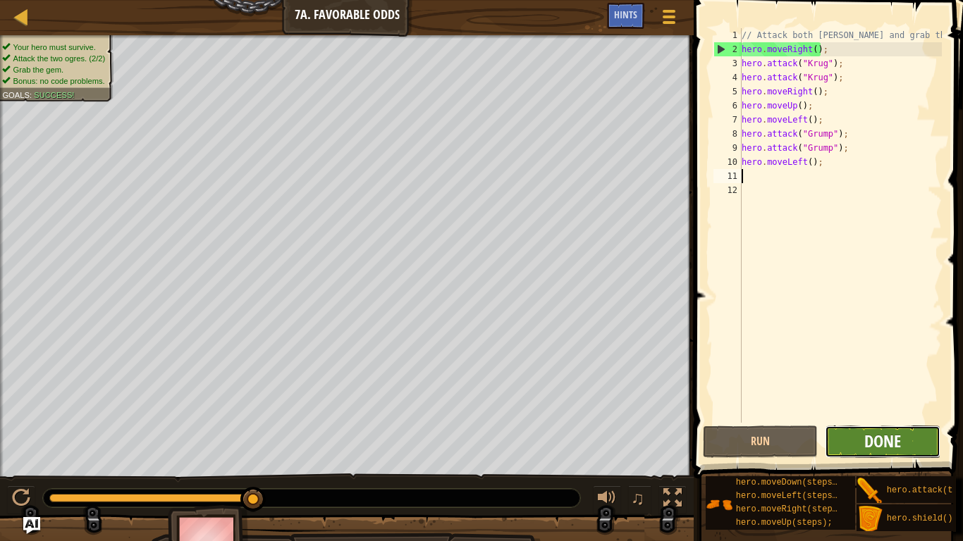
click at [893, 443] on span "Done" at bounding box center [882, 441] width 37 height 23
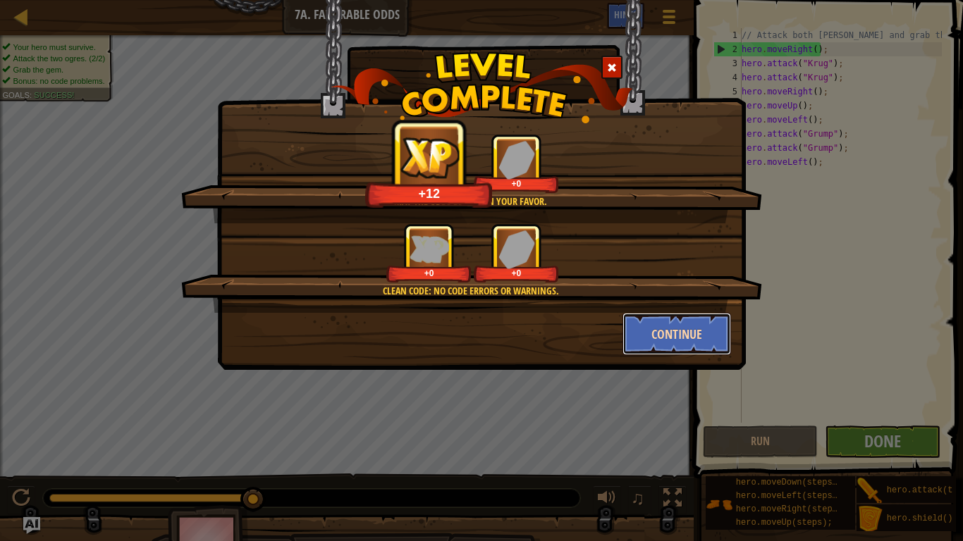
click at [682, 340] on button "Continue" at bounding box center [677, 334] width 109 height 42
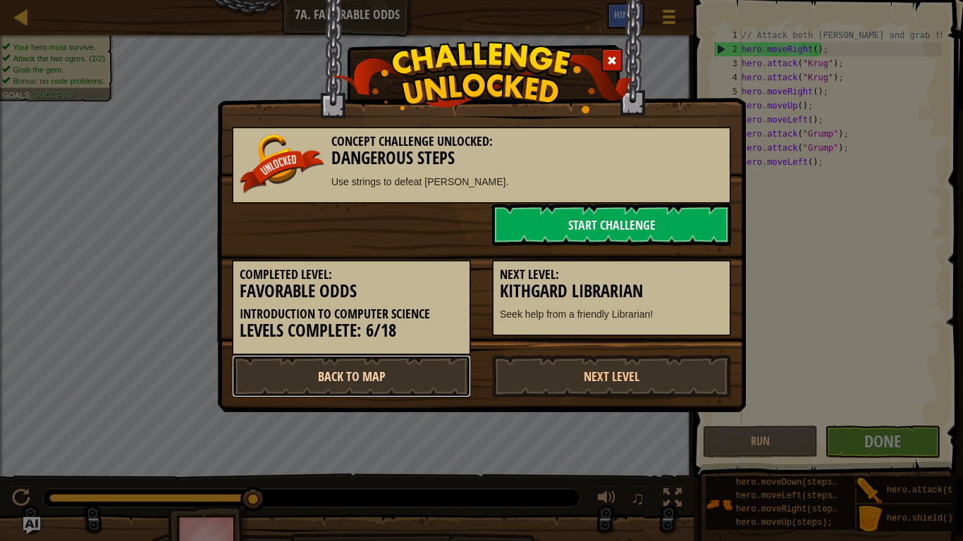
click at [397, 396] on link "Back to Map" at bounding box center [351, 376] width 239 height 42
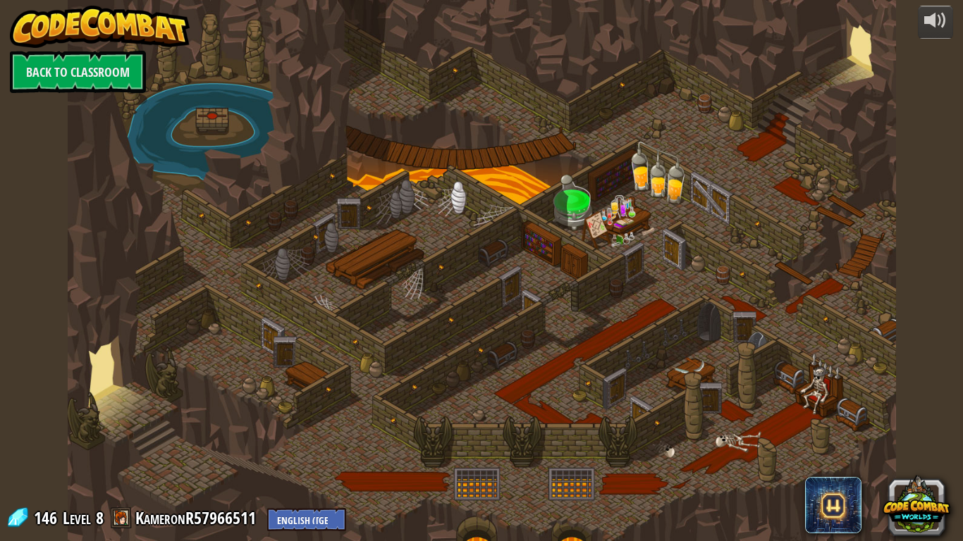
click at [400, 393] on div at bounding box center [482, 270] width 828 height 541
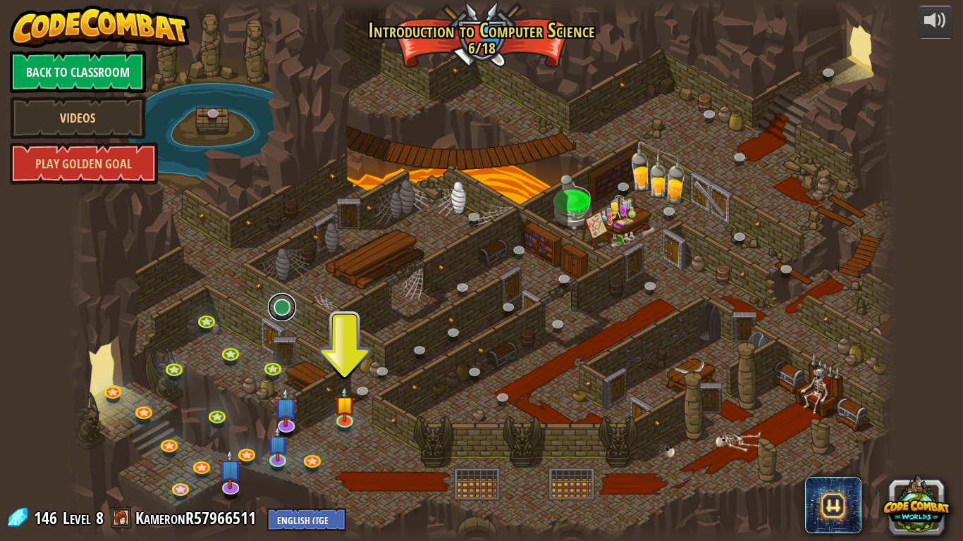
click at [277, 307] on link at bounding box center [282, 307] width 28 height 28
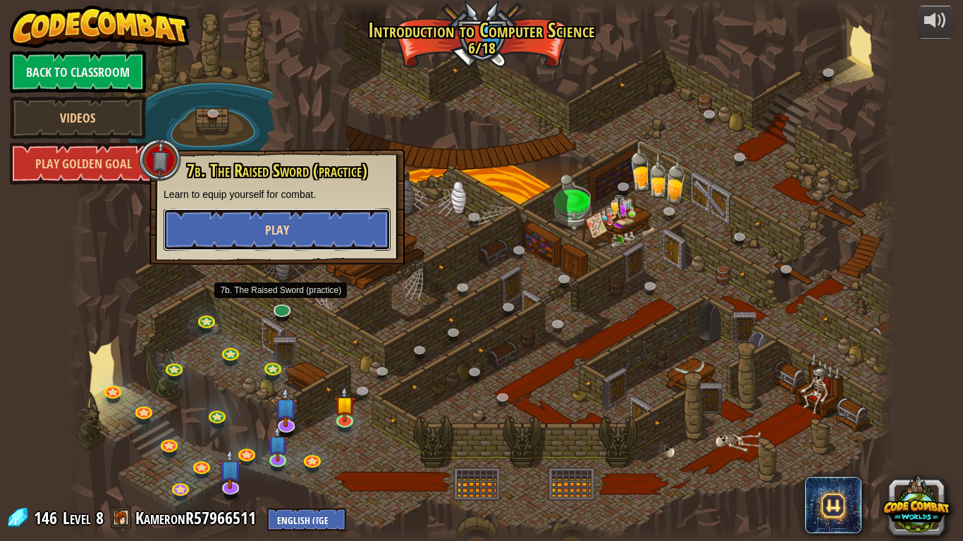
click at [322, 246] on button "Play" at bounding box center [277, 230] width 227 height 42
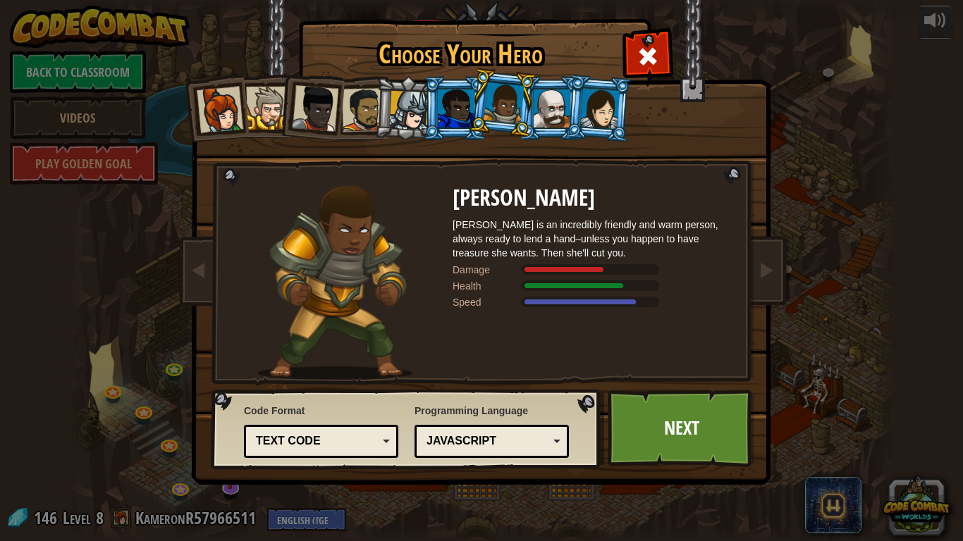
click at [356, 453] on div "Text code Blocks and code Blocks Blocks (Icons) Text code" at bounding box center [321, 441] width 154 height 33
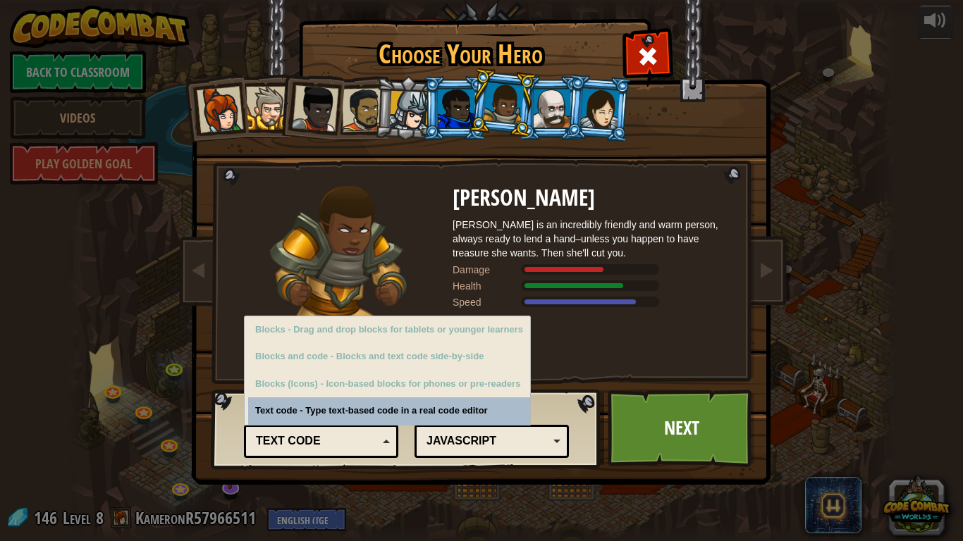
click at [467, 271] on div "Damage" at bounding box center [488, 270] width 70 height 14
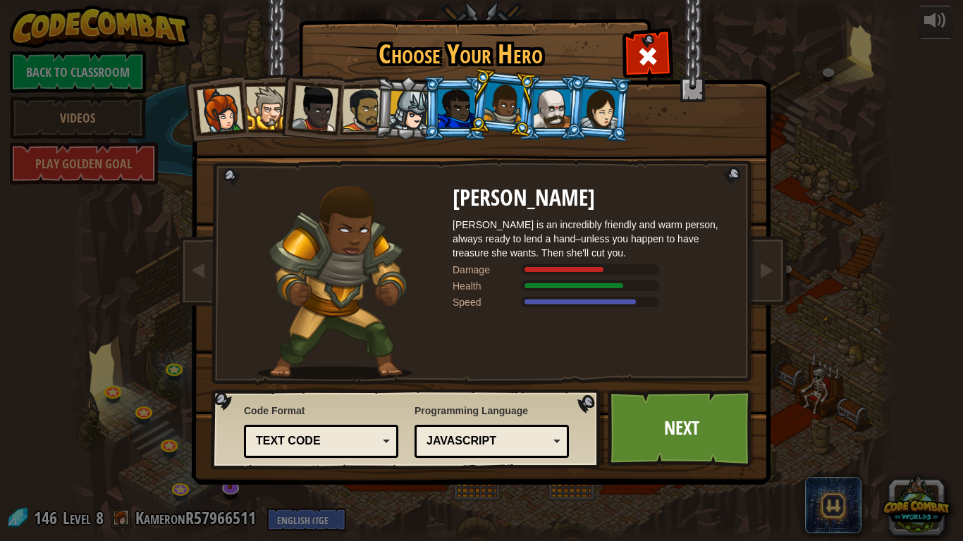
click at [473, 455] on div "Code Format Text code Blocks and code Blocks Blocks (Icons) Text code Blocks - …" at bounding box center [406, 429] width 381 height 72
click at [488, 437] on div "JavaScript" at bounding box center [488, 442] width 122 height 16
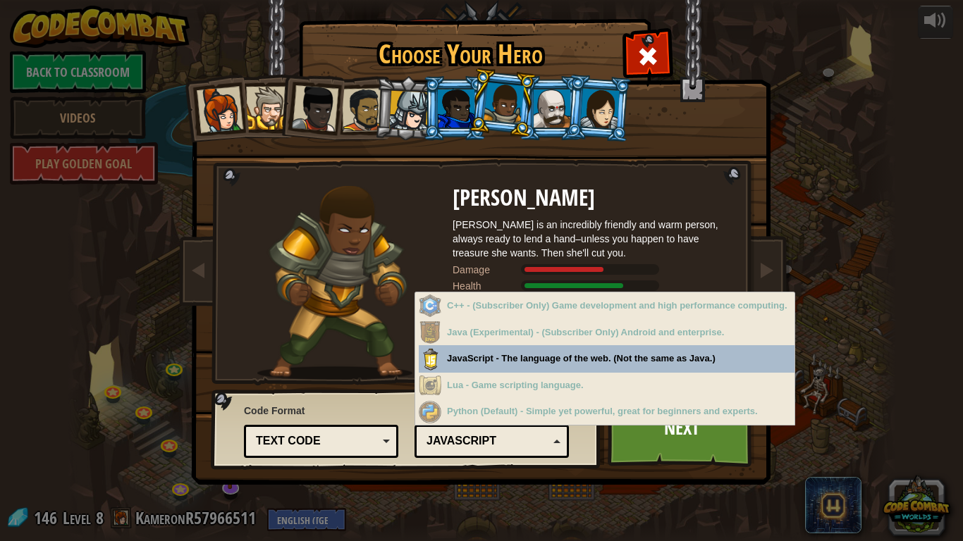
click at [642, 234] on div "[PERSON_NAME] is an incredibly friendly and warm person, always ready to lend a…" at bounding box center [594, 239] width 282 height 42
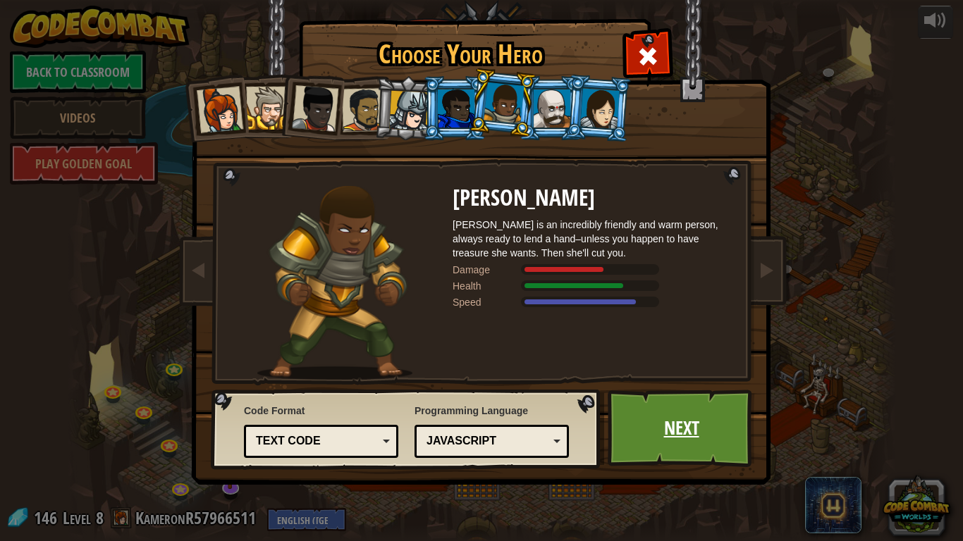
click at [648, 448] on link "Next" at bounding box center [681, 429] width 147 height 78
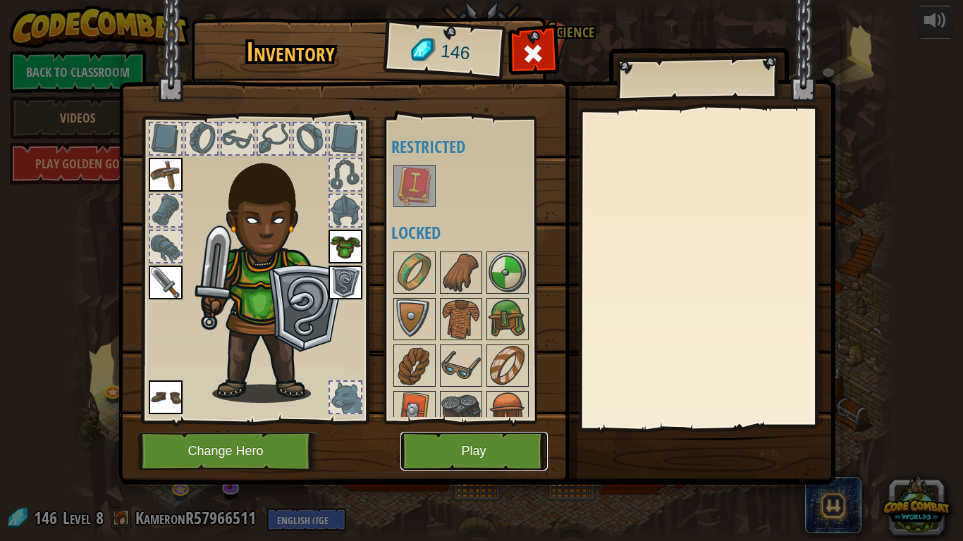
click at [467, 451] on button "Play" at bounding box center [473, 451] width 147 height 39
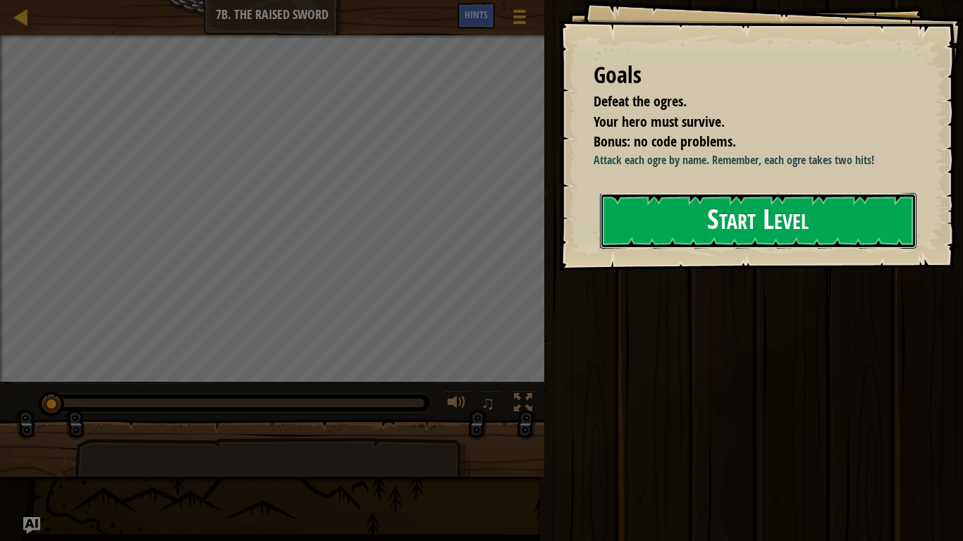
click at [645, 241] on button "Start Level" at bounding box center [758, 221] width 317 height 56
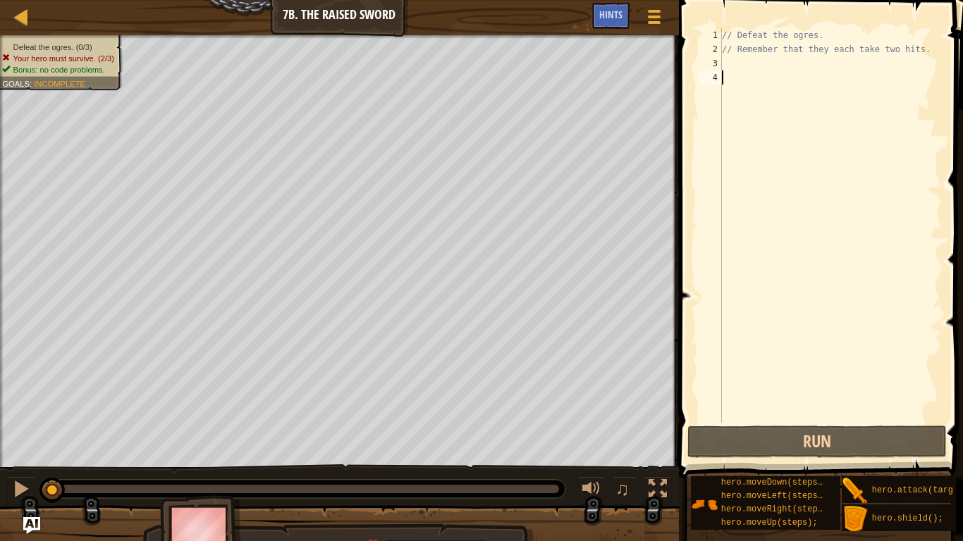
click at [729, 87] on div "// Defeat the ogres. // Remember that they each take two hits." at bounding box center [830, 239] width 223 height 423
click at [763, 68] on div "// Defeat the ogres. // Remember that they each take two hits." at bounding box center [830, 239] width 223 height 423
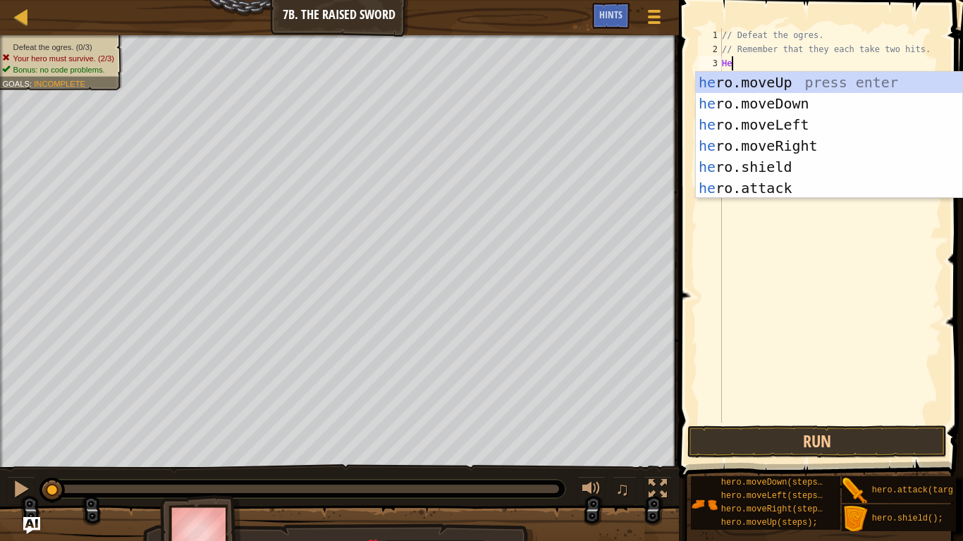
scroll to position [6, 1]
click at [821, 179] on div "he ro.moveUp press enter he ro.moveDown press enter he ro.moveLeft press enter …" at bounding box center [829, 156] width 266 height 169
type textarea "hero.attack("Enemy Name");"
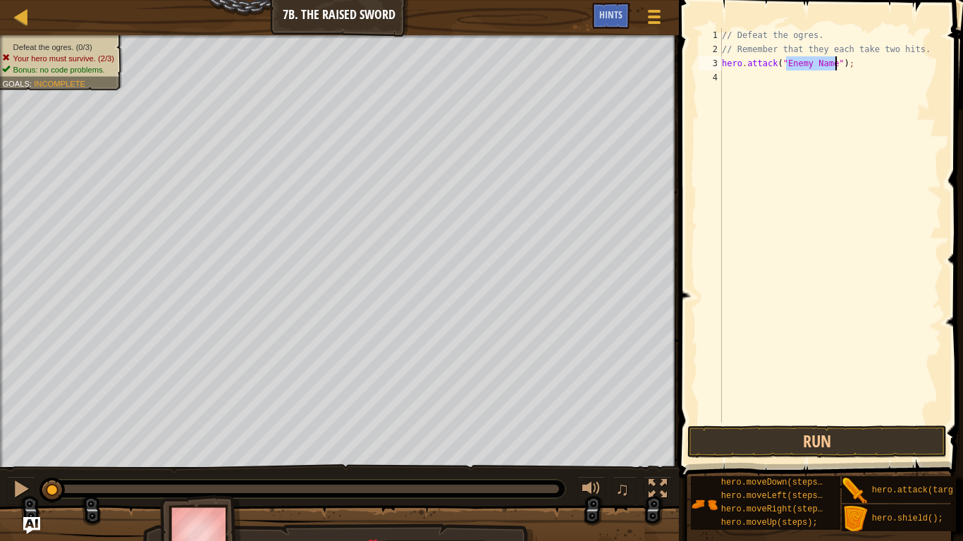
click at [839, 92] on div "// Defeat the ogres. // Remember that they each take two hits. hero . attack ( …" at bounding box center [830, 239] width 223 height 423
click at [814, 63] on div "// Defeat the ogres. // Remember that they each take two hits. hero . attack ( …" at bounding box center [830, 239] width 223 height 423
click at [826, 68] on div "// Defeat the ogres. // Remember that they each take two hits. hero . attack ( …" at bounding box center [830, 239] width 223 height 423
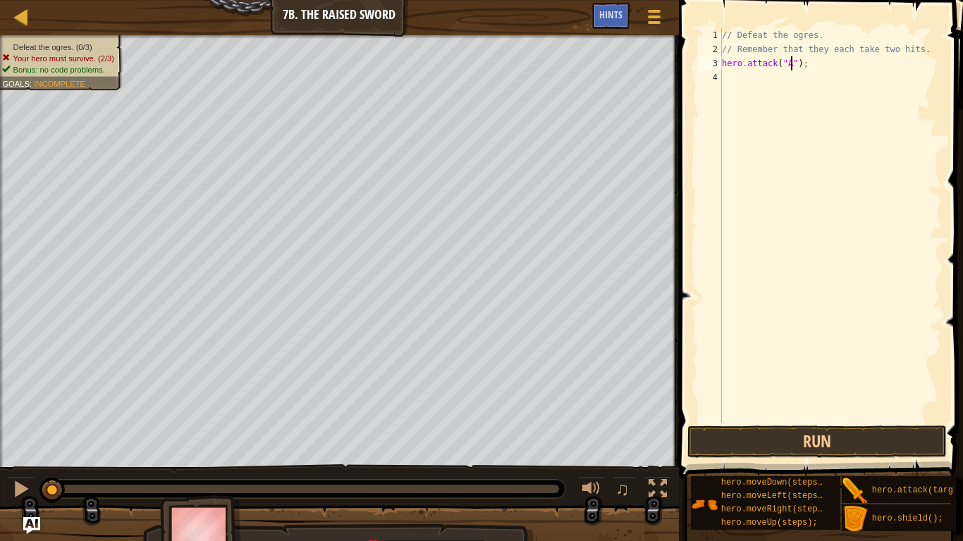
type textarea "hero.attack("Ack");"
click at [763, 77] on div "// Defeat the ogres. // Remember that they each take two hits. hero . attack ( …" at bounding box center [830, 239] width 223 height 423
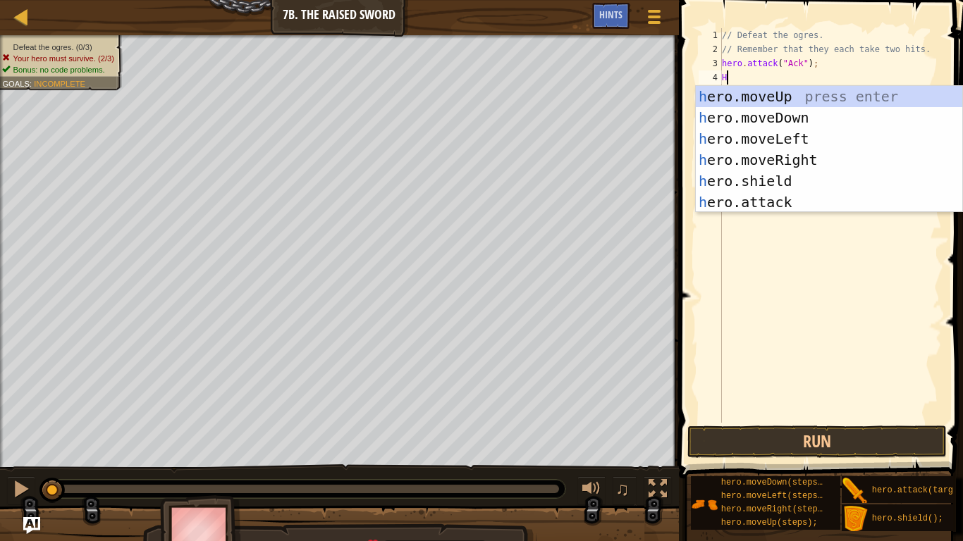
click at [766, 201] on div "h ero.moveUp press enter h ero.moveDown press enter h ero.moveLeft press enter …" at bounding box center [829, 170] width 266 height 169
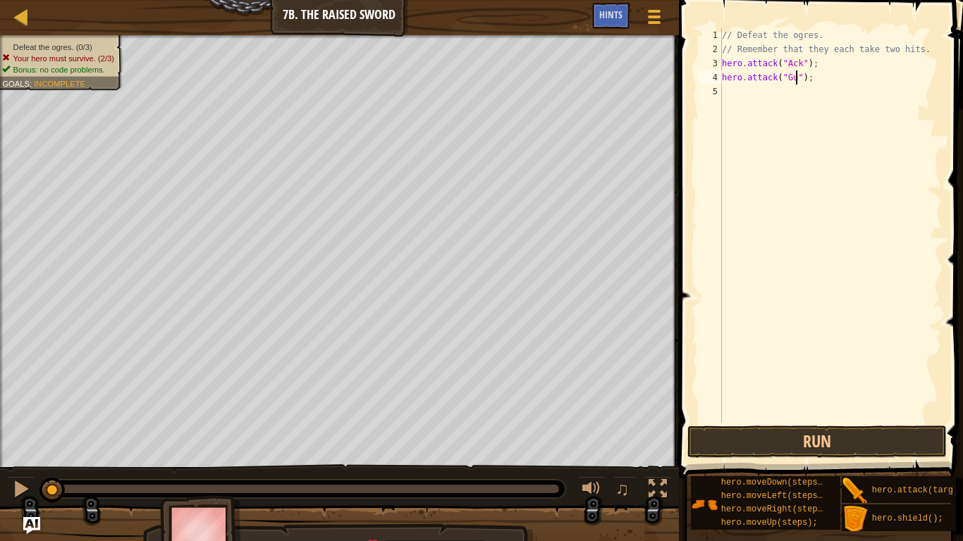
type textarea "hero.attack("Gurt");"
type textarea "ta"
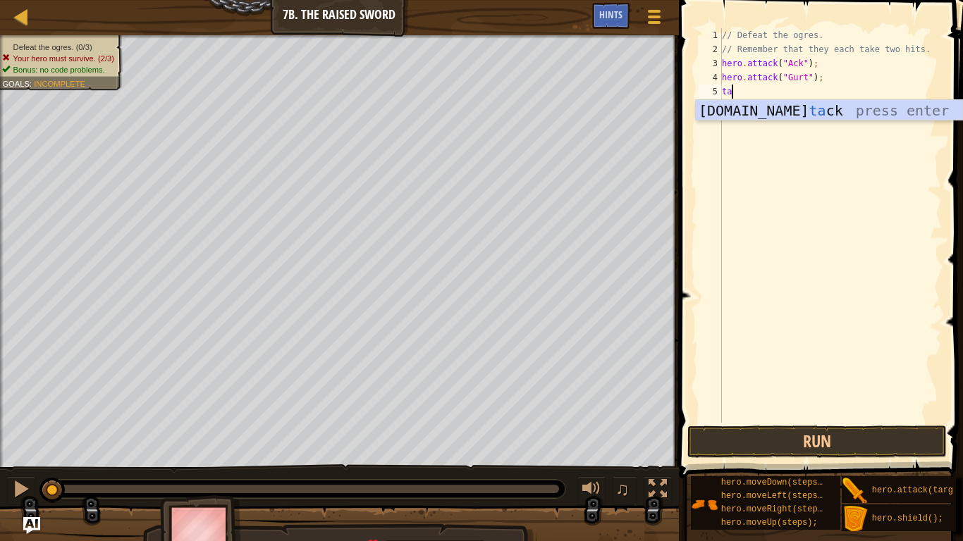
scroll to position [6, 1]
click at [828, 128] on div "// Defeat the ogres. // Remember that they each take two hits. hero . attack ( …" at bounding box center [830, 239] width 223 height 423
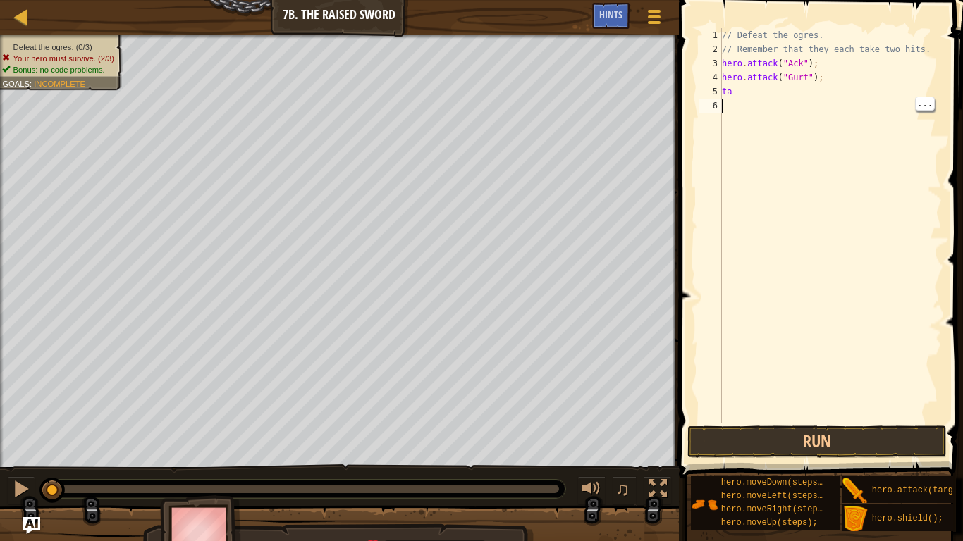
scroll to position [6, 0]
click at [782, 102] on div "// Defeat the ogres. // Remember that they each take two hits. hero . attack ( …" at bounding box center [830, 239] width 223 height 423
click at [800, 96] on div "// Defeat the ogres. // Remember that they each take two hits. hero . attack ( …" at bounding box center [830, 239] width 223 height 423
type textarea "t"
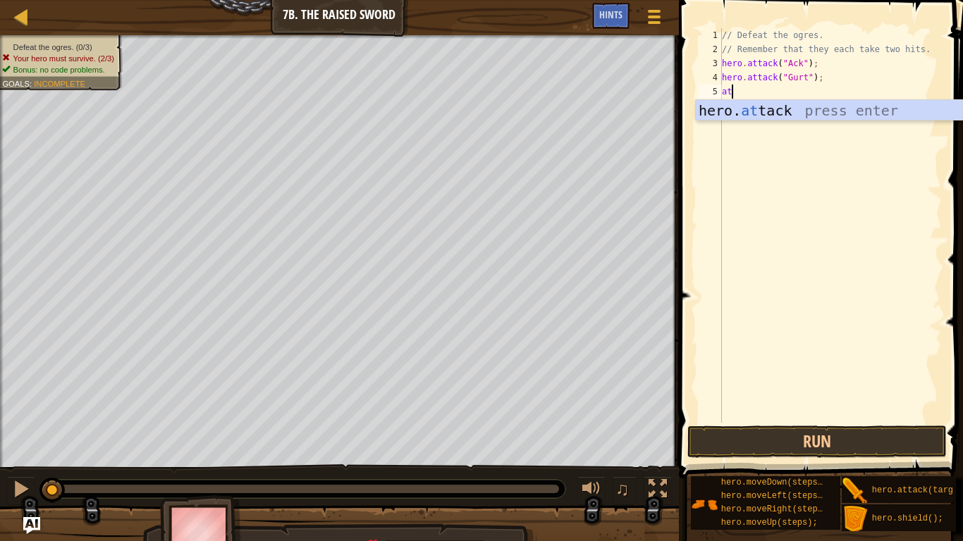
scroll to position [6, 1]
click at [805, 114] on div "hero. at tack press enter" at bounding box center [829, 131] width 266 height 63
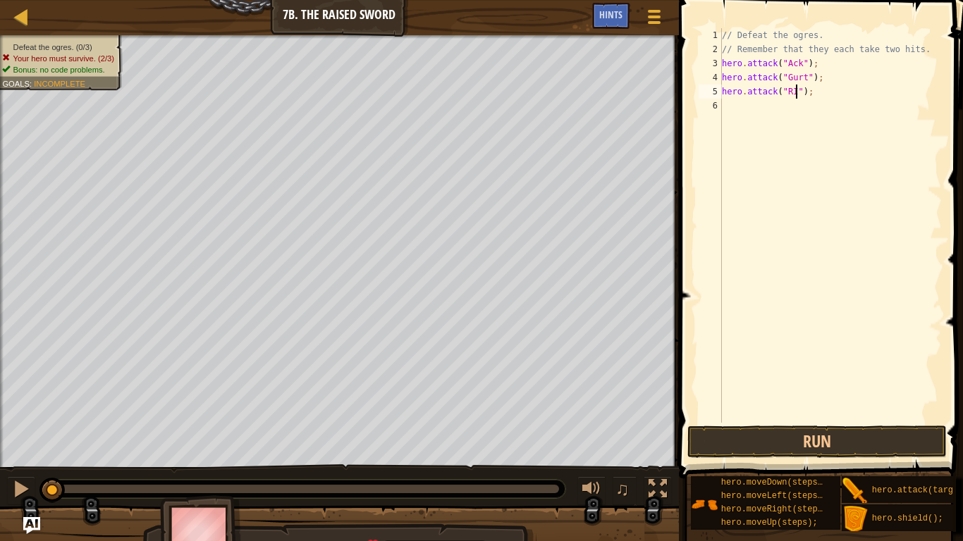
type textarea "hero.attack("RIg");"
click at [728, 118] on div "// Defeat the ogres. // Remember that they each take two hits. hero . attack ( …" at bounding box center [830, 239] width 223 height 423
click at [789, 90] on div "// Defeat the ogres. // Remember that they each take two hits. hero . attack ( …" at bounding box center [830, 239] width 223 height 423
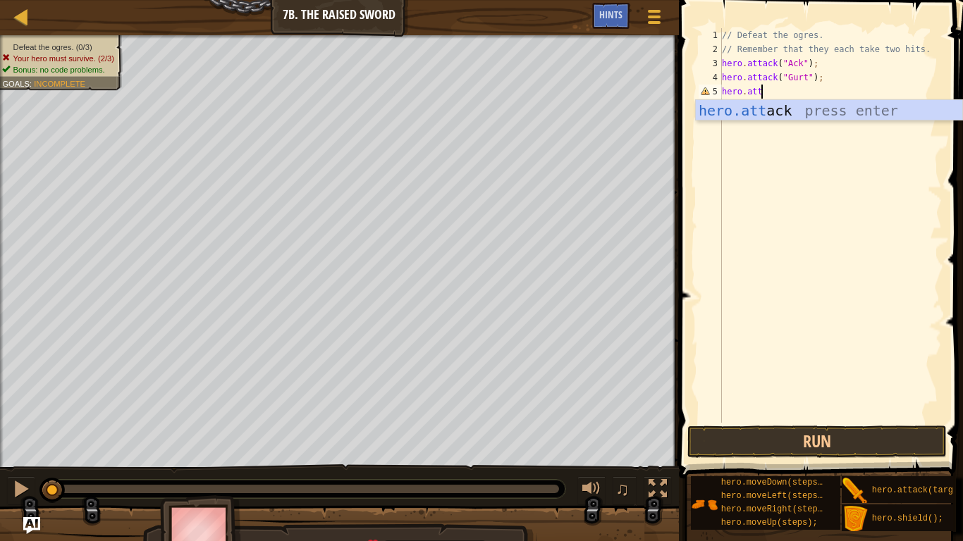
scroll to position [6, 5]
click at [846, 106] on div "hero.att ack press enter" at bounding box center [829, 131] width 266 height 63
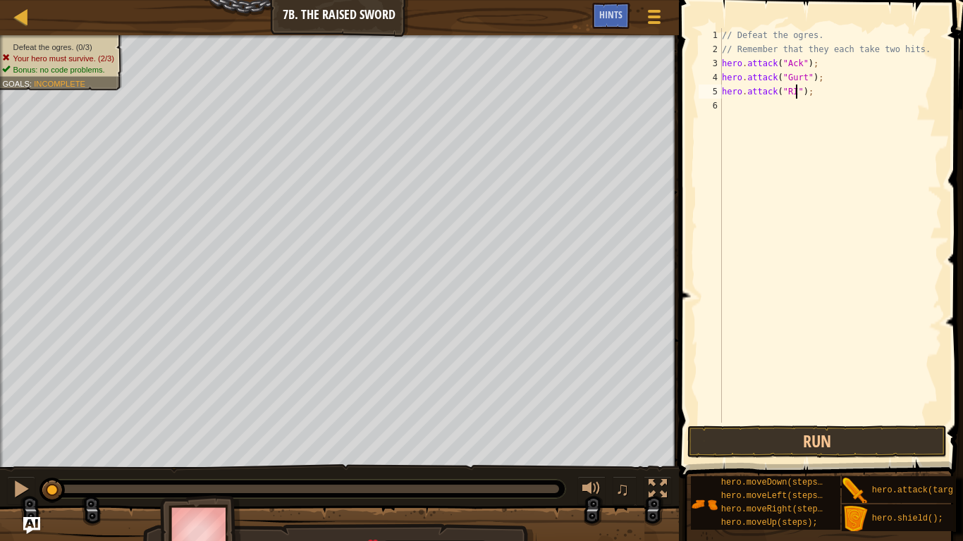
scroll to position [6, 11]
type textarea "hero.attack("Rig");"
click at [788, 121] on div "// Defeat the ogres. // Remember that they each take two hits. hero . attack ( …" at bounding box center [830, 239] width 223 height 423
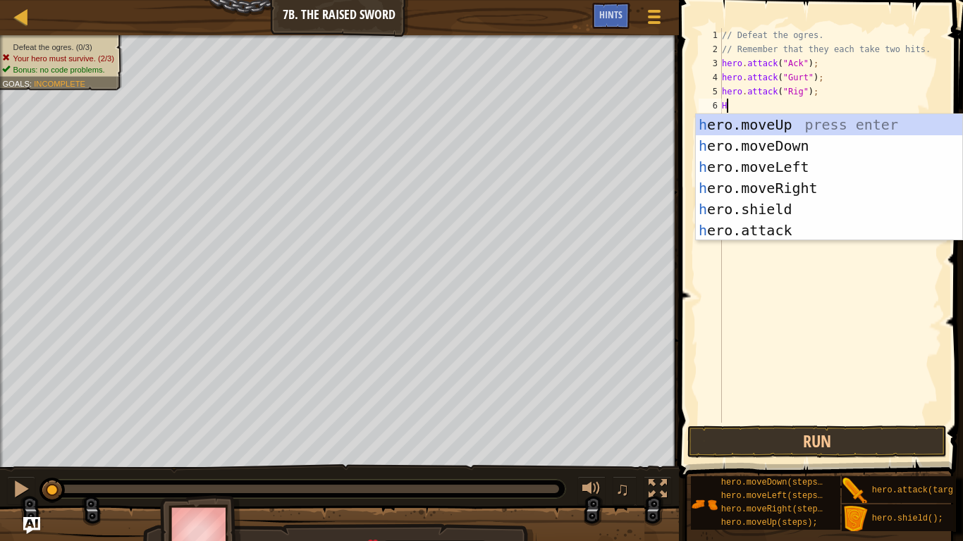
click at [828, 233] on div "h ero.moveUp press enter h ero.moveDown press enter h ero.moveLeft press enter …" at bounding box center [829, 198] width 266 height 169
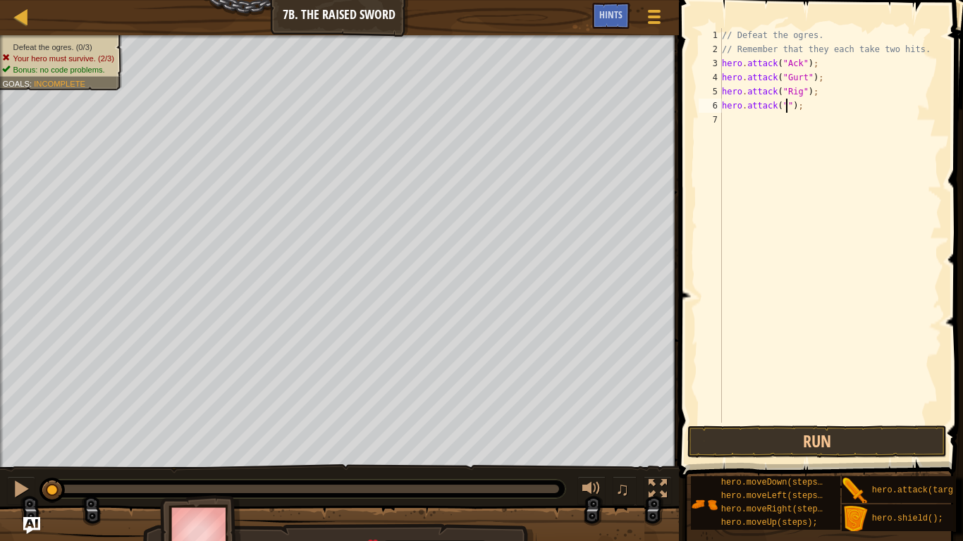
click at [883, 111] on div "// Defeat the ogres. // Remember that they each take two hits. hero . attack ( …" at bounding box center [830, 239] width 223 height 423
type textarea "hero.attack("");"
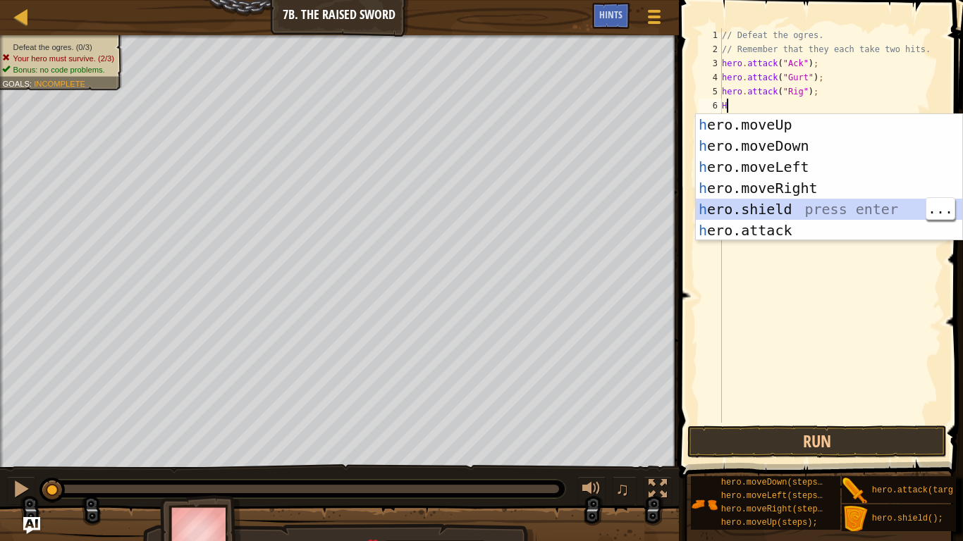
click at [862, 221] on div "h ero.moveUp press enter h ero.moveDown press enter h ero.moveLeft press enter …" at bounding box center [829, 198] width 266 height 169
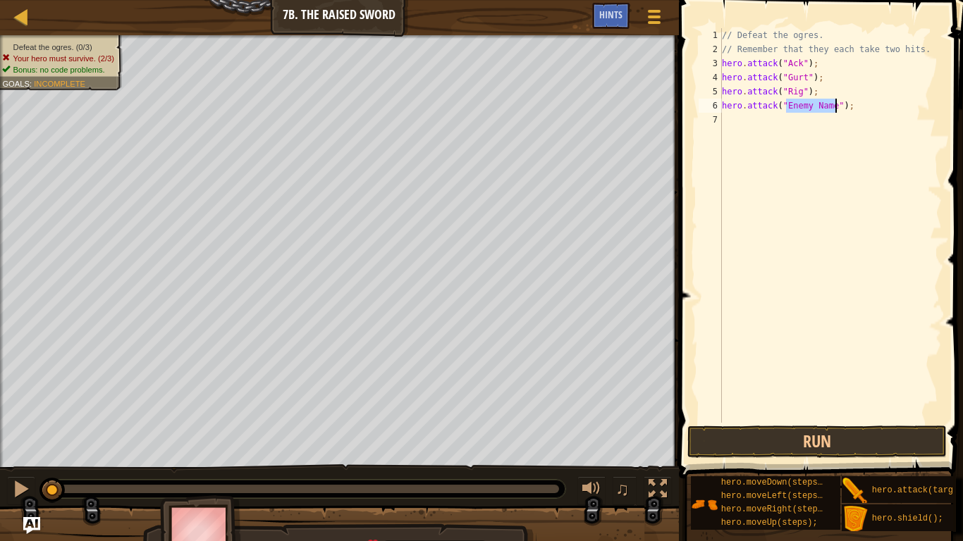
click at [841, 104] on div "// Defeat the ogres. // Remember that they each take two hits. hero . attack ( …" at bounding box center [830, 239] width 223 height 423
type textarea "hero.attack("Enemy Name");"
type textarea "h"
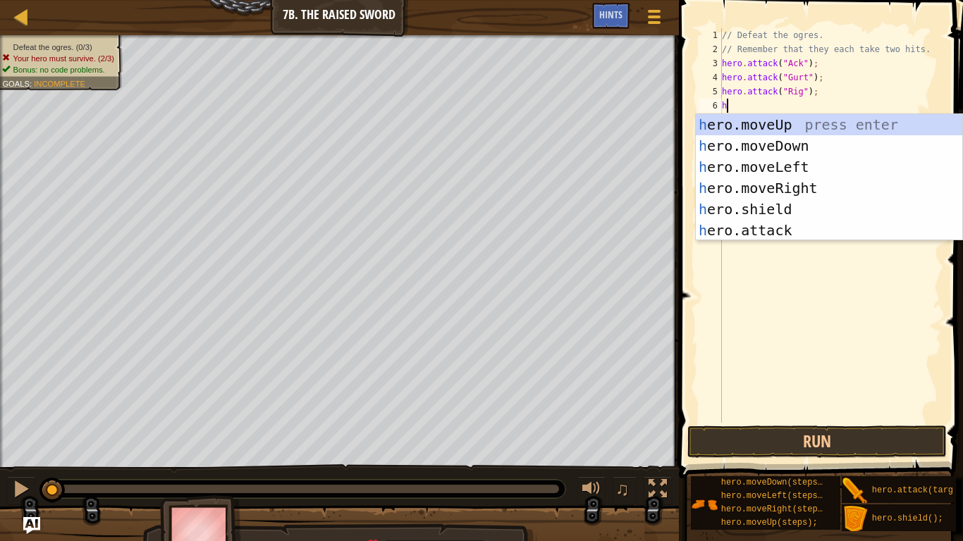
click at [786, 207] on div "h ero.moveUp press enter h ero.moveDown press enter h ero.moveLeft press enter …" at bounding box center [829, 198] width 266 height 169
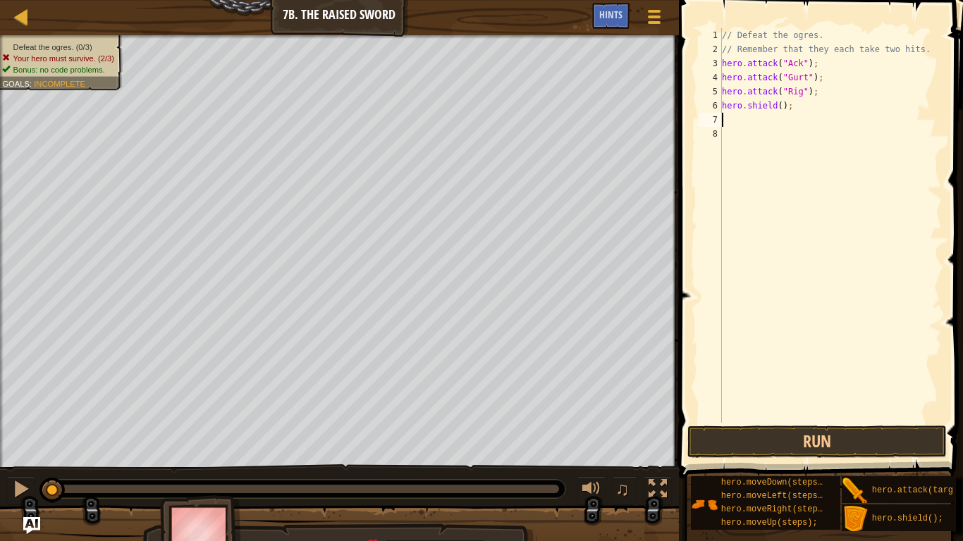
type textarea "h"
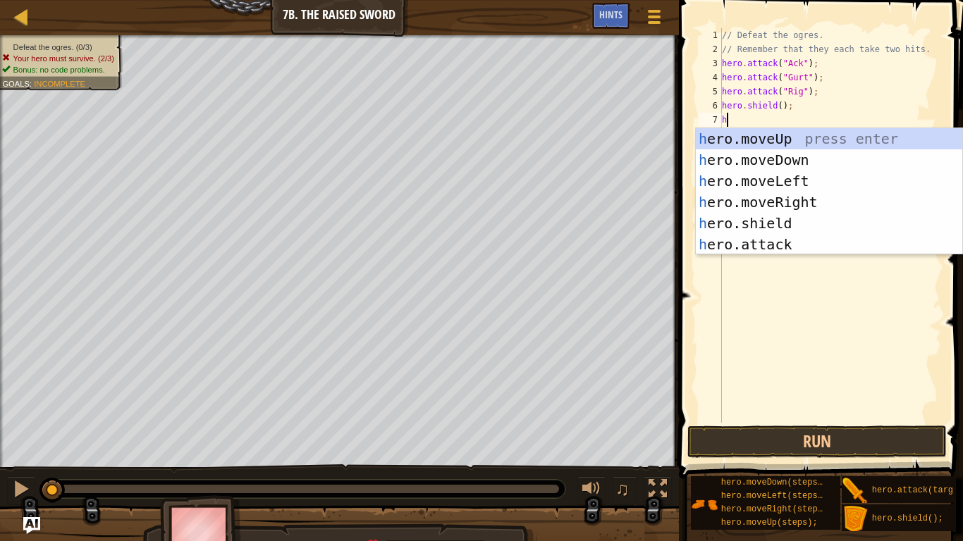
click at [800, 228] on div "h ero.moveUp press enter h ero.moveDown press enter h ero.moveLeft press enter …" at bounding box center [829, 212] width 266 height 169
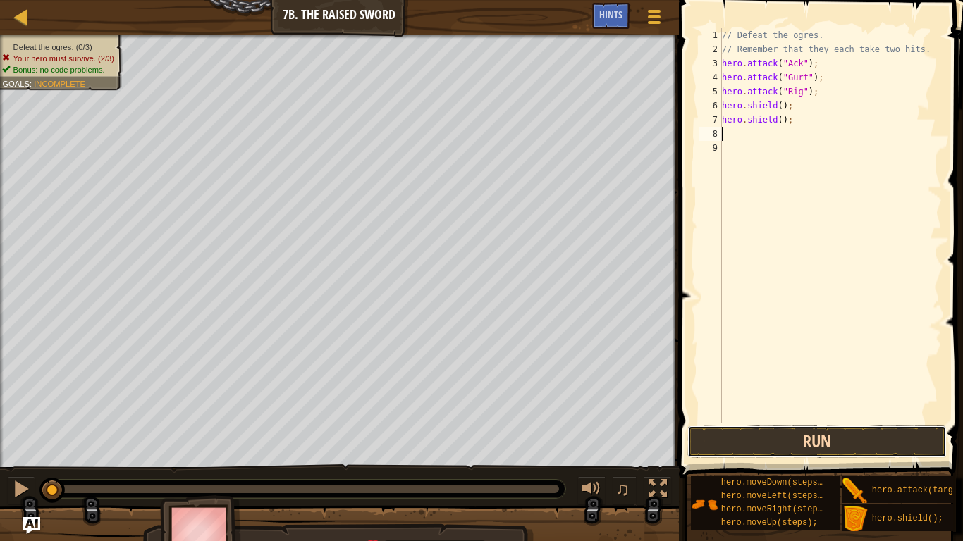
click at [767, 455] on button "Run" at bounding box center [816, 442] width 259 height 32
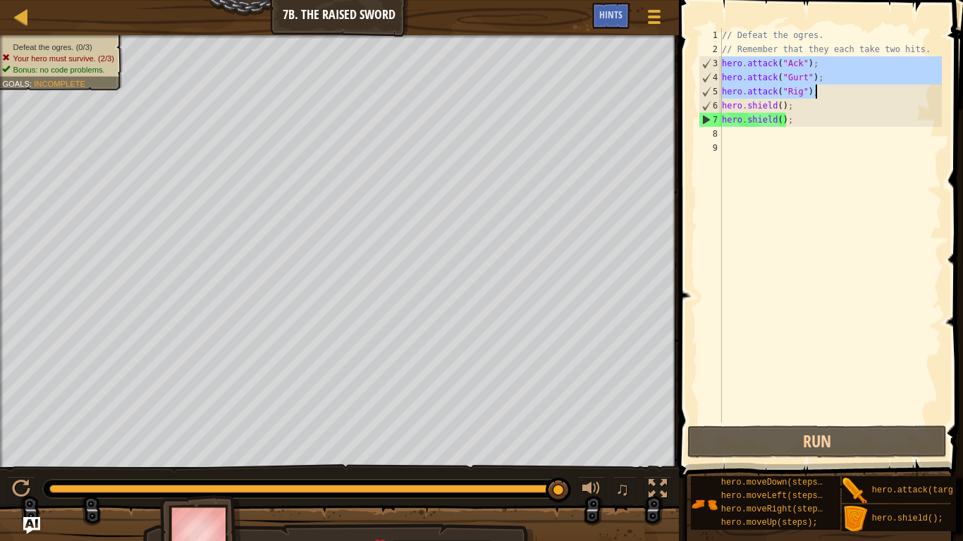
drag, startPoint x: 723, startPoint y: 63, endPoint x: 838, endPoint y: 87, distance: 118.1
click at [838, 87] on div "// Defeat the ogres. // Remember that they each take two hits. hero . attack ( …" at bounding box center [830, 239] width 223 height 423
type textarea "hero.attack("Gurt"); hero.attack("Rig");"
click at [749, 132] on div "// Defeat the ogres. // Remember that they each take two hits. hero . attack ( …" at bounding box center [830, 239] width 223 height 423
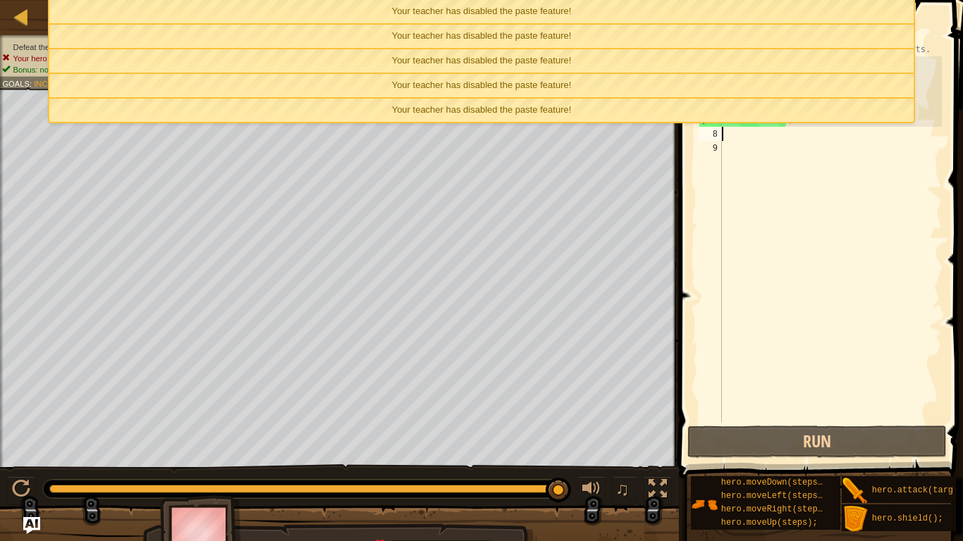
click at [515, 118] on div "Your teacher has disabled the paste feature!" at bounding box center [481, 110] width 864 height 23
click at [509, 63] on span "Your teacher has disabled the paste feature!" at bounding box center [482, 60] width 180 height 11
click at [481, 109] on span "Your teacher has disabled the paste feature!" at bounding box center [482, 109] width 180 height 11
click at [449, 74] on div "Your teacher has disabled the paste feature!" at bounding box center [481, 85] width 864 height 23
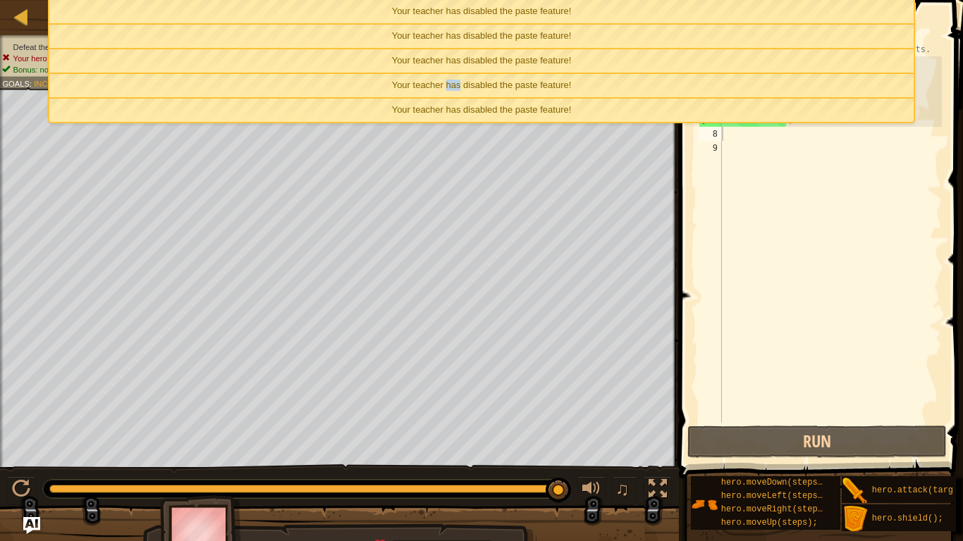
click at [449, 74] on div "Your teacher has disabled the paste feature!" at bounding box center [481, 85] width 864 height 23
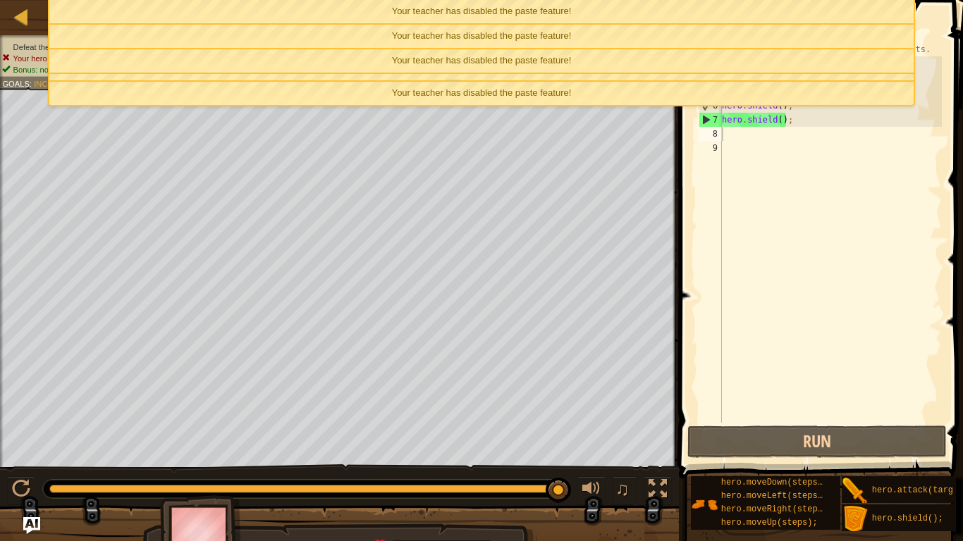
click at [449, 74] on div "Your teacher has disabled the paste feature!" at bounding box center [481, 85] width 864 height 23
click at [449, 74] on li "Your teacher has disabled the paste feature!" at bounding box center [481, 78] width 866 height 8
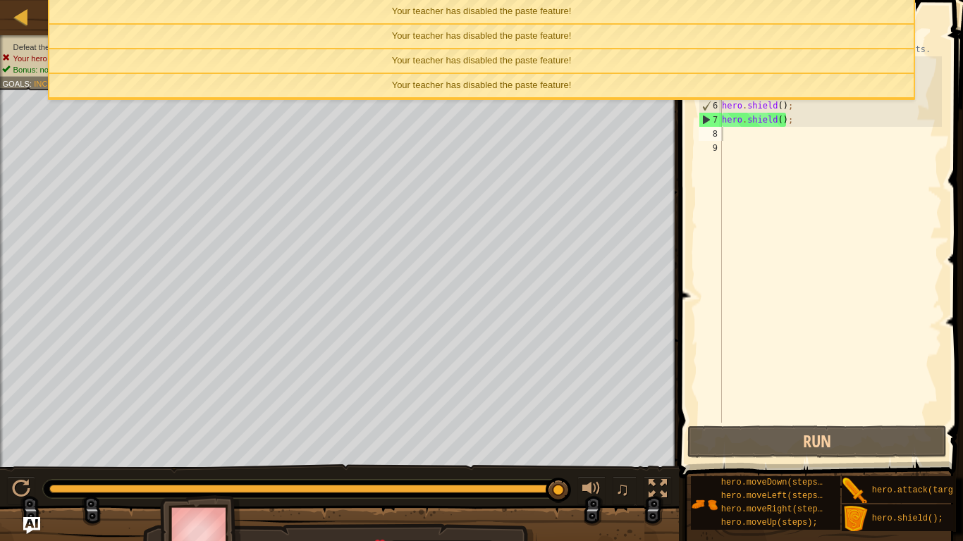
click at [449, 74] on div "Your teacher has disabled the paste feature!" at bounding box center [481, 85] width 864 height 23
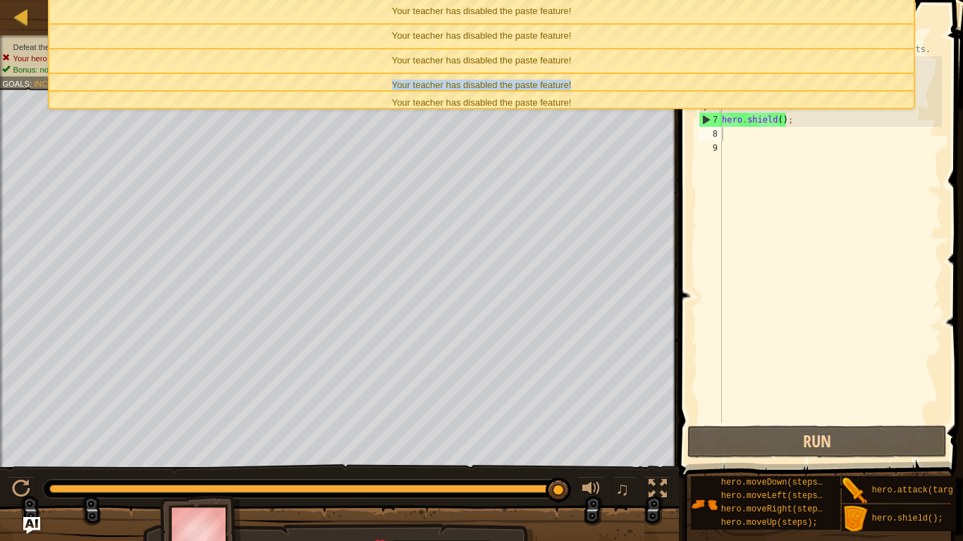
click at [449, 74] on div "Your teacher has disabled the paste feature!" at bounding box center [481, 85] width 864 height 23
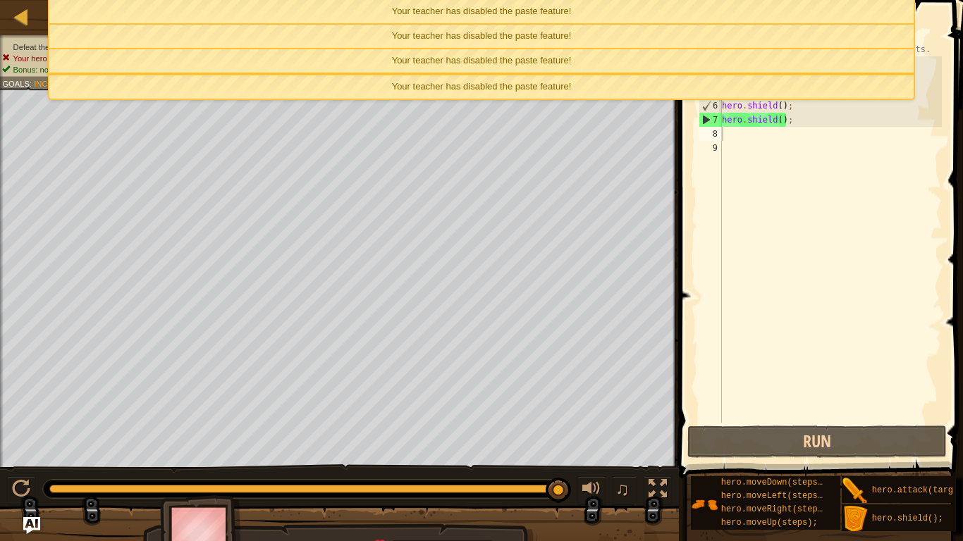
click at [449, 74] on li "Your teacher has disabled the paste feature!" at bounding box center [481, 74] width 866 height 1
click at [449, 75] on div "Your teacher has disabled the paste feature!" at bounding box center [481, 86] width 864 height 23
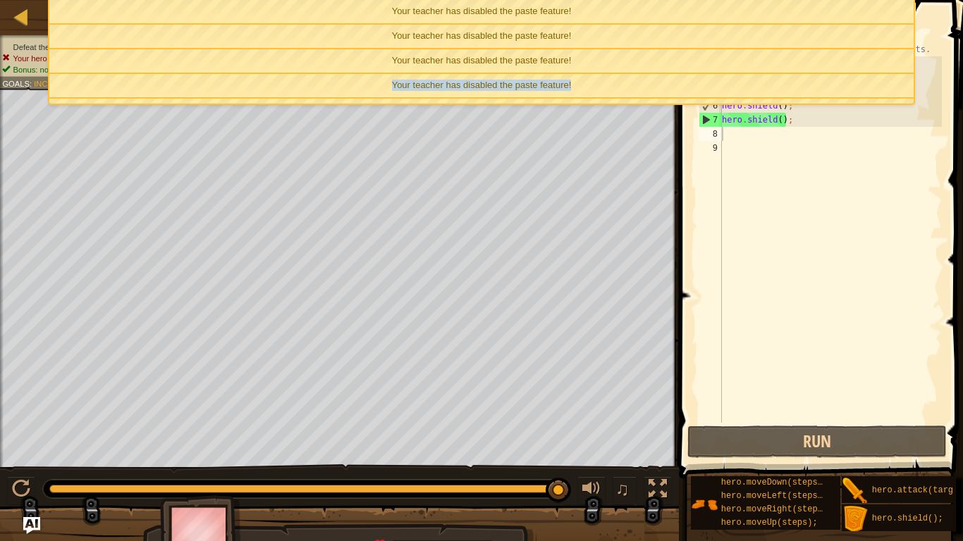
click at [449, 74] on div "Your teacher has disabled the paste feature!" at bounding box center [481, 85] width 864 height 23
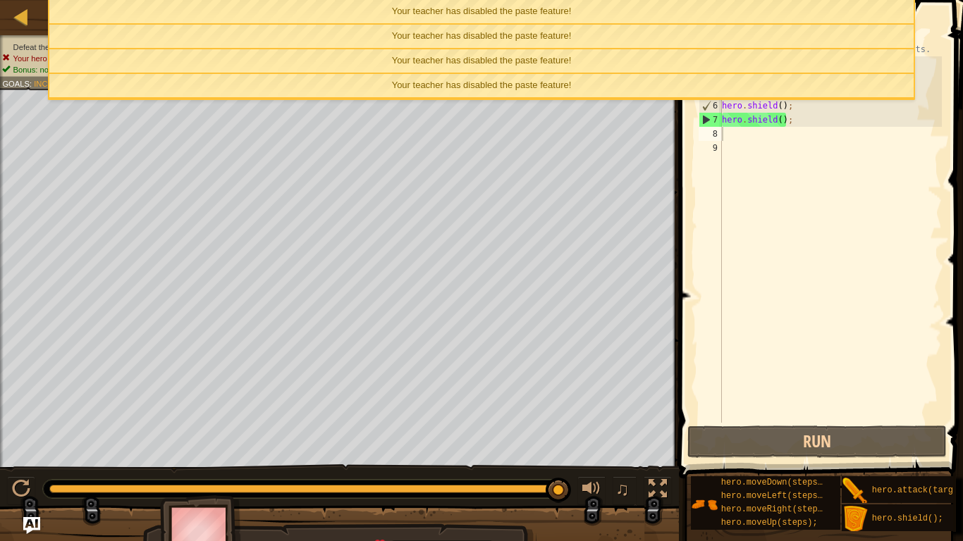
drag, startPoint x: 449, startPoint y: 74, endPoint x: 467, endPoint y: 25, distance: 51.7
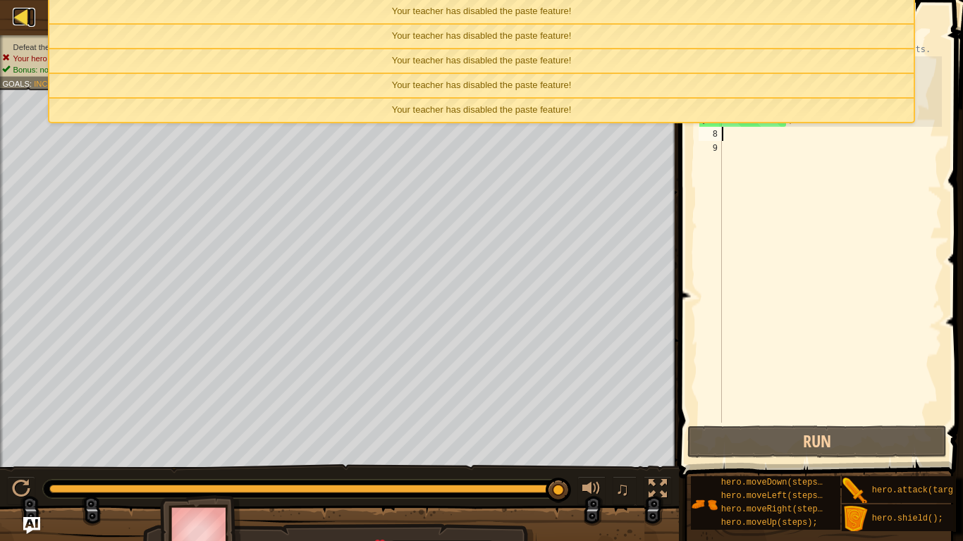
click at [20, 25] on div at bounding box center [22, 17] width 18 height 18
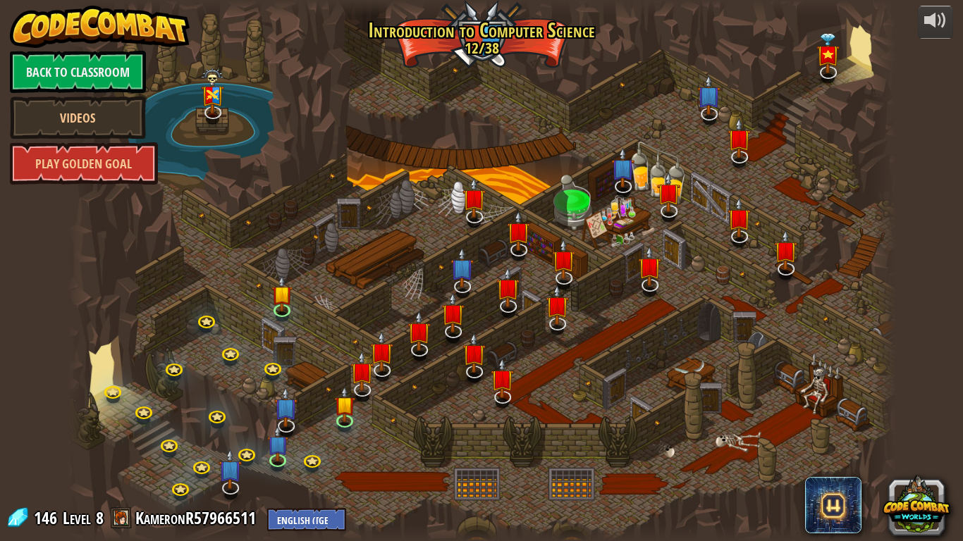
click at [54, 334] on div "powered by Back to Classroom Videos Play Golden Goal 25. Kithgard Gates Escape …" at bounding box center [481, 270] width 963 height 541
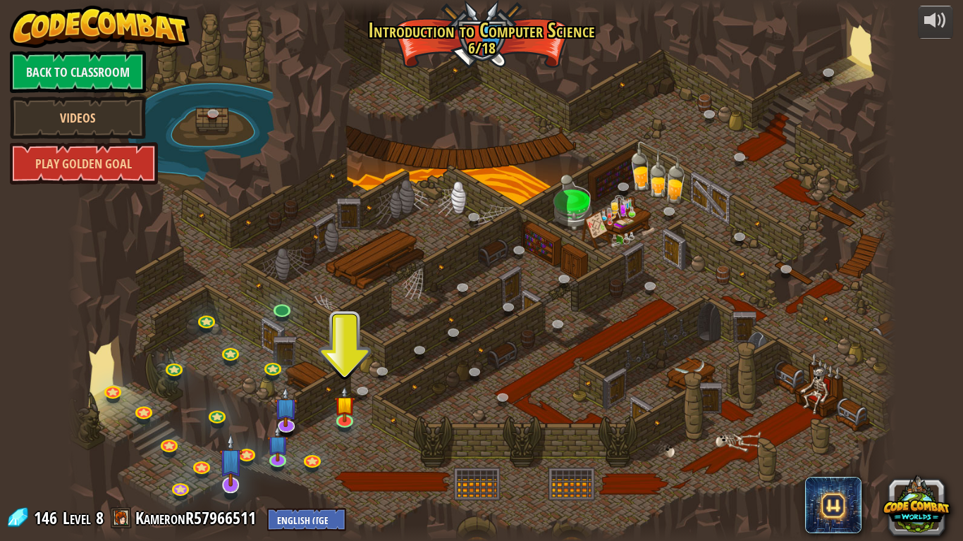
click at [223, 455] on img at bounding box center [230, 461] width 23 height 54
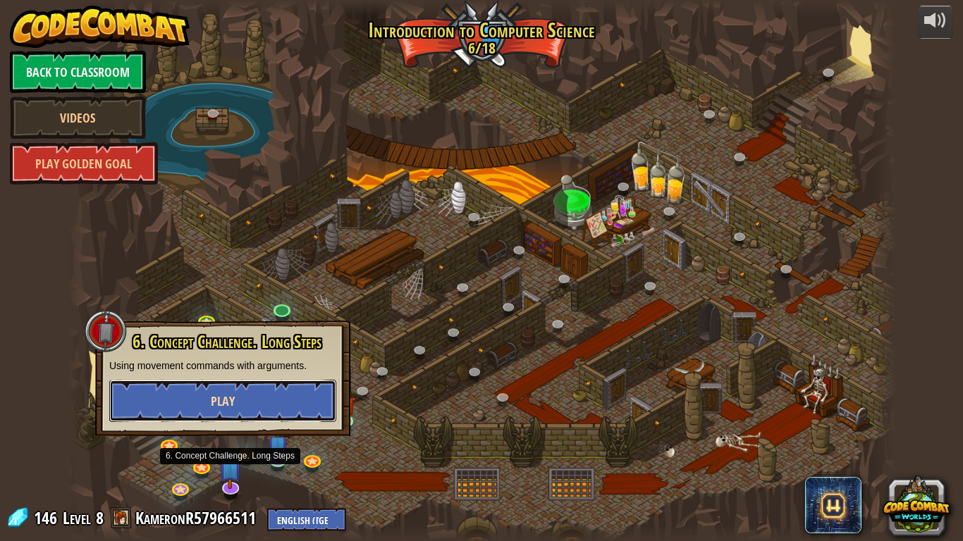
click at [158, 404] on button "Play" at bounding box center [222, 401] width 227 height 42
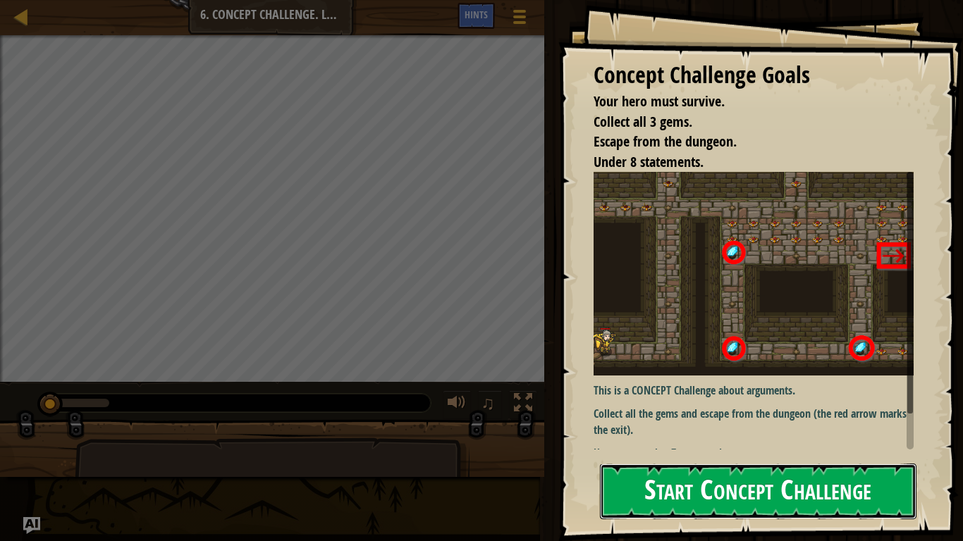
click at [874, 455] on button "Start Concept Challenge" at bounding box center [758, 492] width 317 height 56
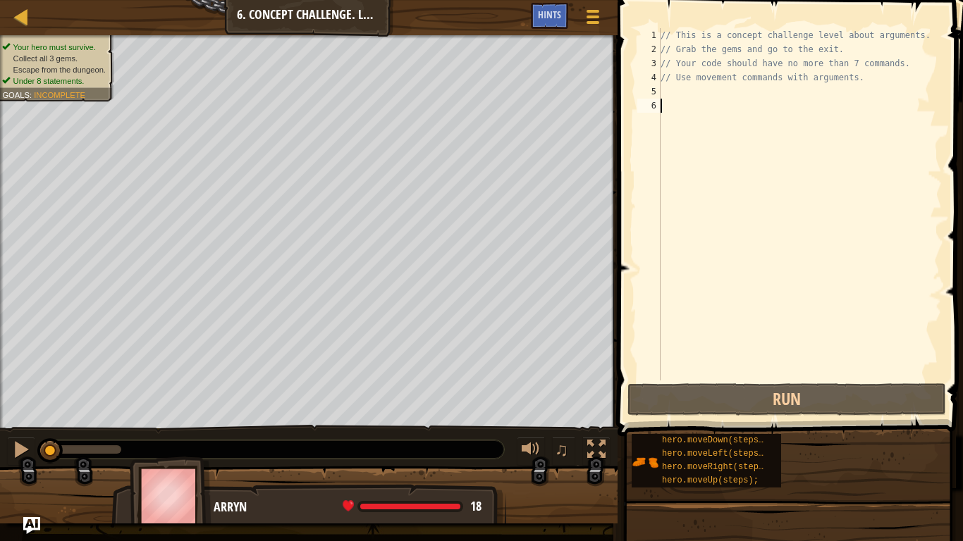
click at [669, 82] on div "// This is a concept challenge level about arguments. // Grab the gems and go t…" at bounding box center [800, 218] width 284 height 381
type textarea "// Use movement commands with arguments."
click at [669, 85] on div "// This is a concept challenge level about arguments. // Grab the gems and go t…" at bounding box center [800, 218] width 284 height 381
type textarea "H"
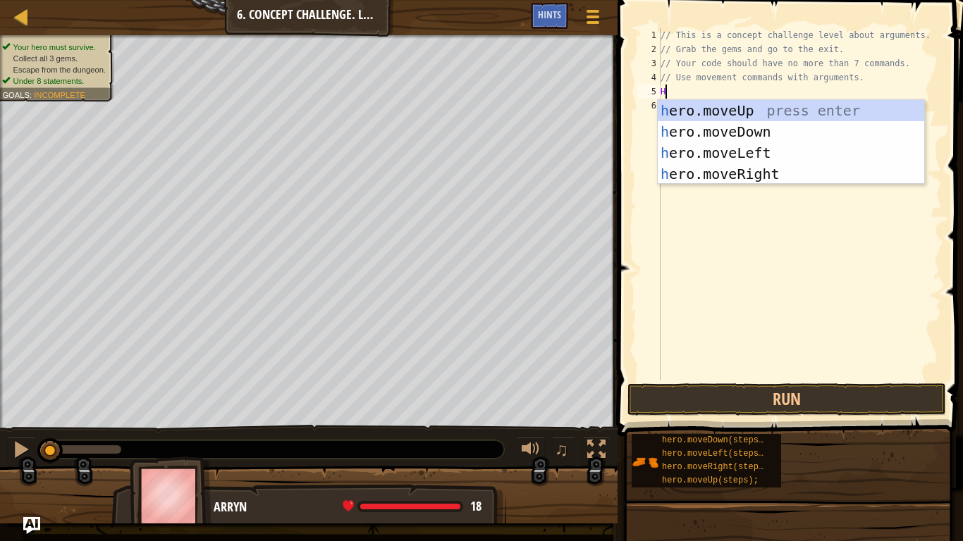
click at [799, 180] on div "h ero.moveUp press enter h ero.moveDown press enter h ero.moveLeft press enter …" at bounding box center [791, 163] width 266 height 127
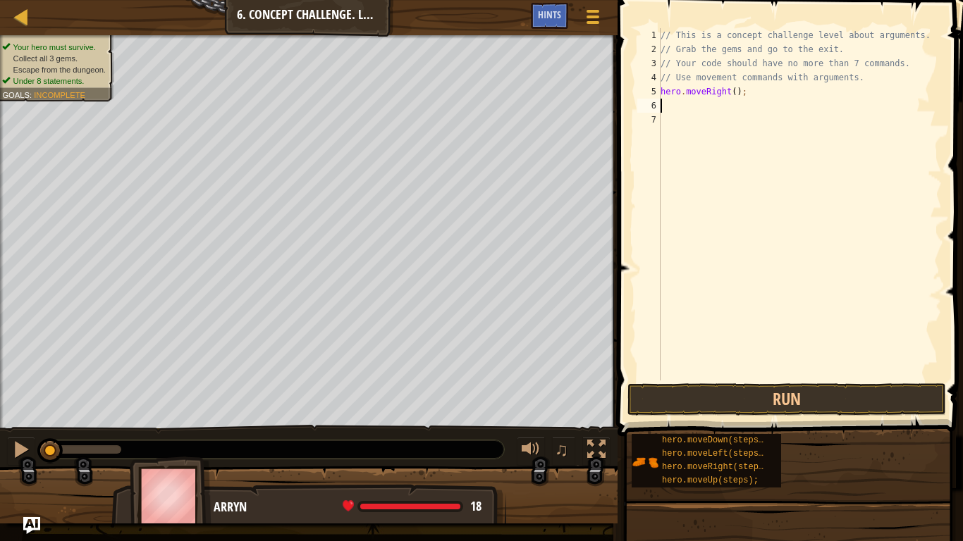
type textarea "H"
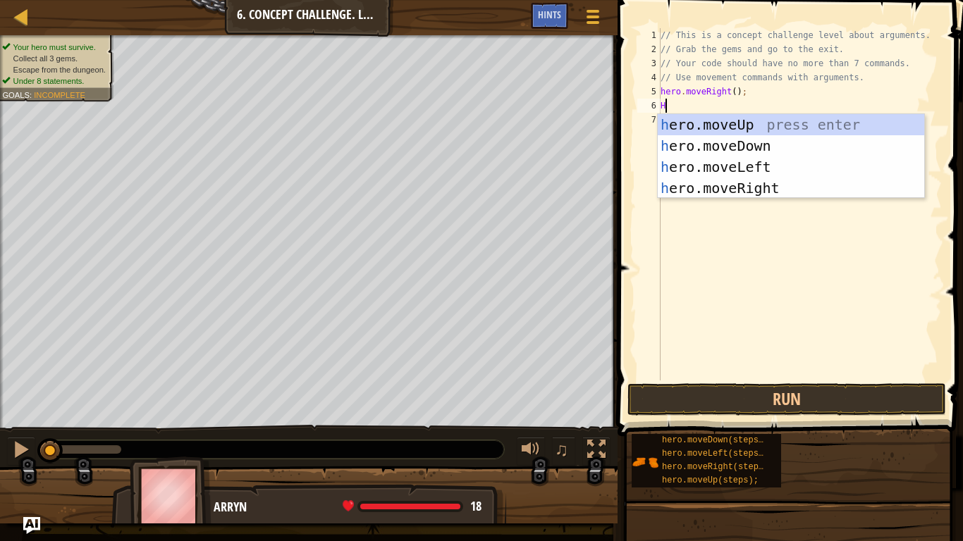
click at [802, 122] on div "h ero.moveUp press enter h ero.moveDown press enter h ero.moveLeft press enter …" at bounding box center [791, 177] width 266 height 127
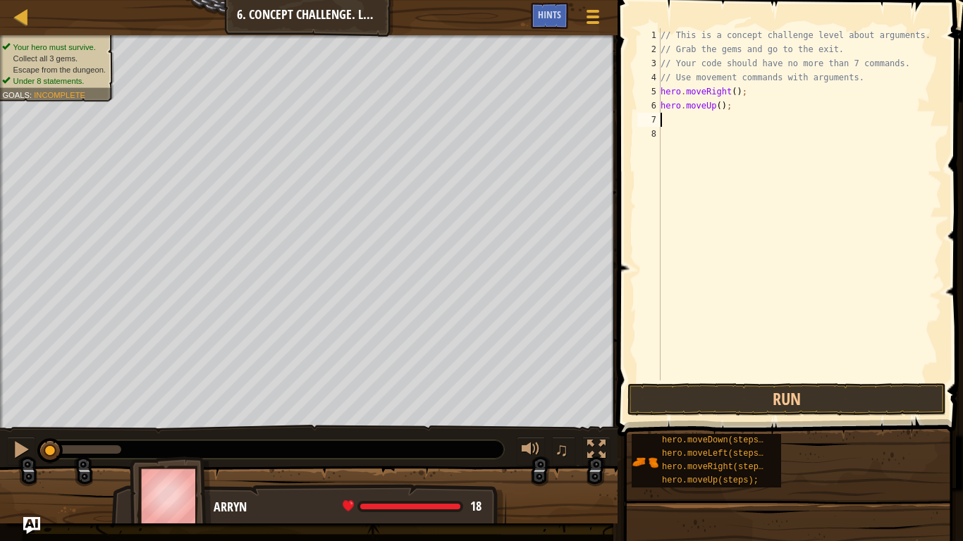
type textarea "H"
click at [873, 410] on button "Run" at bounding box center [786, 400] width 319 height 32
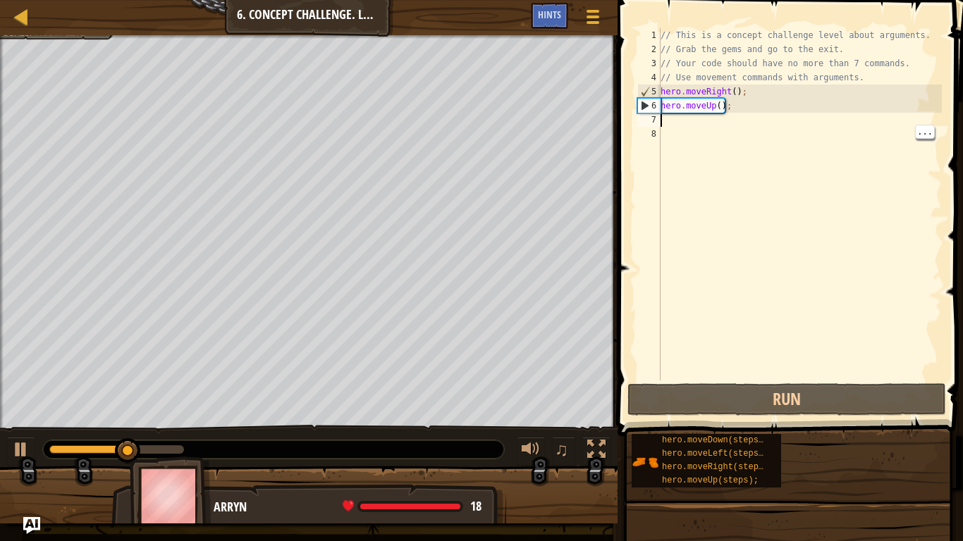
click at [707, 128] on div "// This is a concept challenge level about arguments. // Grab the gems and go t…" at bounding box center [800, 218] width 284 height 381
click at [716, 108] on div "// This is a concept challenge level about arguments. // Grab the gems and go t…" at bounding box center [800, 218] width 284 height 381
type textarea "hero.moveUp();"
click at [694, 126] on div "// This is a concept challenge level about arguments. // Grab the gems and go t…" at bounding box center [800, 218] width 284 height 381
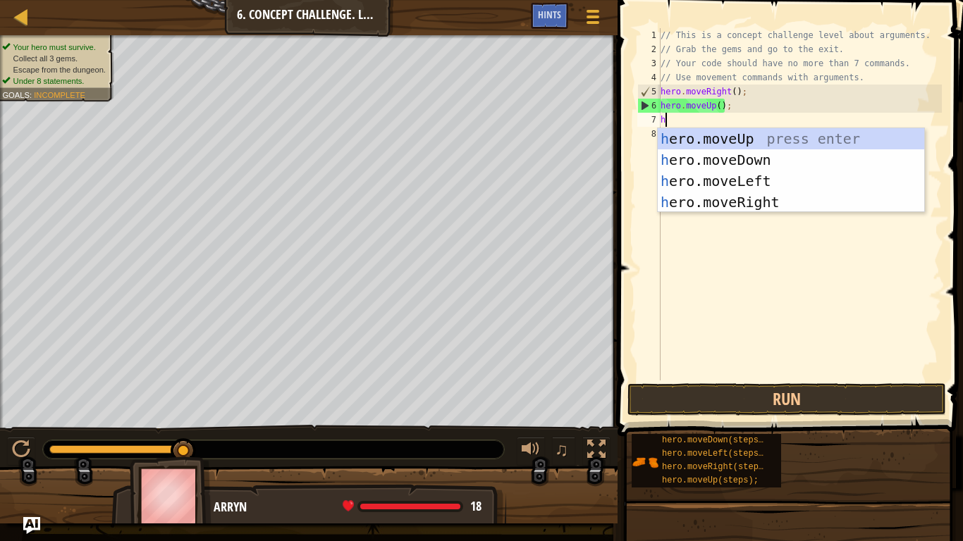
click at [723, 107] on div "// This is a concept challenge level about arguments. // Grab the gems and go t…" at bounding box center [800, 218] width 284 height 381
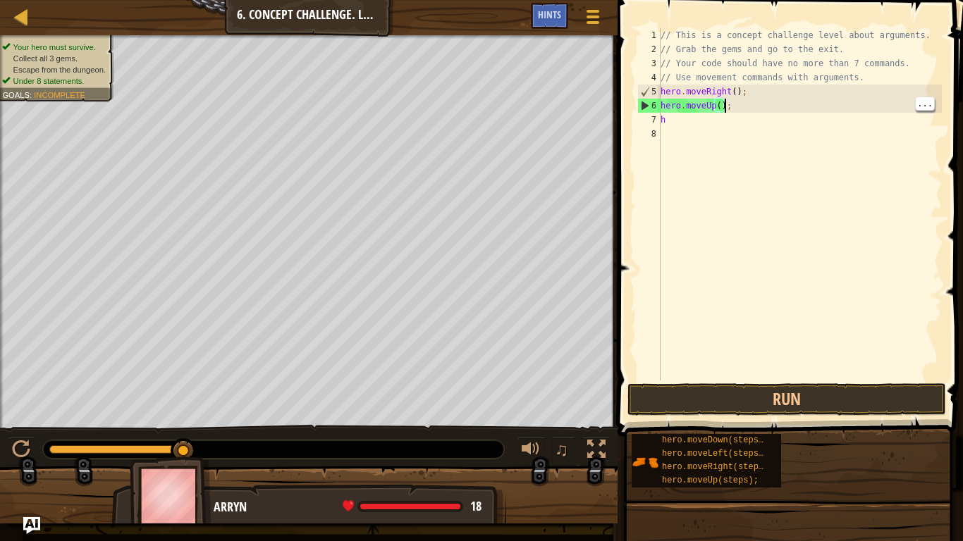
click at [723, 106] on div "// This is a concept challenge level about arguments. // Grab the gems and go t…" at bounding box center [800, 218] width 284 height 381
click at [720, 103] on div "// This is a concept challenge level about arguments. // Grab the gems and go t…" at bounding box center [800, 218] width 284 height 381
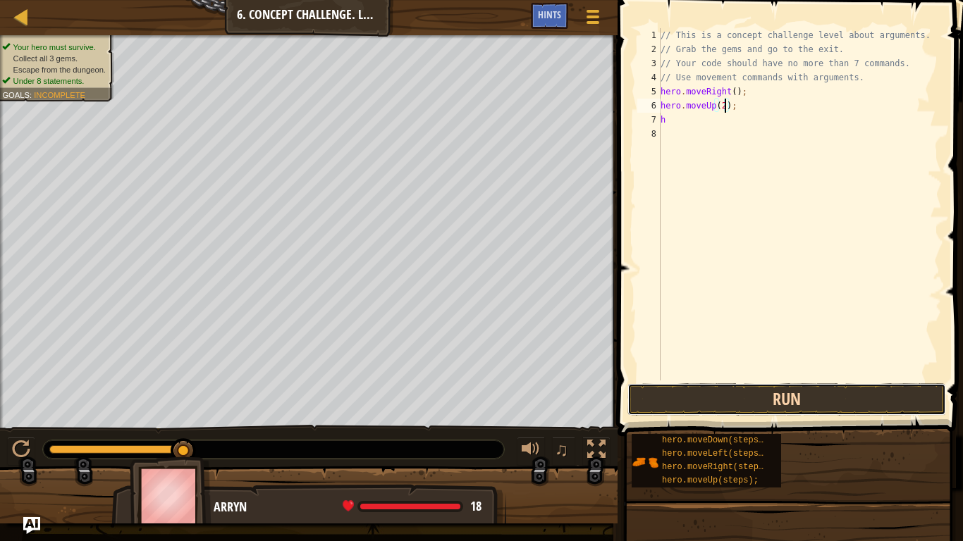
click at [729, 410] on button "Run" at bounding box center [786, 400] width 319 height 32
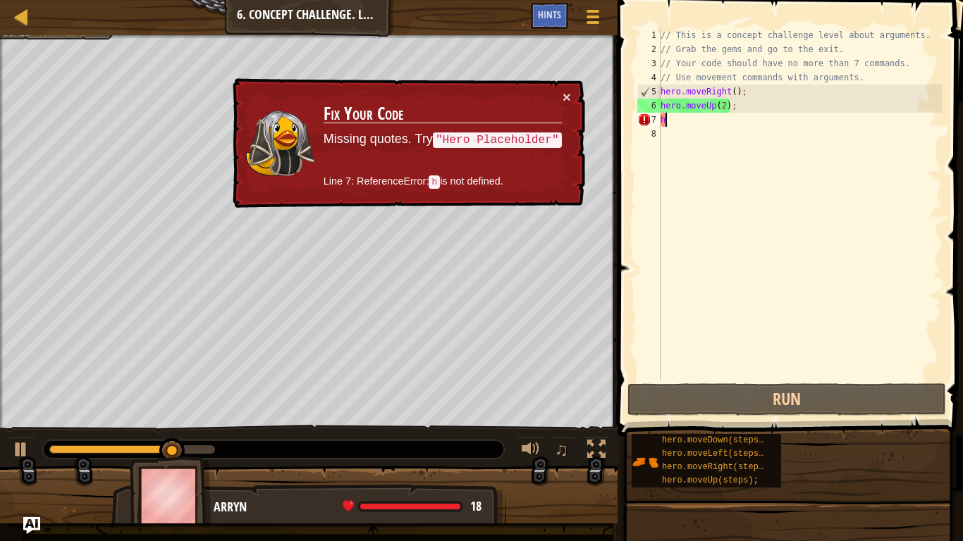
click at [687, 116] on div "// This is a concept challenge level about arguments. // Grab the gems and go t…" at bounding box center [800, 218] width 284 height 381
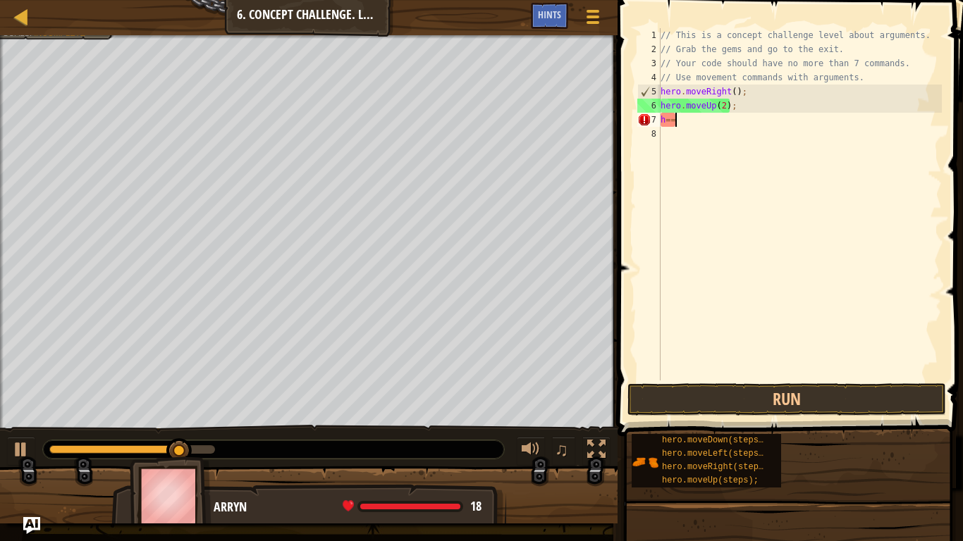
scroll to position [6, 1]
type textarea "h"
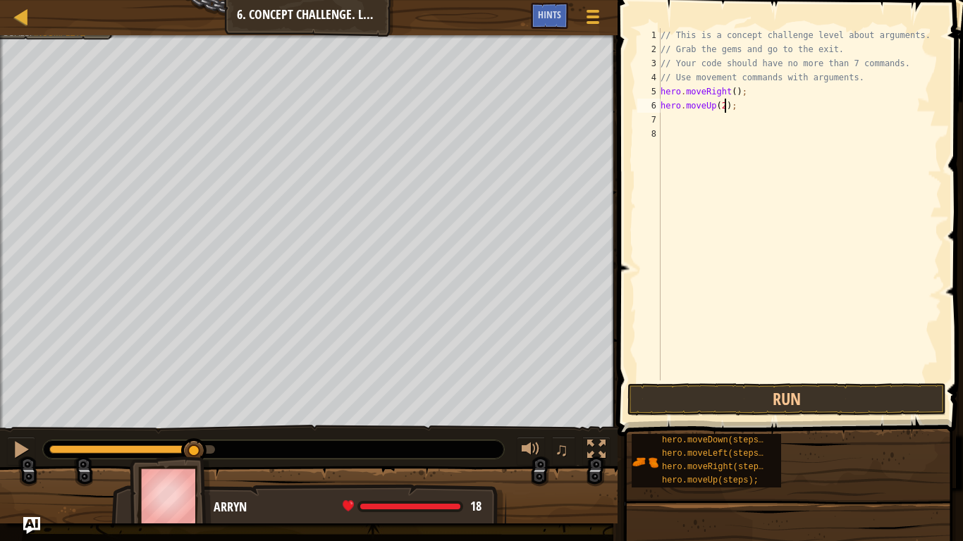
click at [726, 106] on div "// This is a concept challenge level about arguments. // Grab the gems and go t…" at bounding box center [800, 218] width 284 height 381
type textarea "hero.moveUp(3);"
click at [841, 368] on div "// This is a concept challenge level about arguments. // Grab the gems and go t…" at bounding box center [800, 218] width 284 height 381
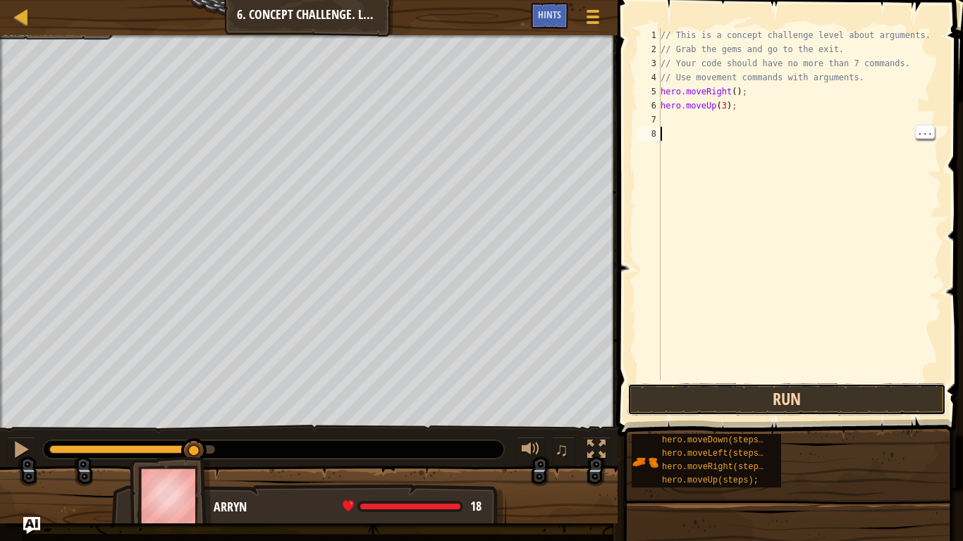
click at [832, 398] on button "Run" at bounding box center [786, 400] width 319 height 32
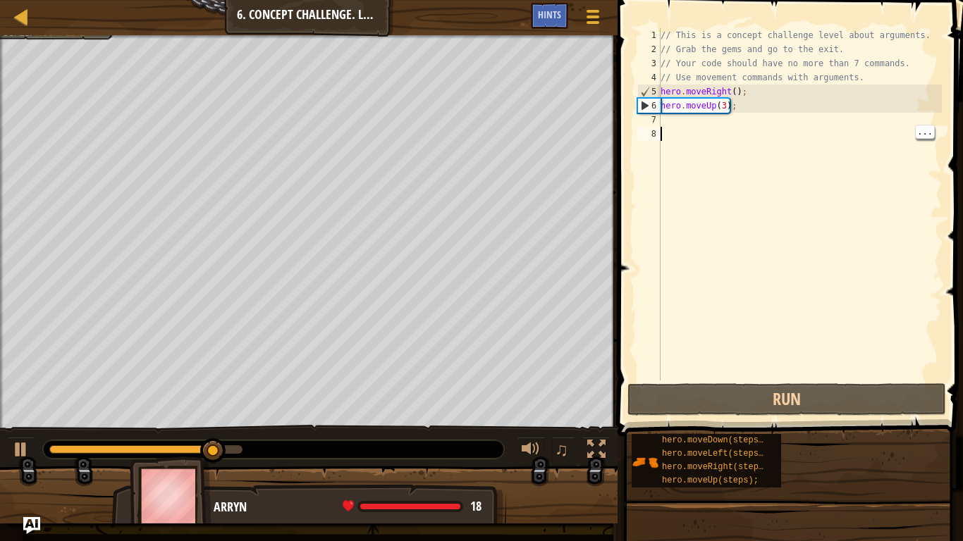
click at [695, 120] on div "// This is a concept challenge level about arguments. // Grab the gems and go t…" at bounding box center [800, 218] width 284 height 381
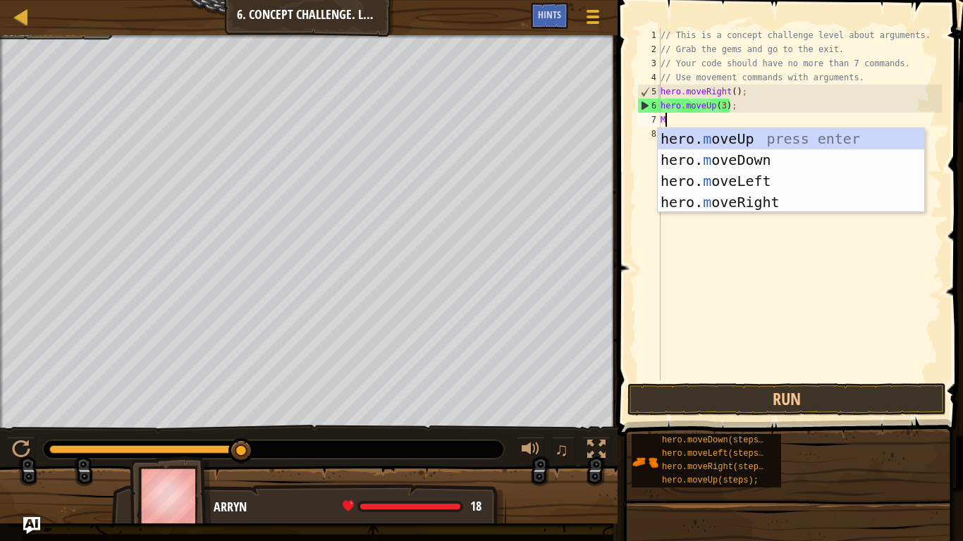
type textarea "MO"
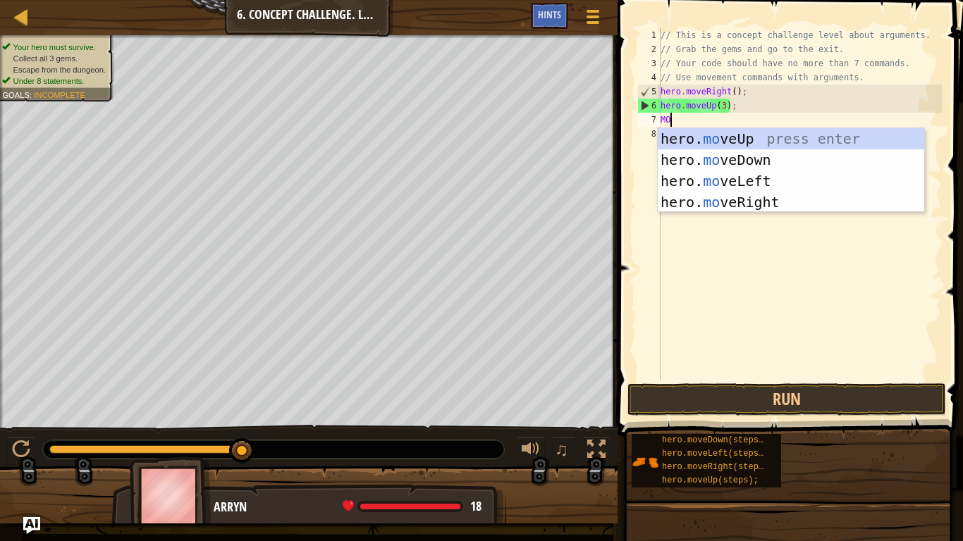
scroll to position [6, 1]
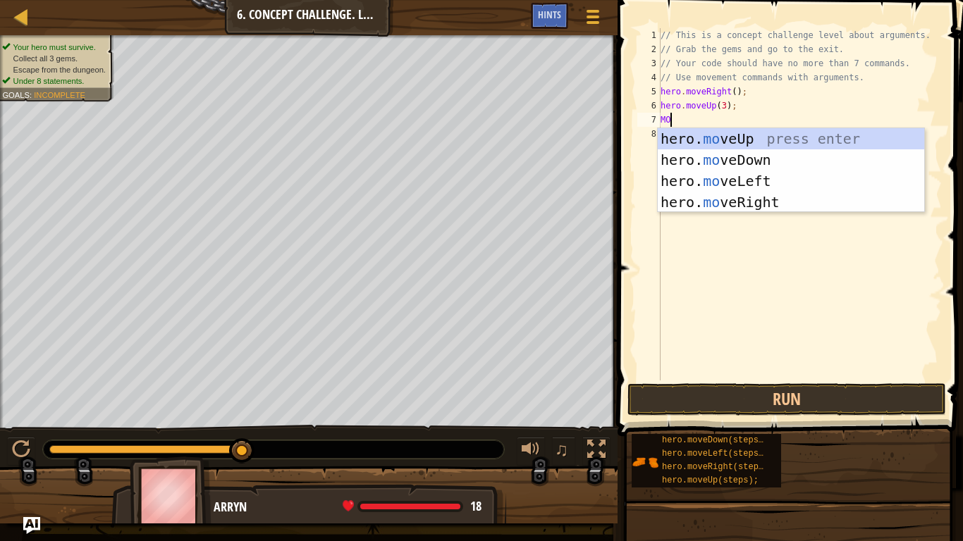
click at [813, 200] on div "hero. mo veUp press enter hero. mo veDown press enter hero. mo veLeft press ent…" at bounding box center [791, 191] width 266 height 127
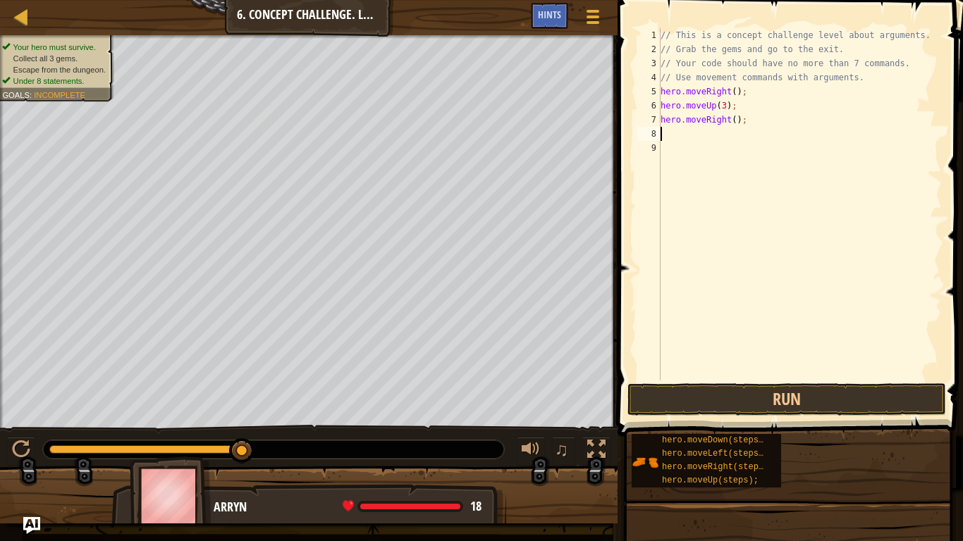
type textarea "2"
click at [735, 119] on div "// This is a concept challenge level about arguments. // Grab the gems and go t…" at bounding box center [800, 218] width 284 height 381
type textarea "hero.moveRight(2);"
click at [875, 383] on span at bounding box center [791, 198] width 357 height 478
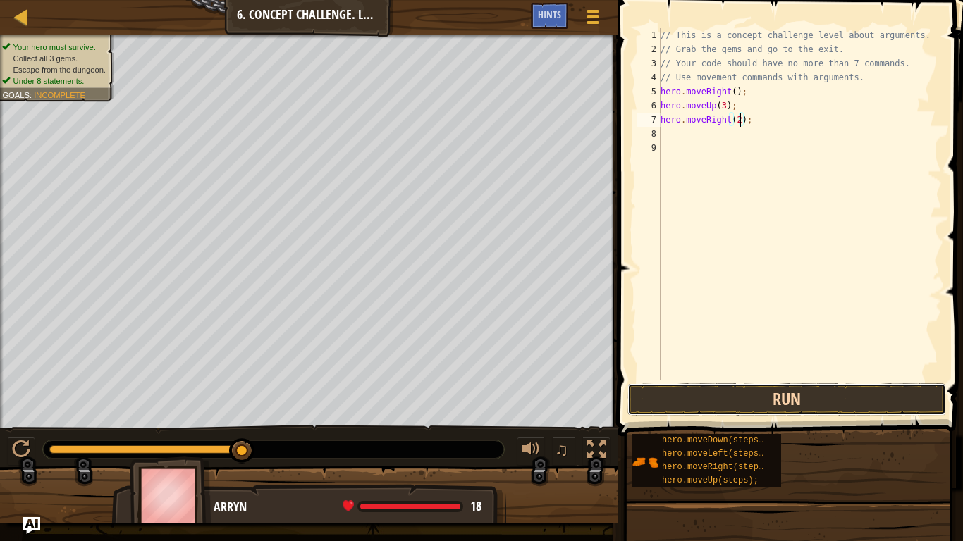
click at [866, 402] on button "Run" at bounding box center [786, 400] width 319 height 32
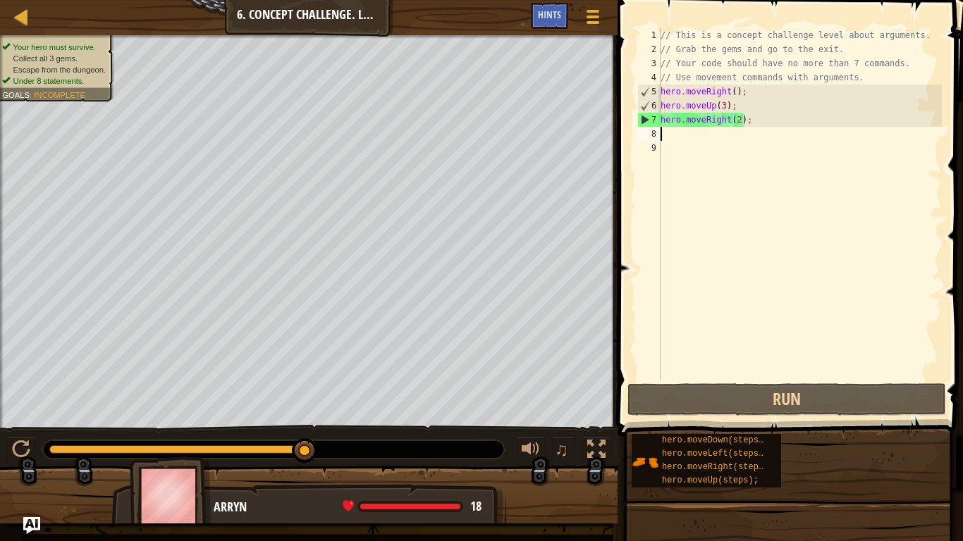
click at [677, 135] on div "// This is a concept challenge level about arguments. // Grab the gems and go t…" at bounding box center [800, 218] width 284 height 381
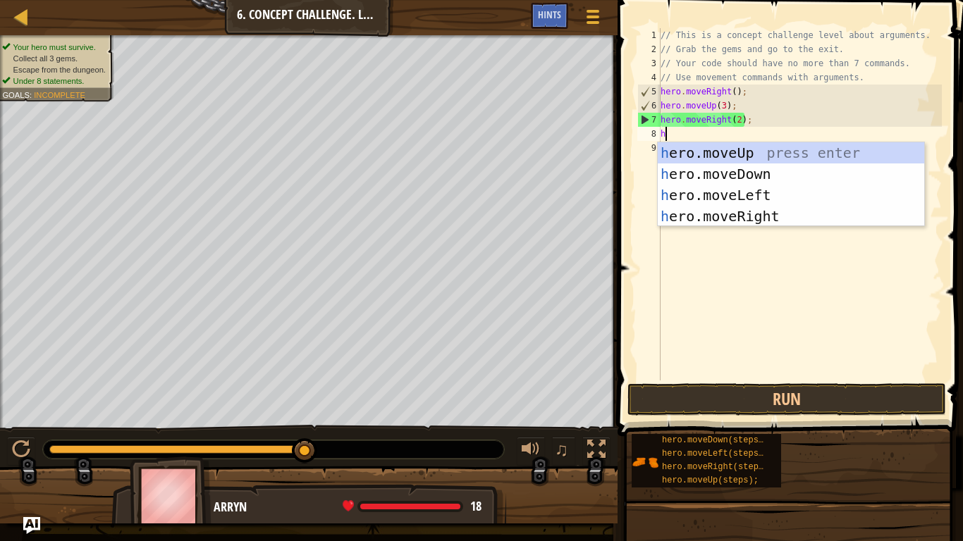
type textarea "he"
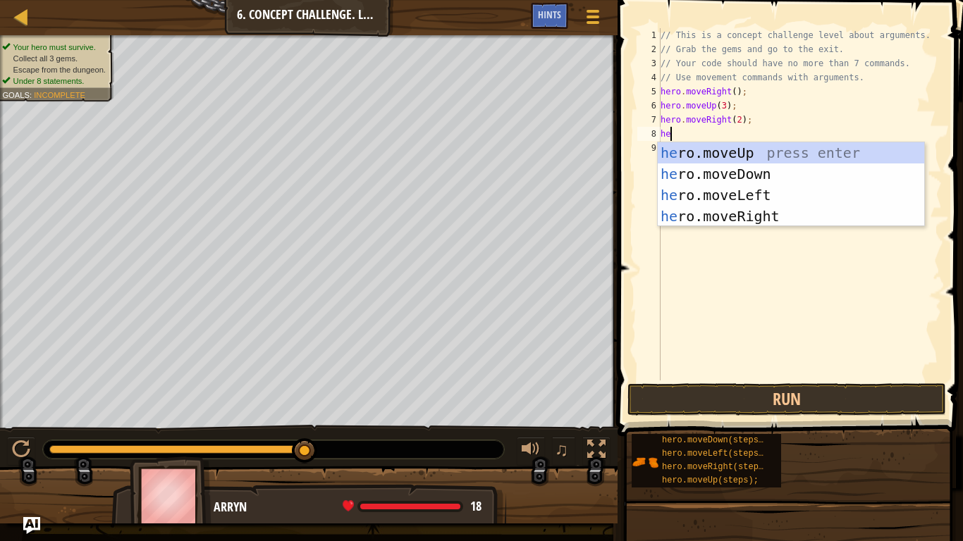
click at [821, 180] on div "he ro.moveUp press enter he ro.moveDown press enter he ro.moveLeft press enter …" at bounding box center [791, 205] width 266 height 127
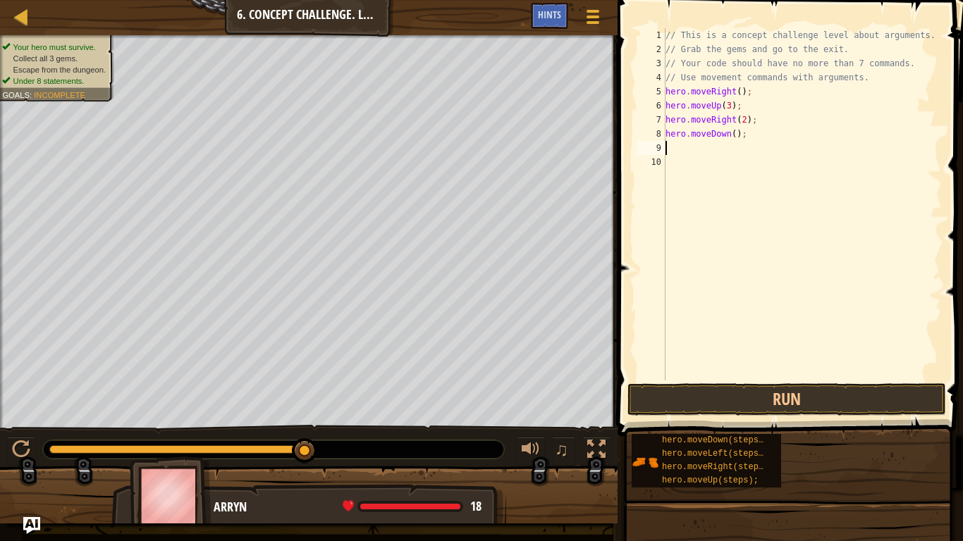
type textarea "he"
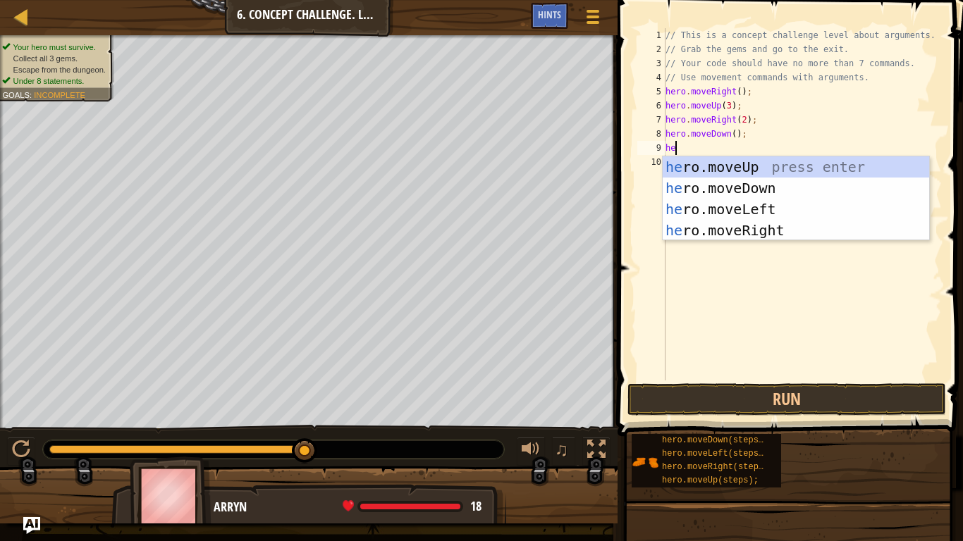
click at [757, 214] on div "he ro.moveUp press enter he ro.moveDown press enter he ro.moveLeft press enter …" at bounding box center [796, 220] width 266 height 127
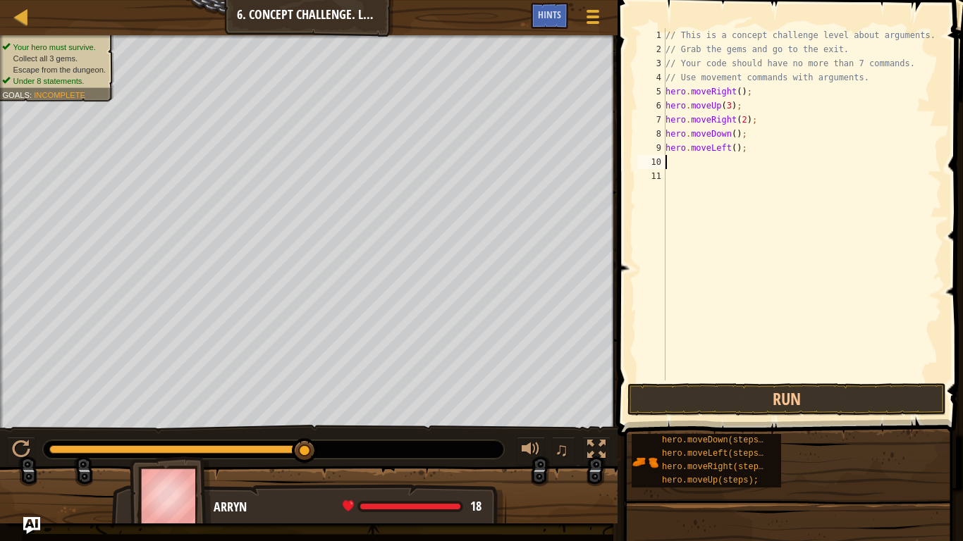
scroll to position [6, 0]
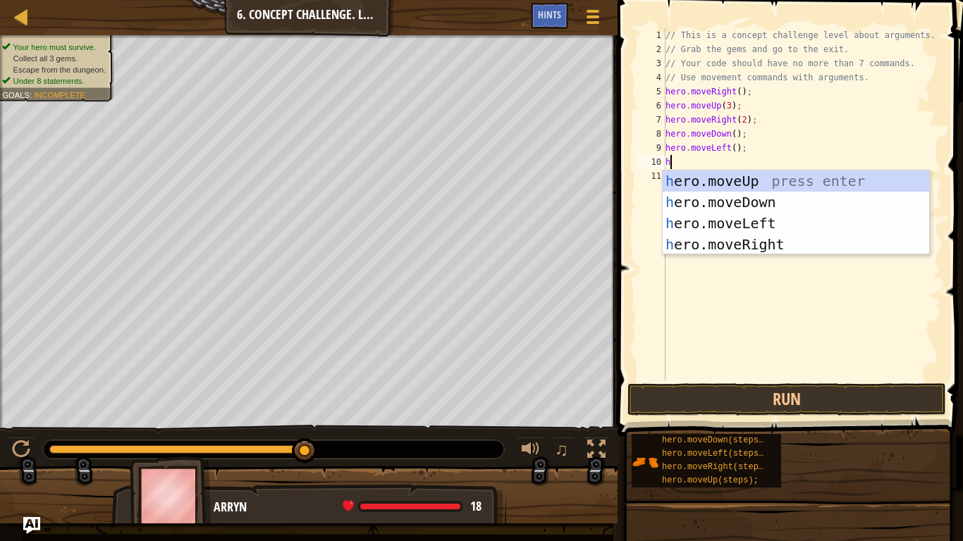
type textarea "he"
click at [785, 204] on div "he ro.moveUp press enter he ro.moveDown press enter he ro.moveLeft press enter …" at bounding box center [796, 234] width 266 height 127
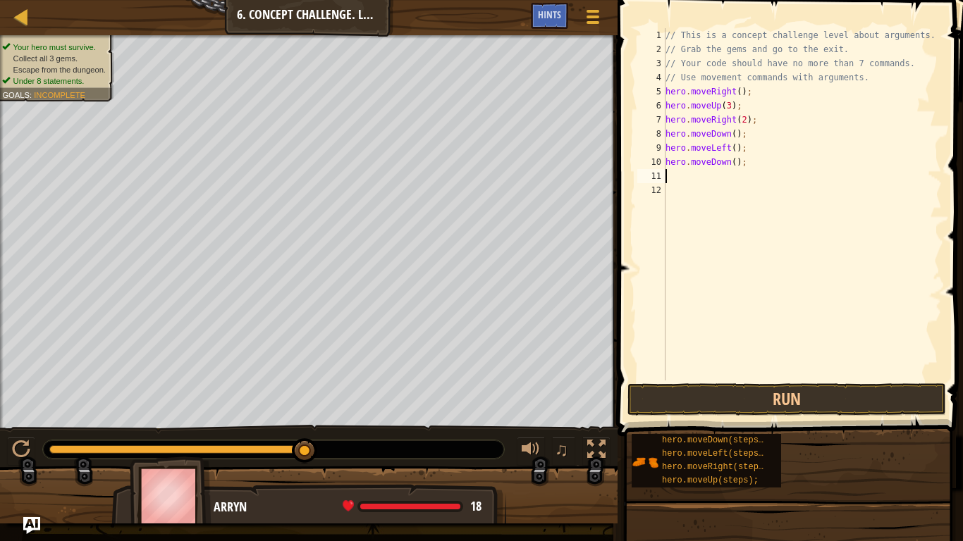
scroll to position [6, 0]
click at [737, 160] on div "// This is a concept challenge level about arguments. // Grab the gems and go t…" at bounding box center [802, 218] width 279 height 381
type textarea "hero.moveDown(3);"
click at [888, 402] on button "Run" at bounding box center [786, 400] width 319 height 32
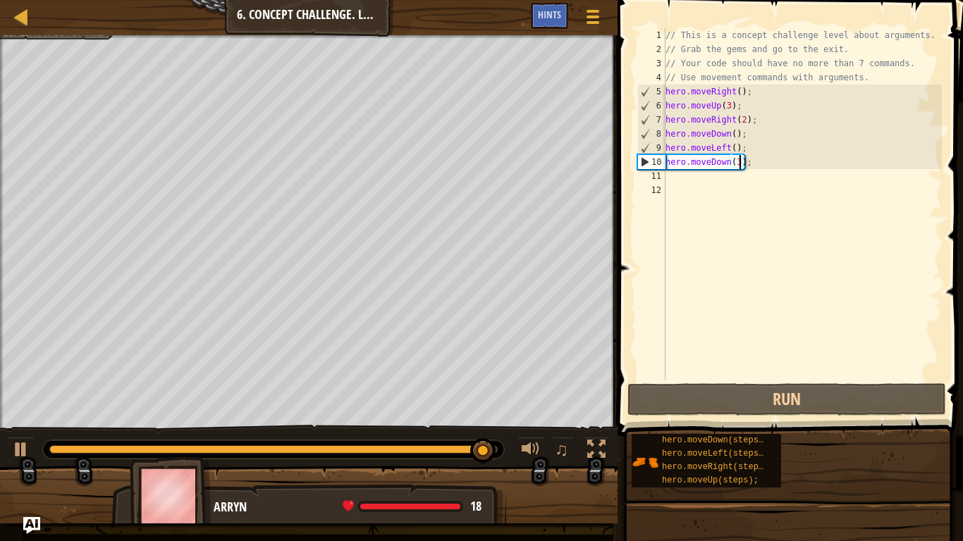
click at [687, 171] on div "// This is a concept challenge level about arguments. // Grab the gems and go t…" at bounding box center [802, 218] width 279 height 381
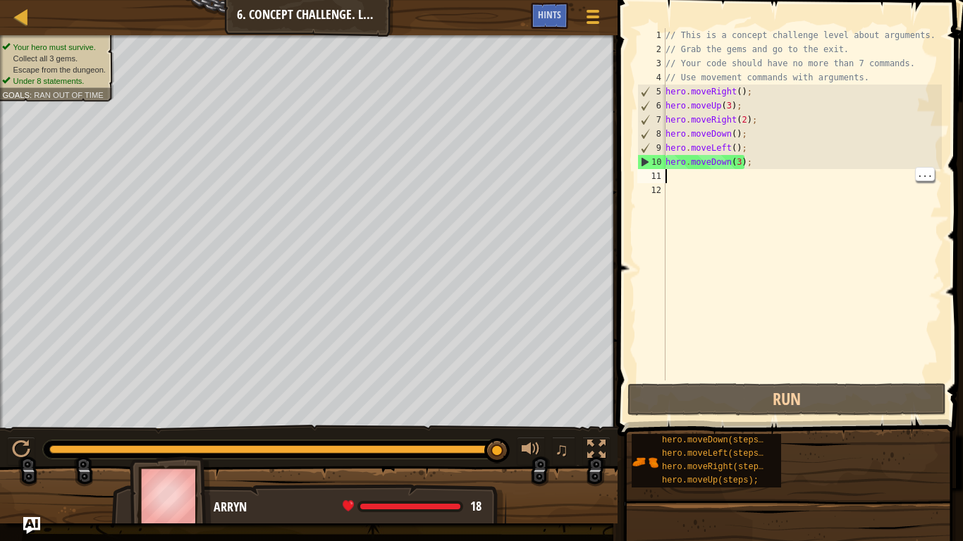
type textarea "G"
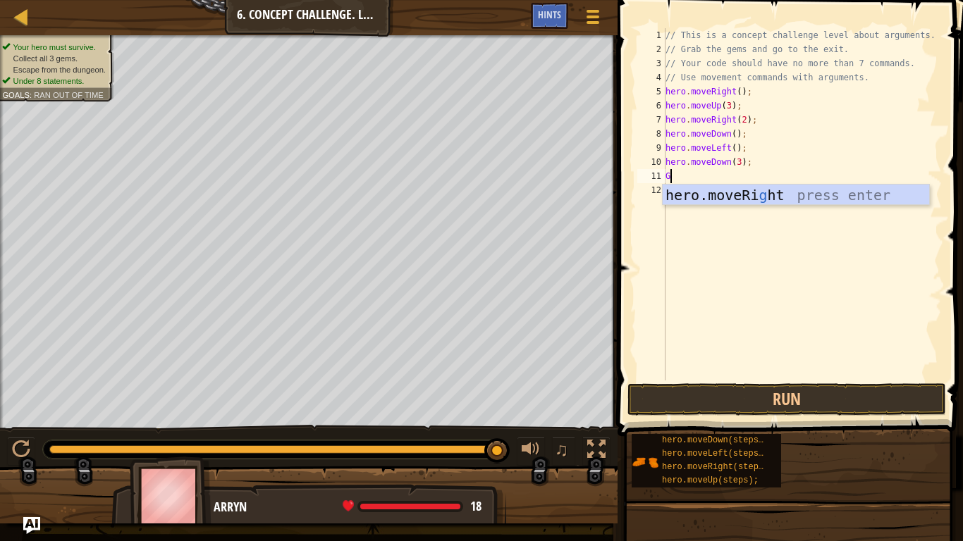
click at [827, 195] on div "hero.moveRi g ht press enter" at bounding box center [796, 216] width 266 height 63
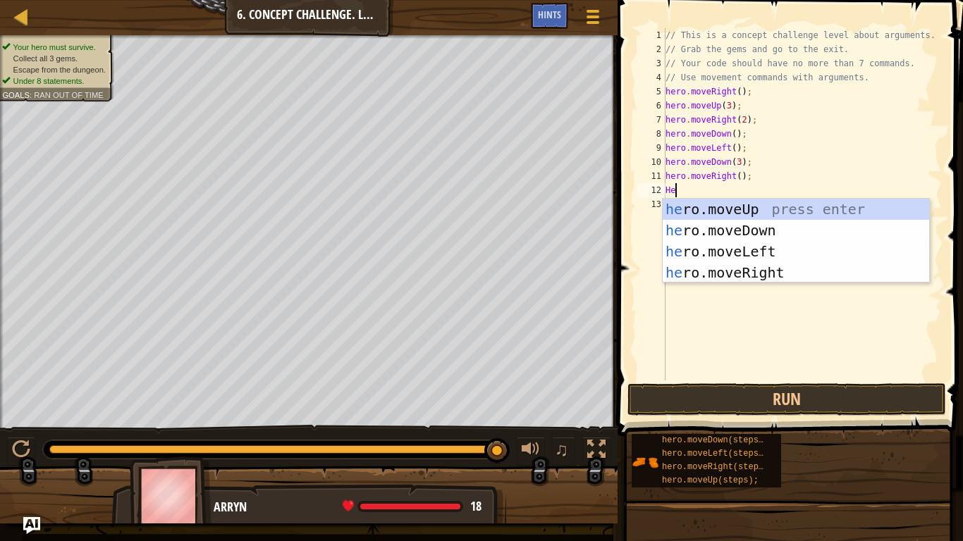
type textarea "Her"
click at [802, 216] on div "her o.moveUp press enter her o.moveDown press enter her o.moveLeft press enter …" at bounding box center [796, 262] width 266 height 127
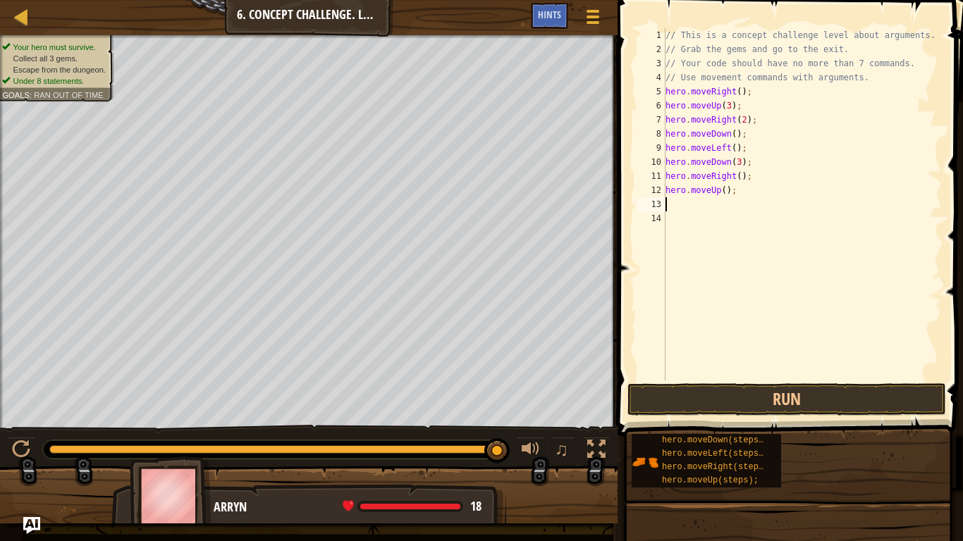
scroll to position [6, 0]
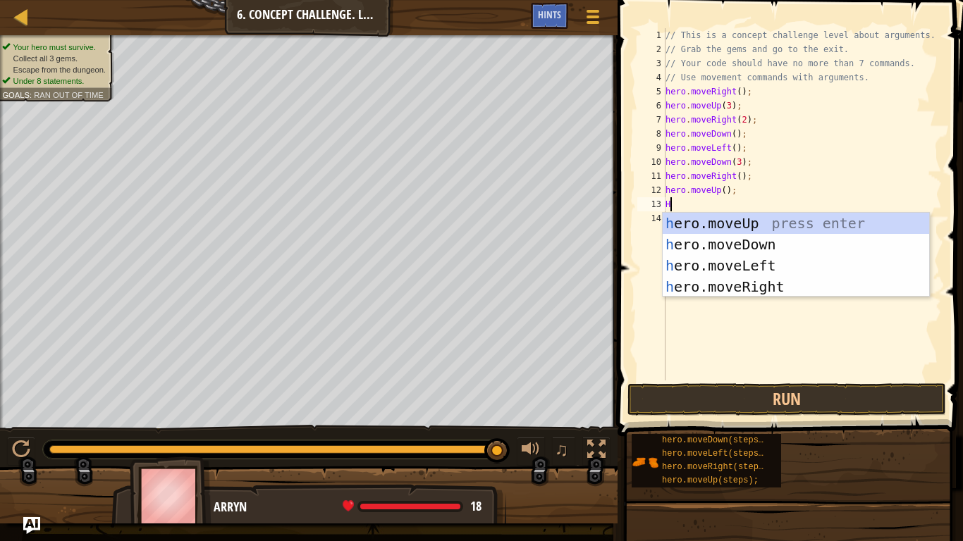
type textarea "He"
click at [792, 289] on div "he ro.moveUp press enter he ro.moveDown press enter he ro.moveLeft press enter …" at bounding box center [796, 276] width 266 height 127
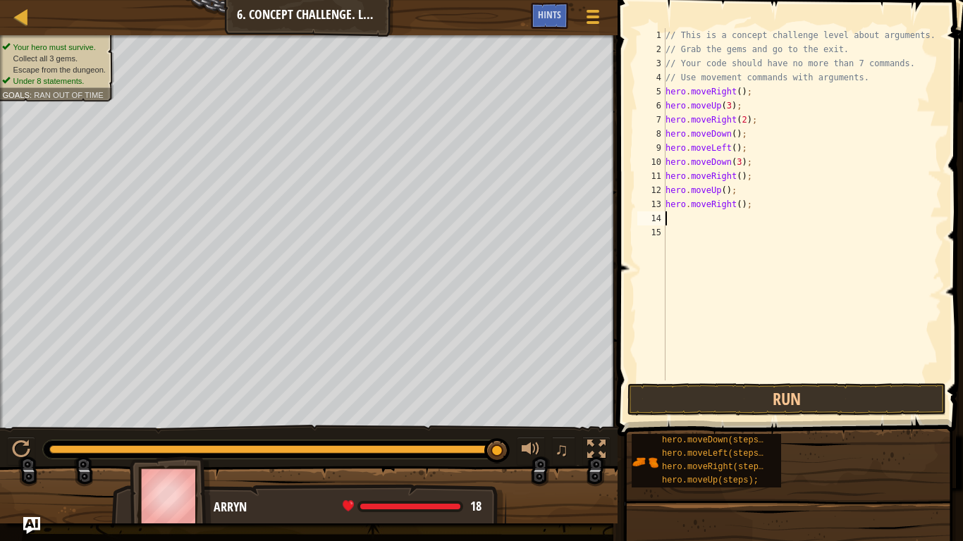
click at [742, 203] on div "// This is a concept challenge level about arguments. // Grab the gems and go t…" at bounding box center [802, 218] width 279 height 381
click at [737, 207] on div "// This is a concept challenge level about arguments. // Grab the gems and go t…" at bounding box center [802, 218] width 279 height 381
click at [832, 415] on button "Run" at bounding box center [786, 400] width 319 height 32
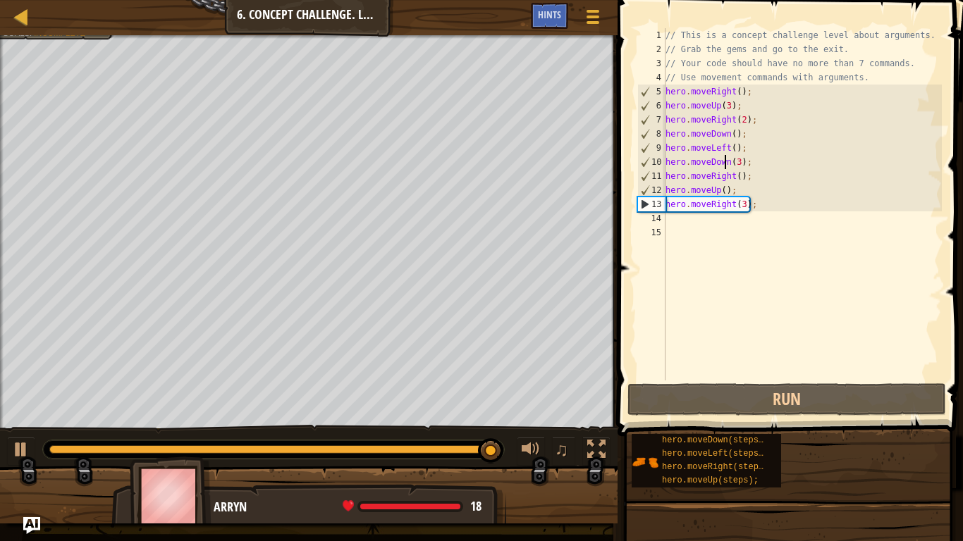
click at [726, 164] on div "// This is a concept challenge level about arguments. // Grab the gems and go t…" at bounding box center [802, 218] width 279 height 381
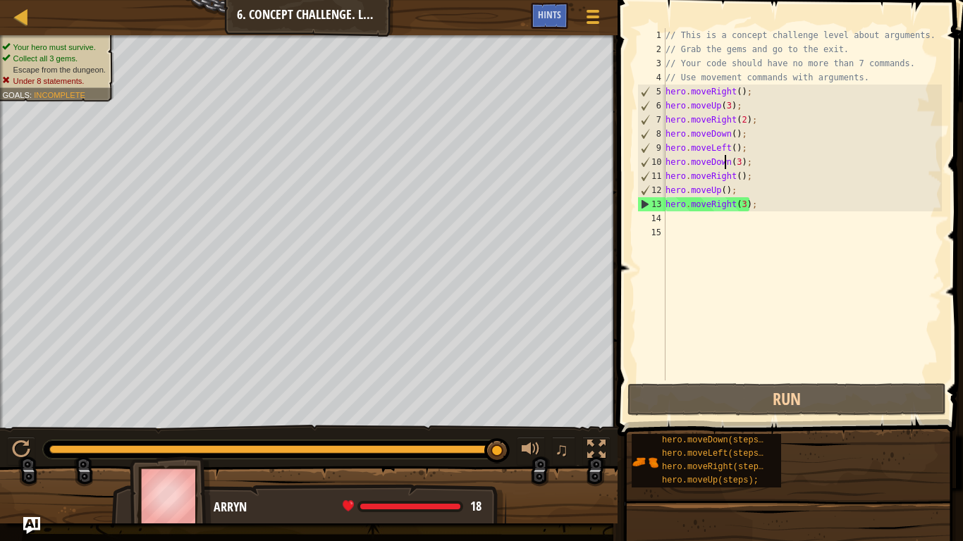
click at [728, 164] on div "// This is a concept challenge level about arguments. // Grab the gems and go t…" at bounding box center [802, 218] width 279 height 381
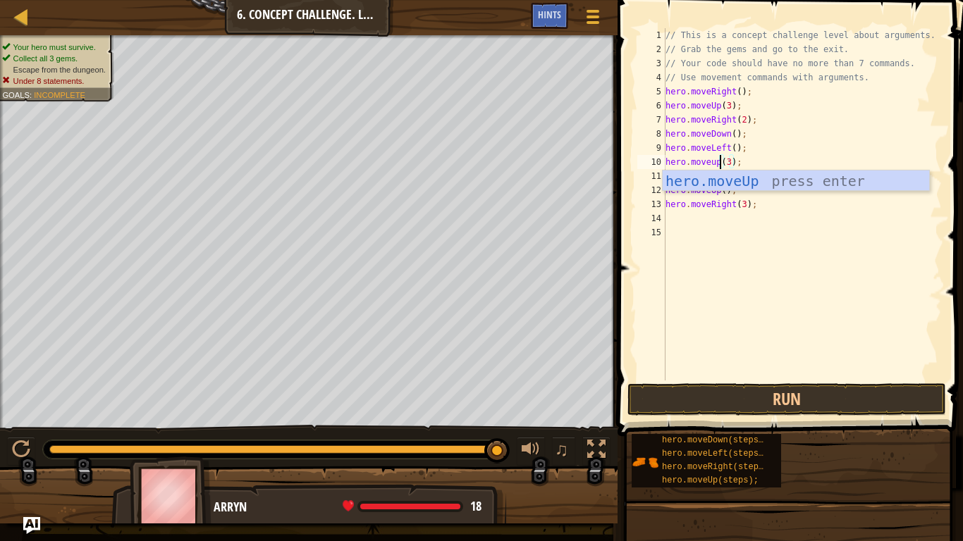
scroll to position [6, 8]
click at [862, 396] on button "Run" at bounding box center [786, 400] width 319 height 32
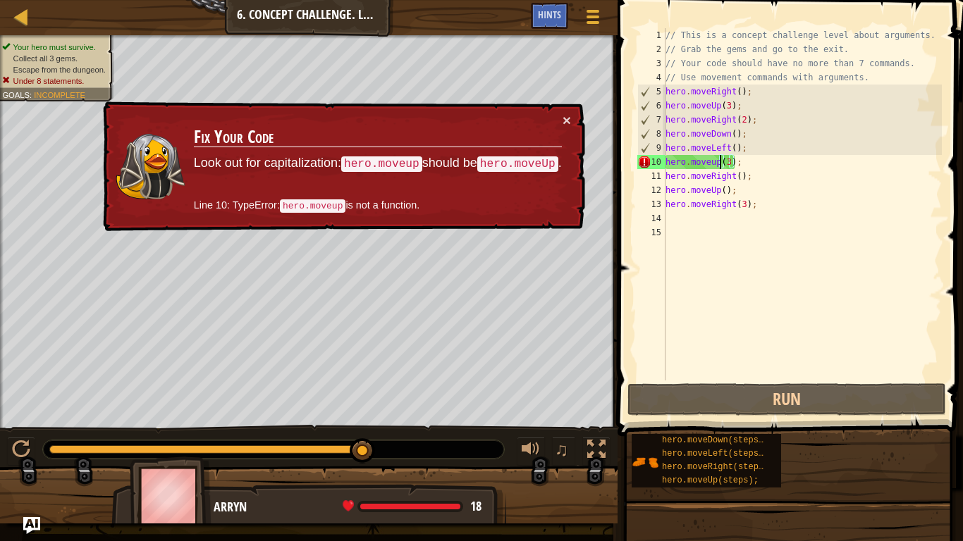
click at [713, 159] on div "// This is a concept challenge level about arguments. // Grab the gems and go t…" at bounding box center [802, 218] width 279 height 381
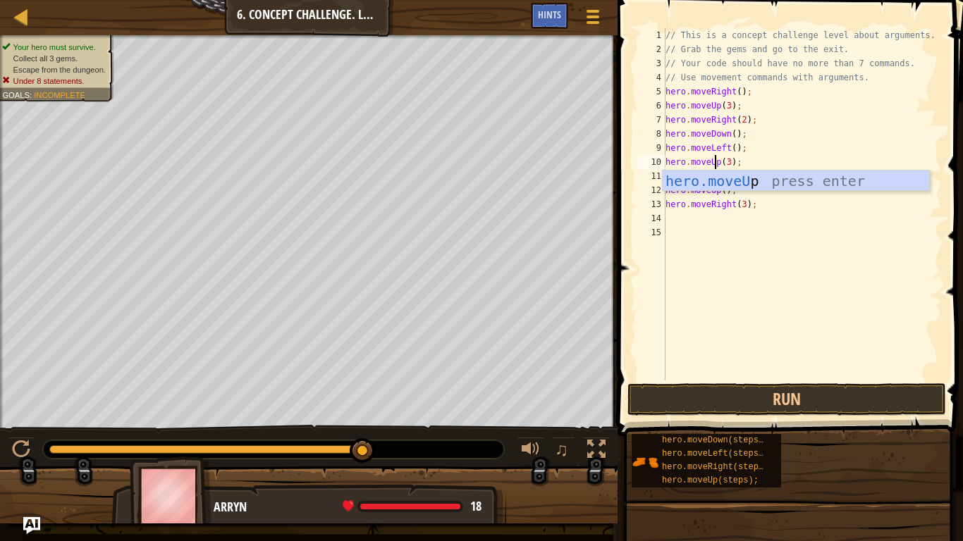
scroll to position [6, 8]
click at [838, 410] on button "Run" at bounding box center [786, 400] width 319 height 32
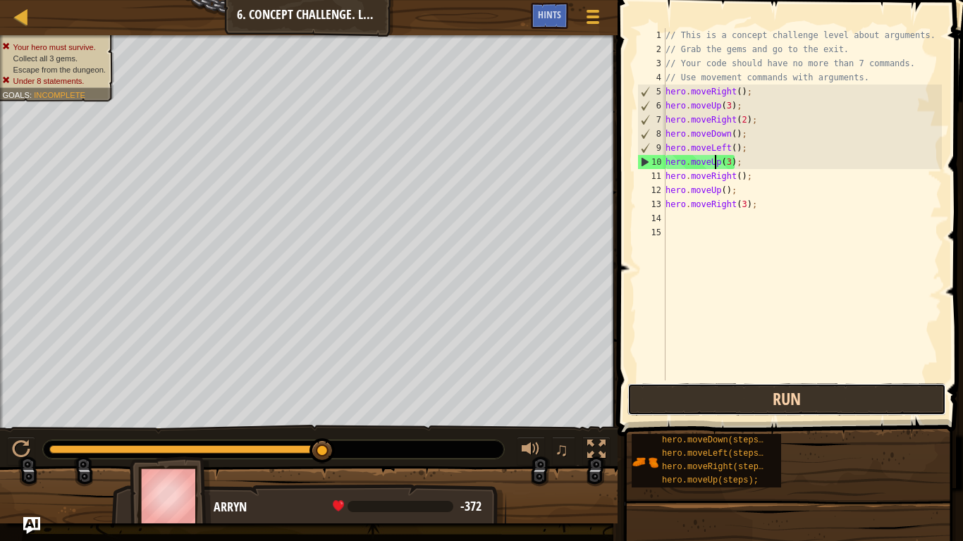
click at [781, 407] on button "Run" at bounding box center [786, 400] width 319 height 32
click at [786, 415] on button "Run" at bounding box center [786, 400] width 319 height 32
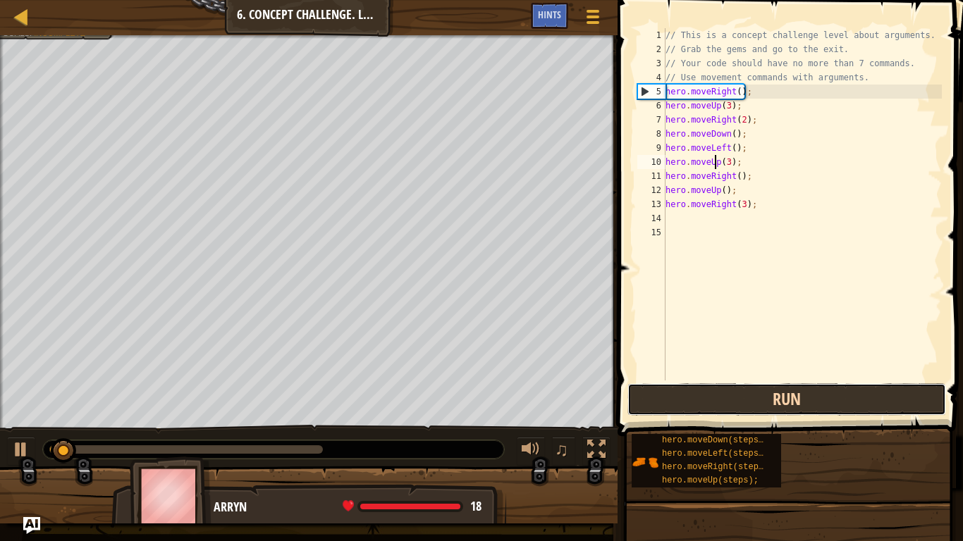
click at [811, 397] on button "Run" at bounding box center [786, 400] width 319 height 32
click at [812, 402] on button "Running" at bounding box center [786, 400] width 319 height 32
click at [807, 396] on button "Run" at bounding box center [786, 400] width 319 height 32
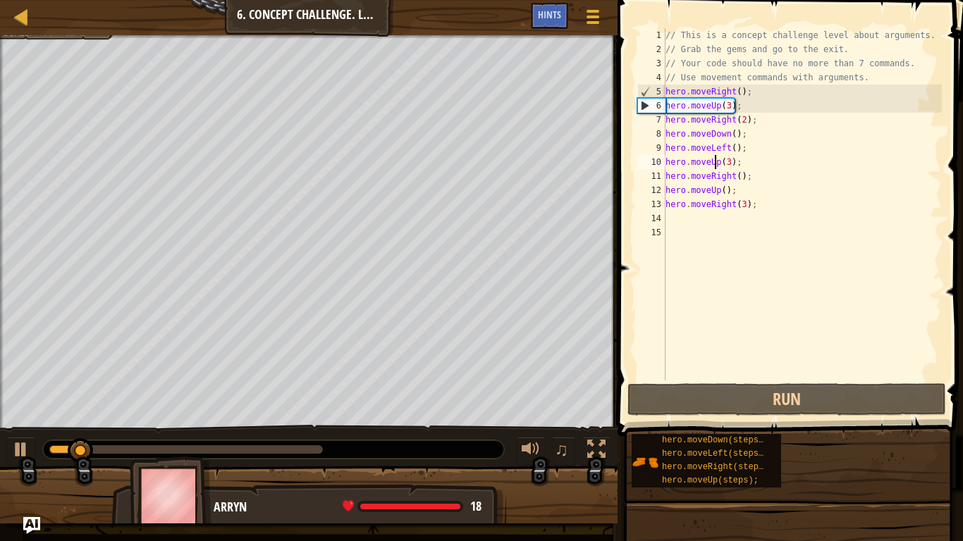
click at [79, 452] on div at bounding box center [80, 451] width 25 height 25
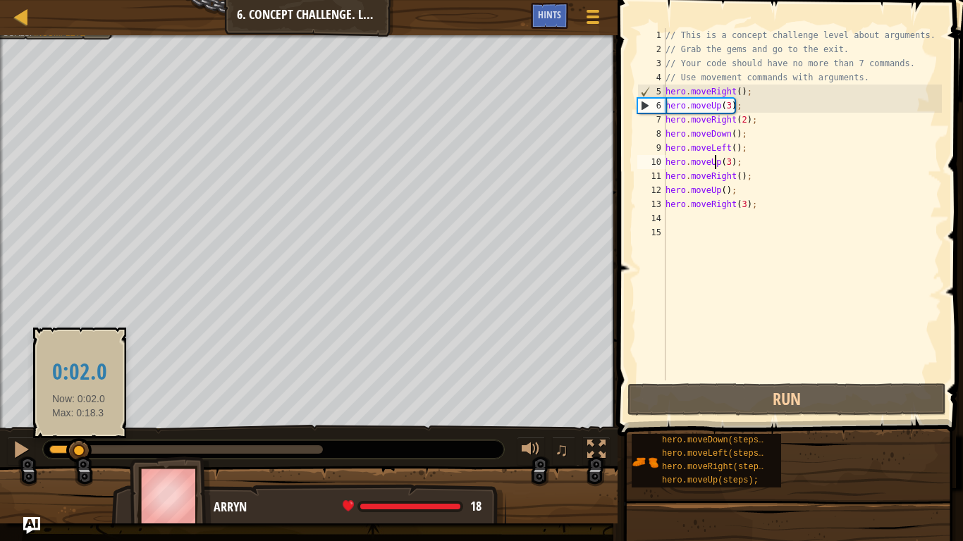
click at [86, 448] on div at bounding box center [78, 451] width 25 height 25
click at [88, 455] on div at bounding box center [84, 451] width 25 height 25
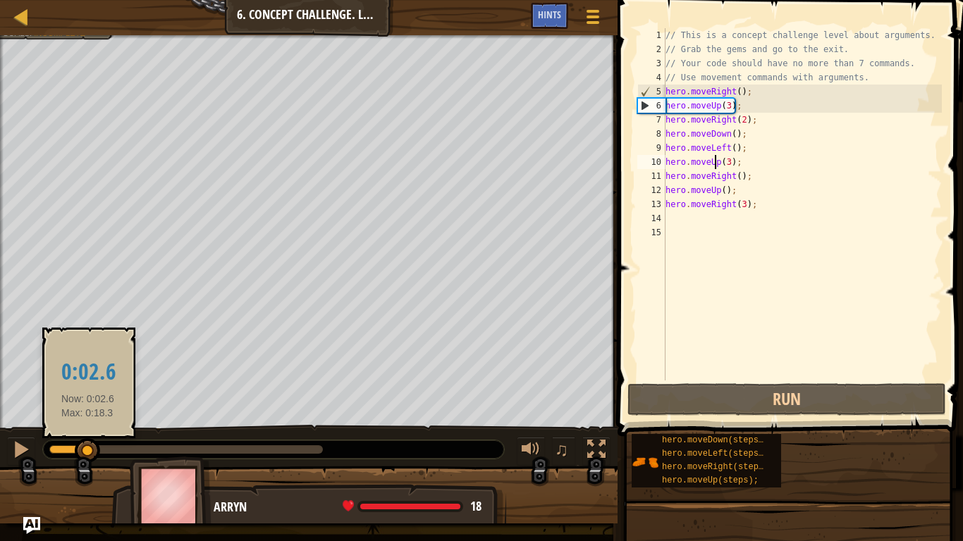
click at [107, 450] on div at bounding box center [186, 450] width 274 height 8
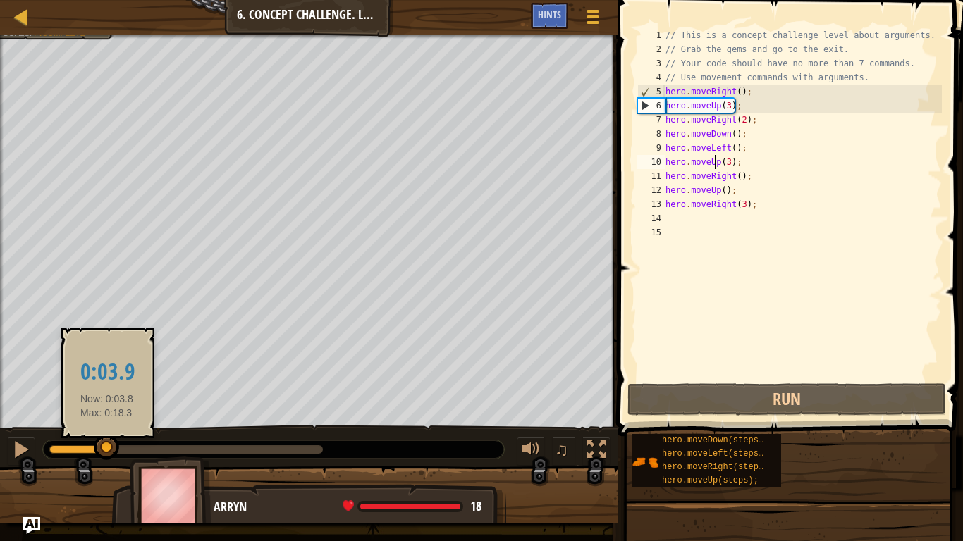
click at [120, 453] on div at bounding box center [186, 450] width 274 height 8
click at [130, 449] on div at bounding box center [186, 450] width 274 height 8
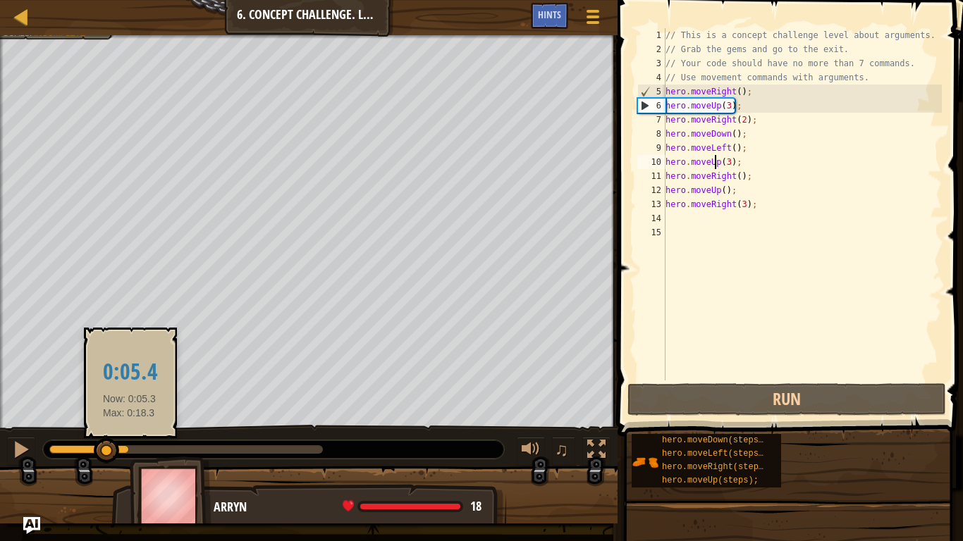
click at [119, 450] on div at bounding box center [106, 451] width 25 height 25
click at [147, 451] on div at bounding box center [186, 450] width 274 height 8
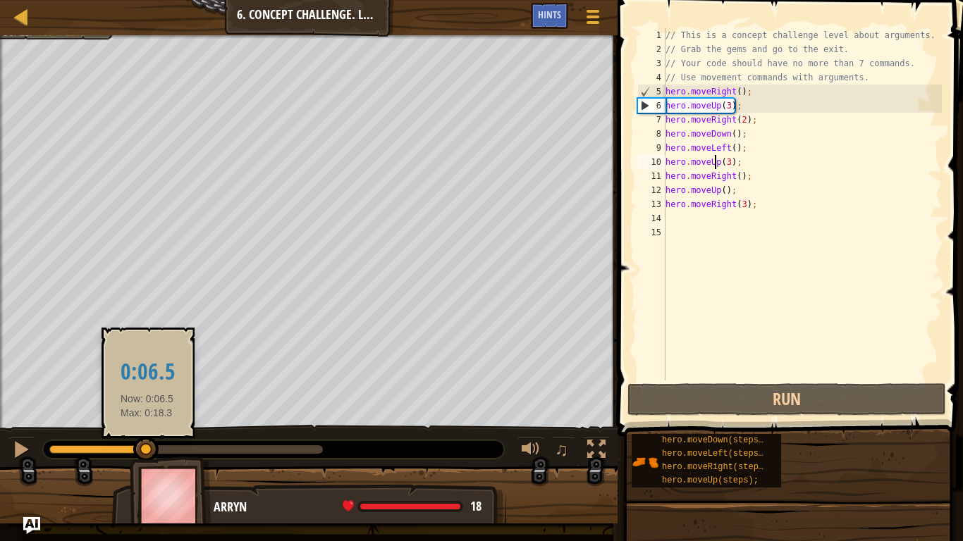
click at [189, 449] on div at bounding box center [186, 450] width 274 height 8
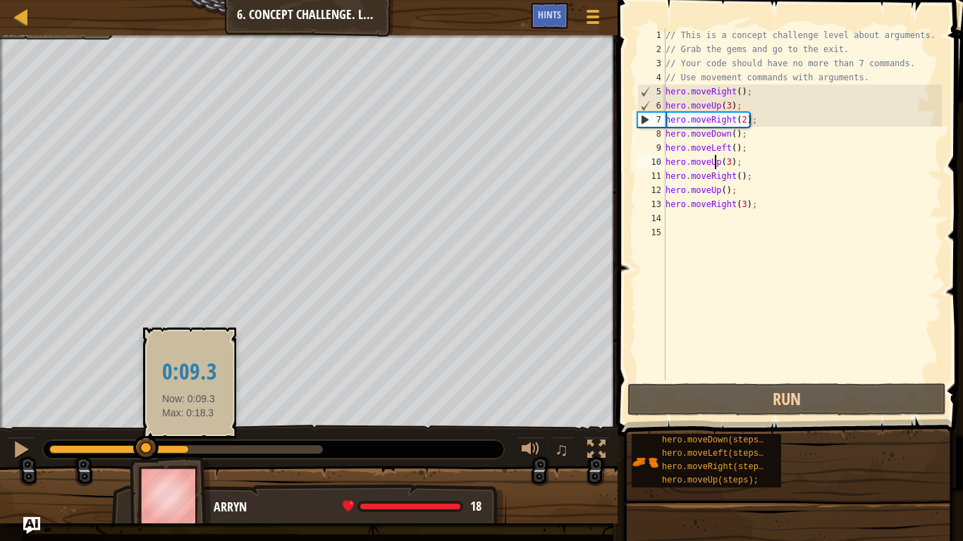
click at [199, 446] on div at bounding box center [186, 450] width 274 height 8
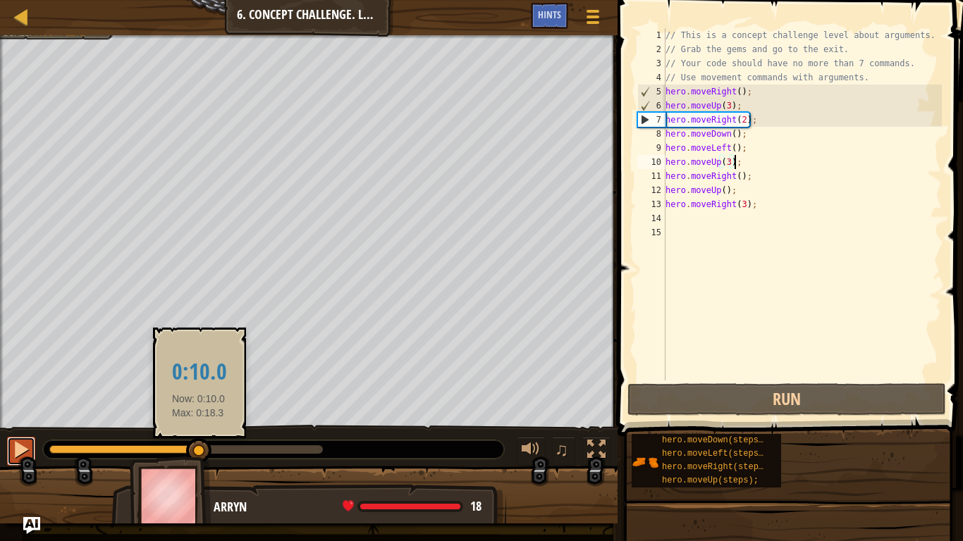
click at [27, 448] on div at bounding box center [21, 450] width 18 height 18
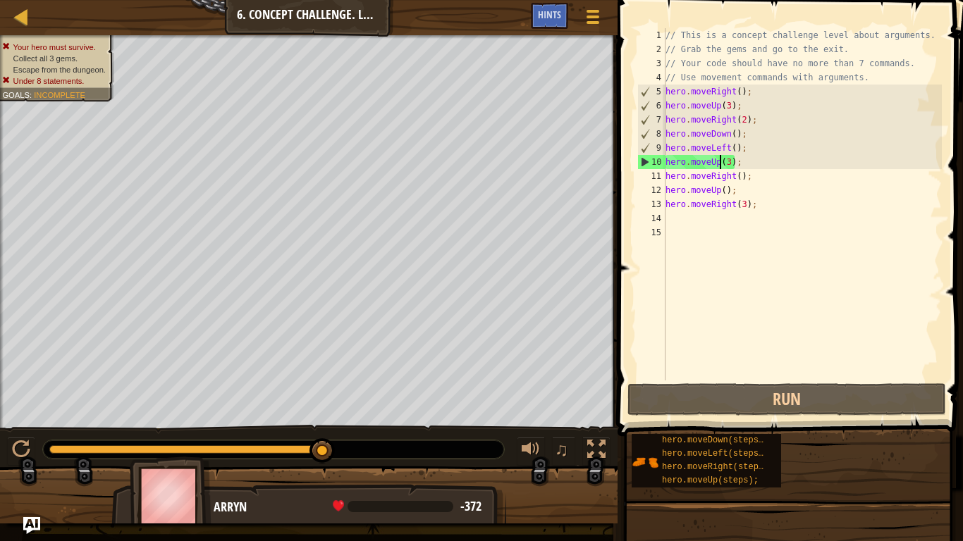
click at [721, 157] on div "// This is a concept challenge level about arguments. // Grab the gems and go t…" at bounding box center [802, 218] width 279 height 381
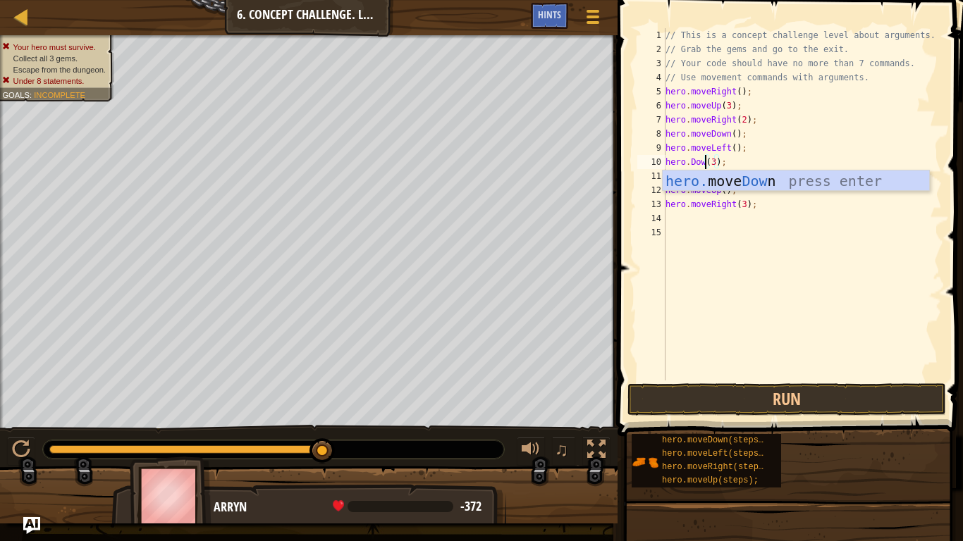
scroll to position [6, 7]
click at [754, 184] on div "hero. move Down press enter" at bounding box center [796, 202] width 266 height 63
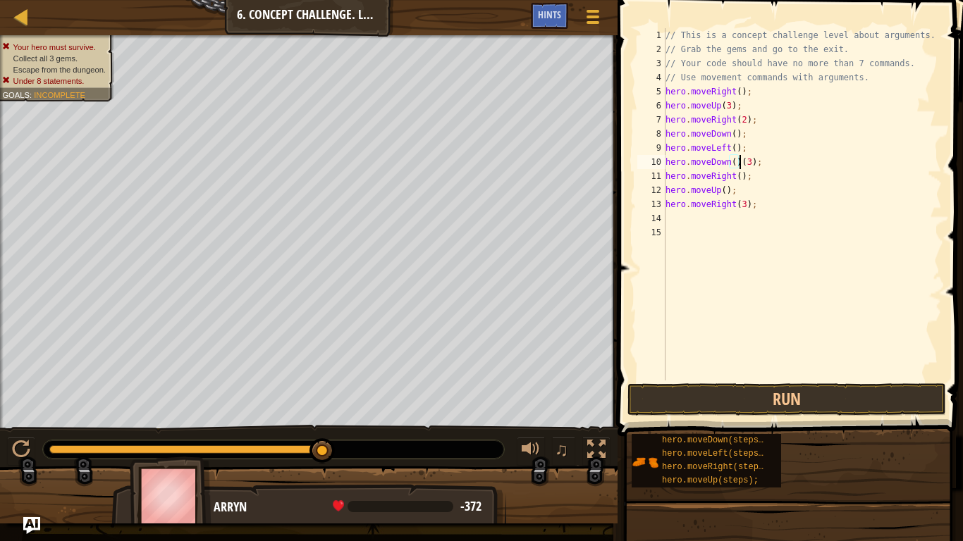
click at [751, 161] on div "// This is a concept challenge level about arguments. // Grab the gems and go t…" at bounding box center [802, 218] width 279 height 381
click at [901, 381] on span at bounding box center [791, 198] width 357 height 478
click at [887, 403] on button "Run" at bounding box center [786, 400] width 319 height 32
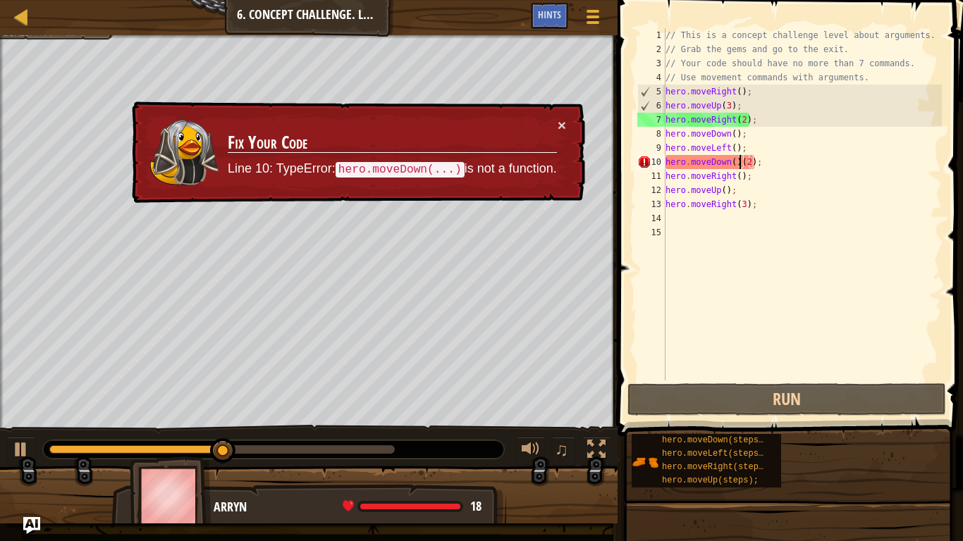
click at [739, 165] on div "// This is a concept challenge level about arguments. // Grab the gems and go t…" at bounding box center [802, 218] width 279 height 381
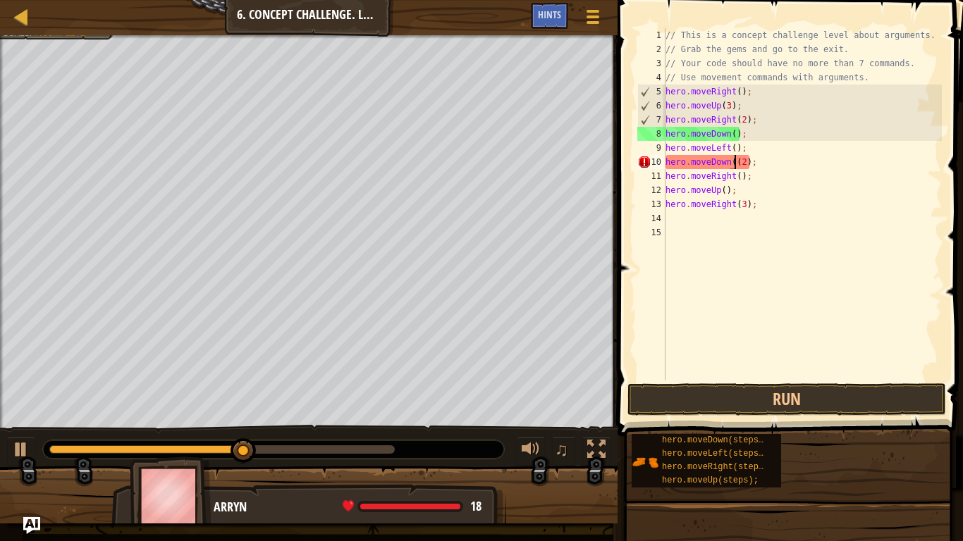
scroll to position [6, 11]
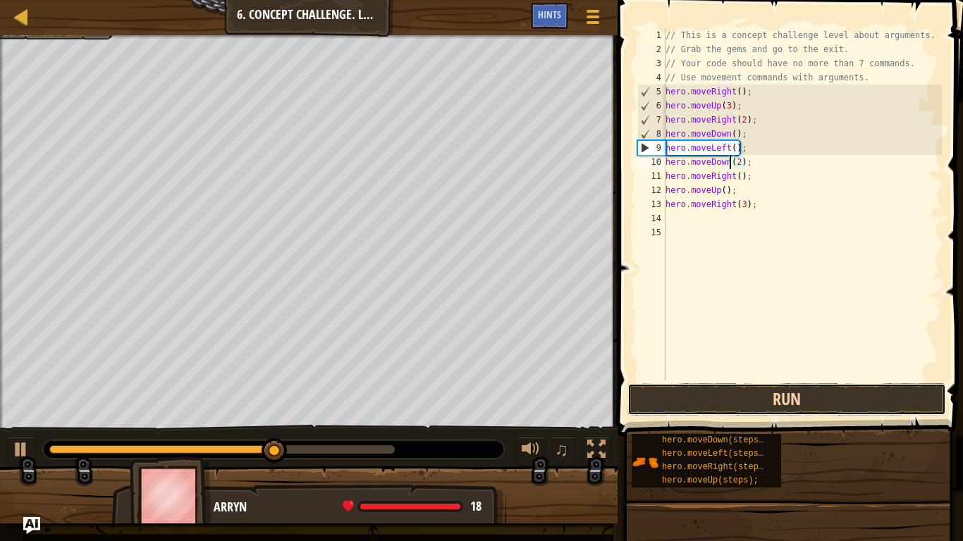
click at [878, 393] on button "Run" at bounding box center [786, 400] width 319 height 32
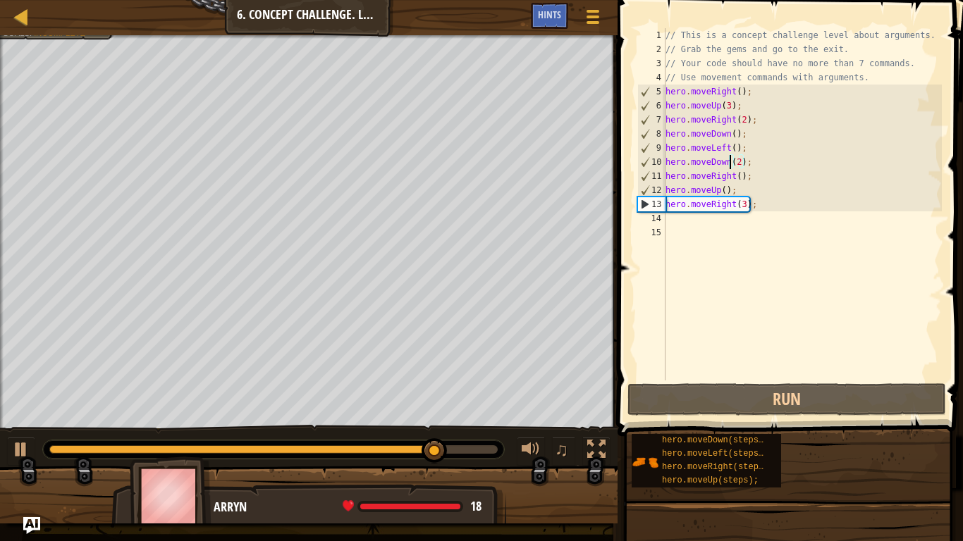
click at [725, 183] on div "// This is a concept challenge level about arguments. // Grab the gems and go t…" at bounding box center [802, 218] width 279 height 381
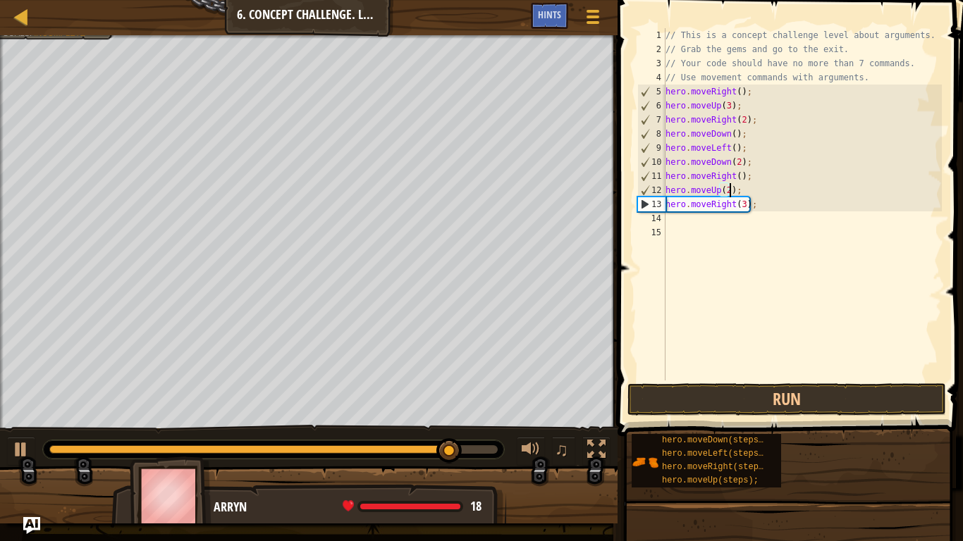
scroll to position [6, 10]
click at [798, 410] on button "Run" at bounding box center [786, 400] width 319 height 32
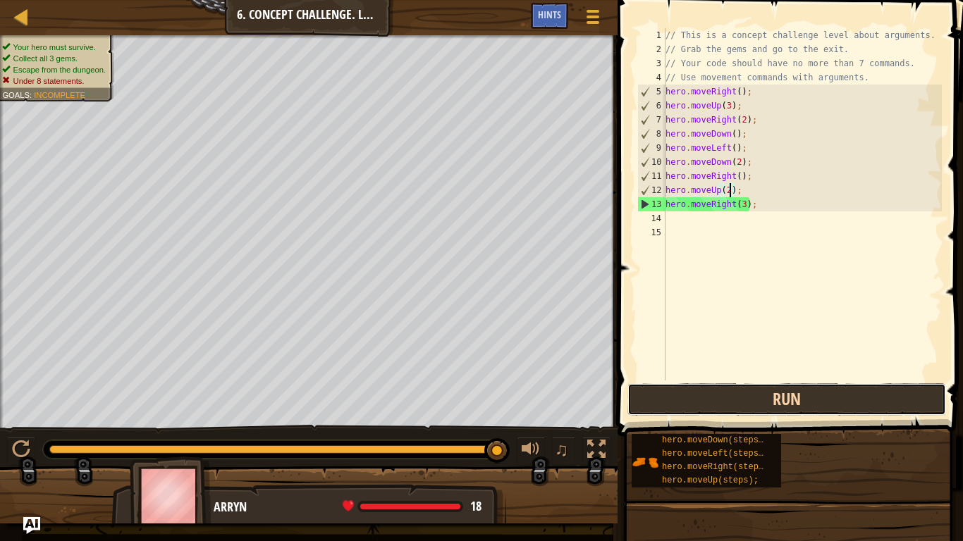
click at [682, 392] on button "Run" at bounding box center [786, 400] width 319 height 32
click at [661, 393] on button "Run" at bounding box center [786, 400] width 319 height 32
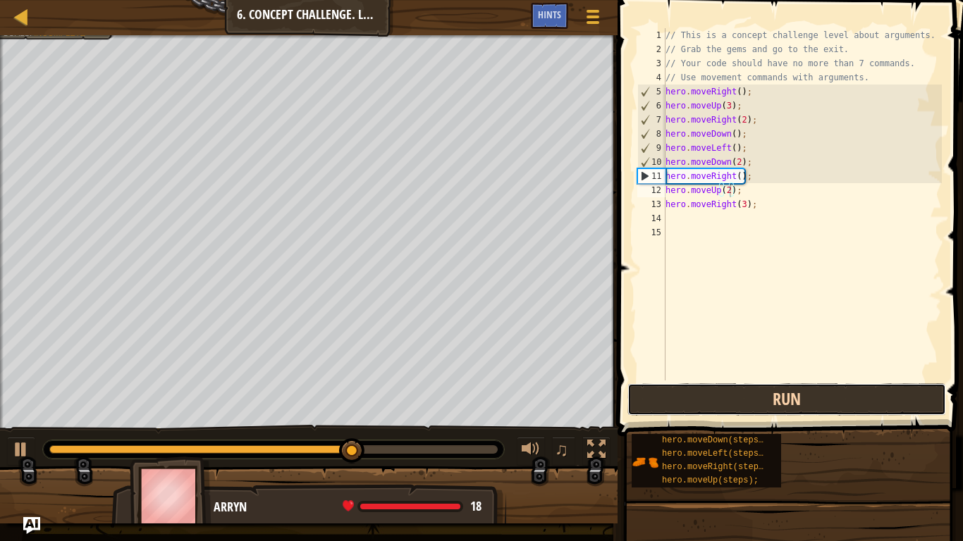
click at [661, 393] on button "Run" at bounding box center [786, 400] width 319 height 32
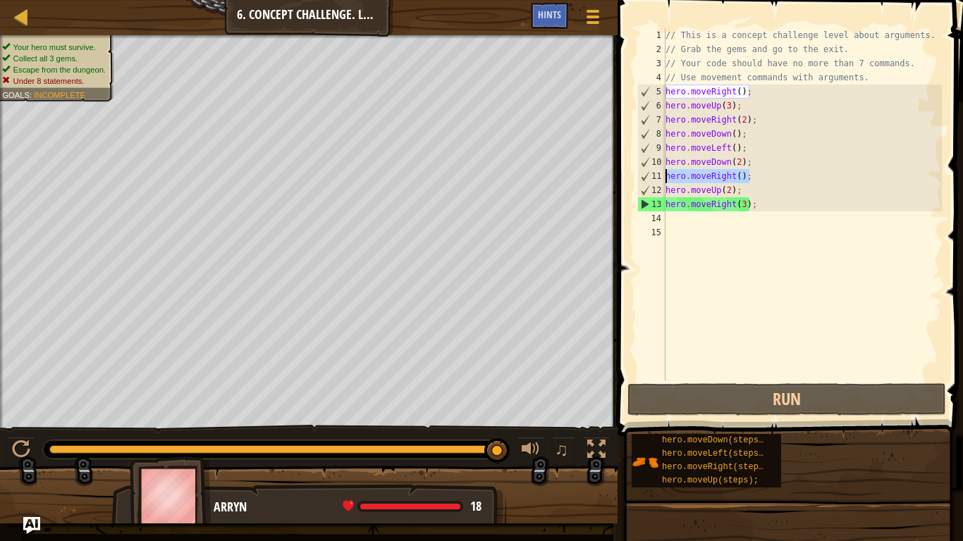
drag, startPoint x: 753, startPoint y: 171, endPoint x: 663, endPoint y: 171, distance: 90.2
click at [663, 171] on div "hero.moveUp(2); 1 2 3 4 5 6 7 8 9 10 11 12 13 14 15 // This is a concept challe…" at bounding box center [787, 204] width 307 height 352
type textarea "hero.moveRight();"
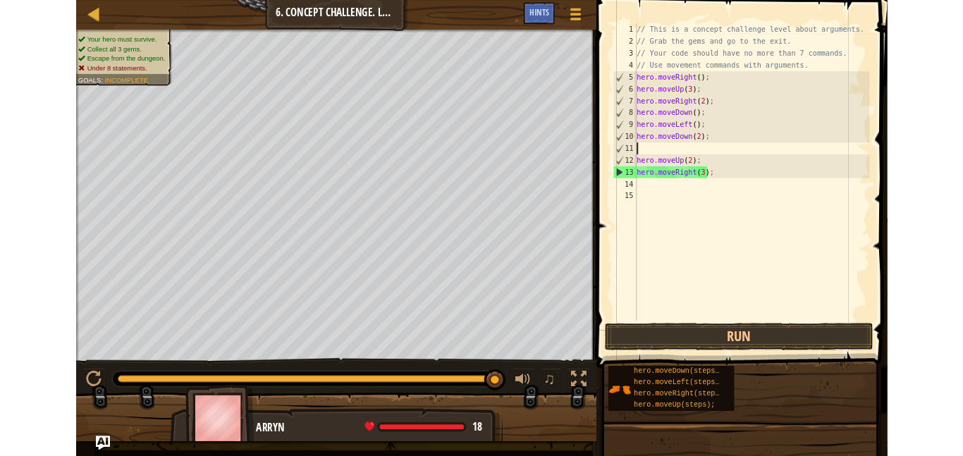
scroll to position [6, 0]
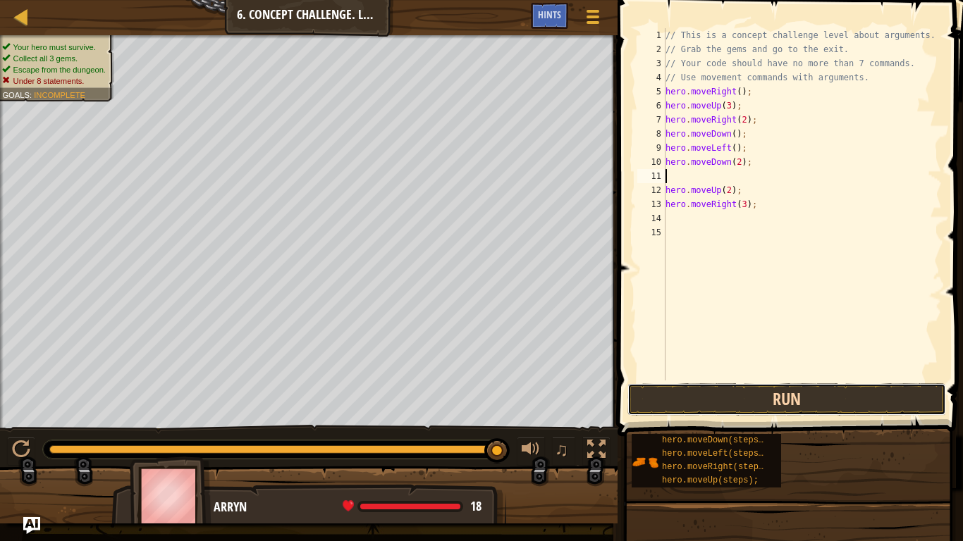
click at [710, 403] on button "Run" at bounding box center [786, 400] width 319 height 32
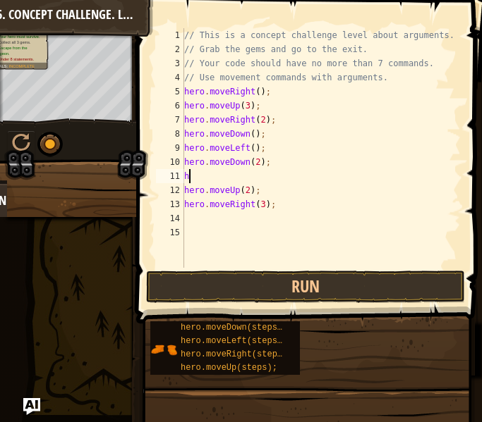
type textarea "h"
